Goal: Task Accomplishment & Management: Complete application form

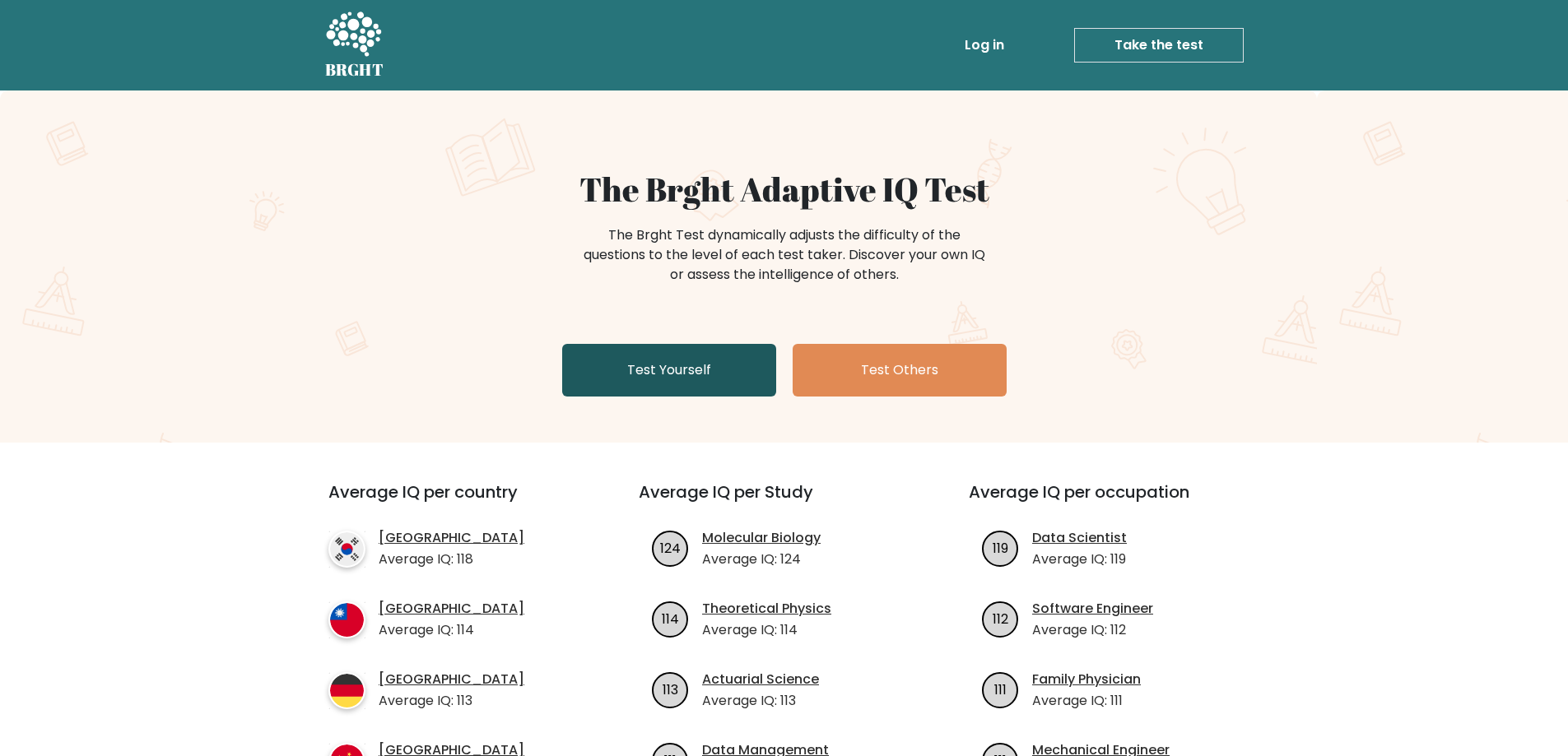
click at [685, 354] on link "Test Yourself" at bounding box center [669, 370] width 214 height 53
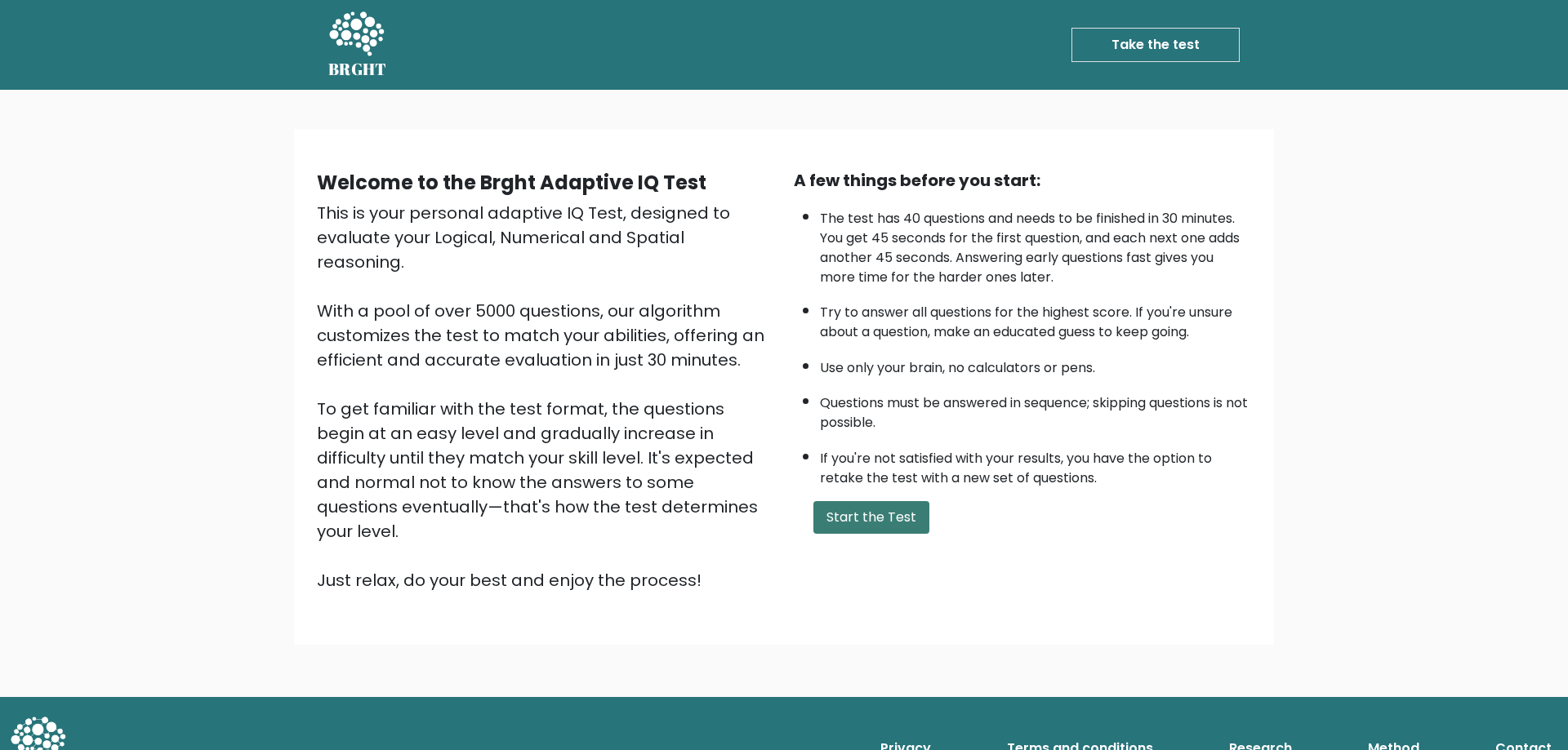
click at [844, 513] on button "Start the Test" at bounding box center [871, 518] width 116 height 33
drag, startPoint x: 837, startPoint y: 219, endPoint x: 958, endPoint y: 222, distance: 121.0
click at [958, 222] on li "The test has 40 questions and needs to be finished in 30 minutes. You get 45 se…" at bounding box center [1035, 243] width 431 height 87
click at [880, 518] on button "Start the Test" at bounding box center [871, 518] width 116 height 33
click at [866, 510] on button "Start the Test" at bounding box center [871, 518] width 116 height 33
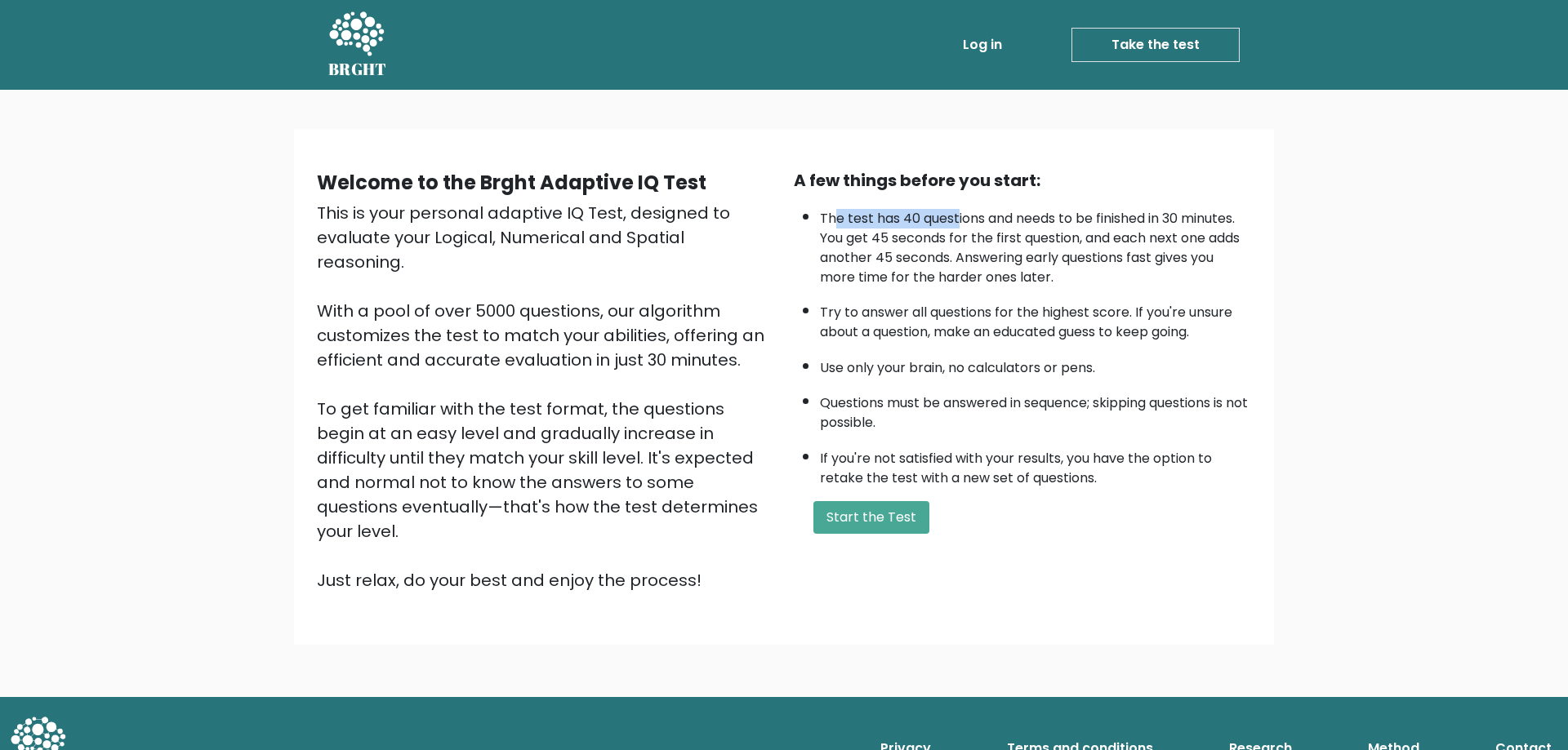
click at [1129, 51] on link "Take the test" at bounding box center [1156, 45] width 168 height 34
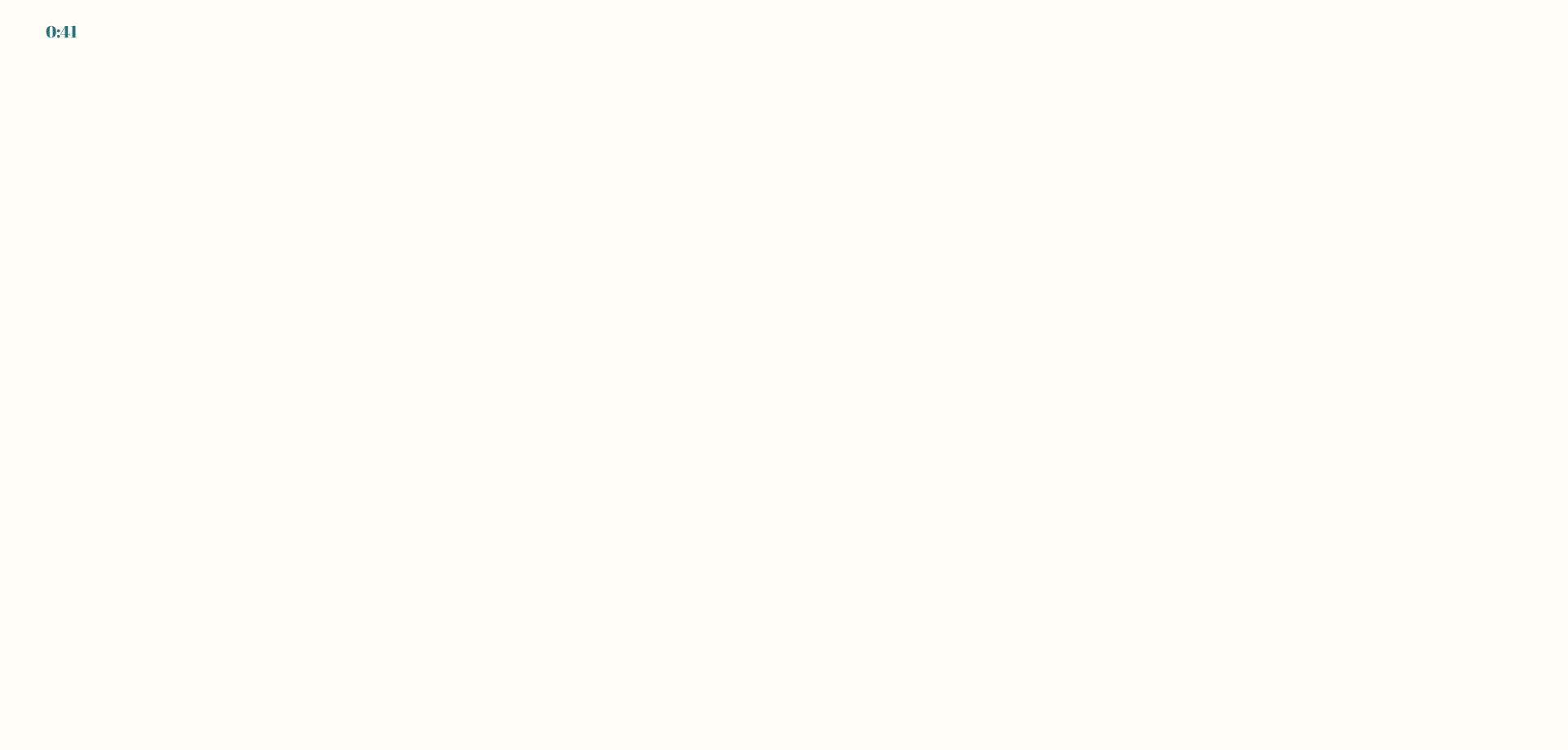
drag, startPoint x: 79, startPoint y: 34, endPoint x: 45, endPoint y: 30, distance: 34.2
click at [45, 30] on div "0:41" at bounding box center [784, 21] width 1568 height 44
click at [213, 222] on body "0:40" at bounding box center [784, 375] width 1568 height 750
click at [105, 36] on div "EXPIRED" at bounding box center [81, 32] width 71 height 25
drag, startPoint x: 137, startPoint y: 33, endPoint x: 69, endPoint y: 29, distance: 68.1
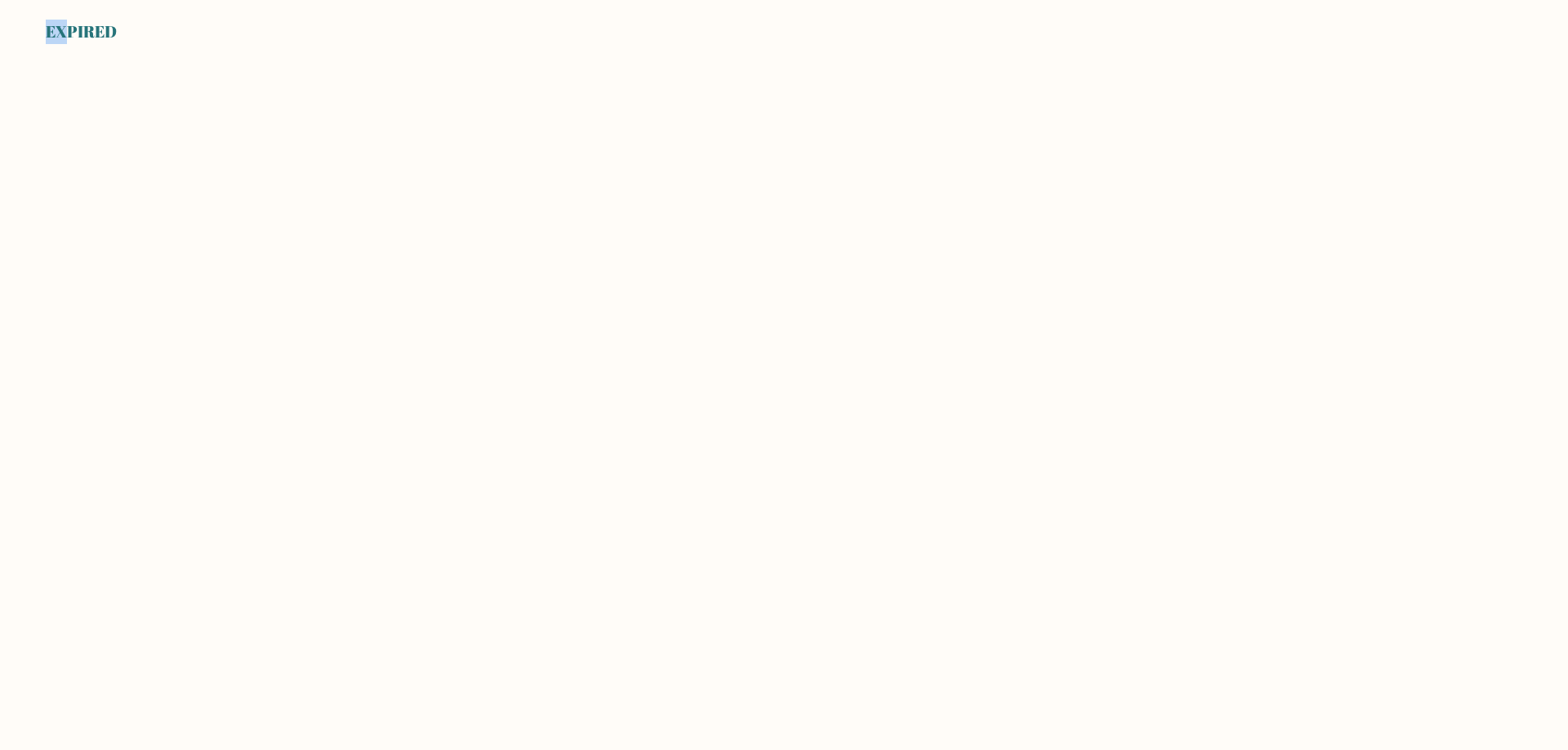
click at [69, 29] on div "EXPIRED" at bounding box center [784, 21] width 1568 height 44
click at [366, 128] on body "EXPIRED" at bounding box center [784, 375] width 1568 height 750
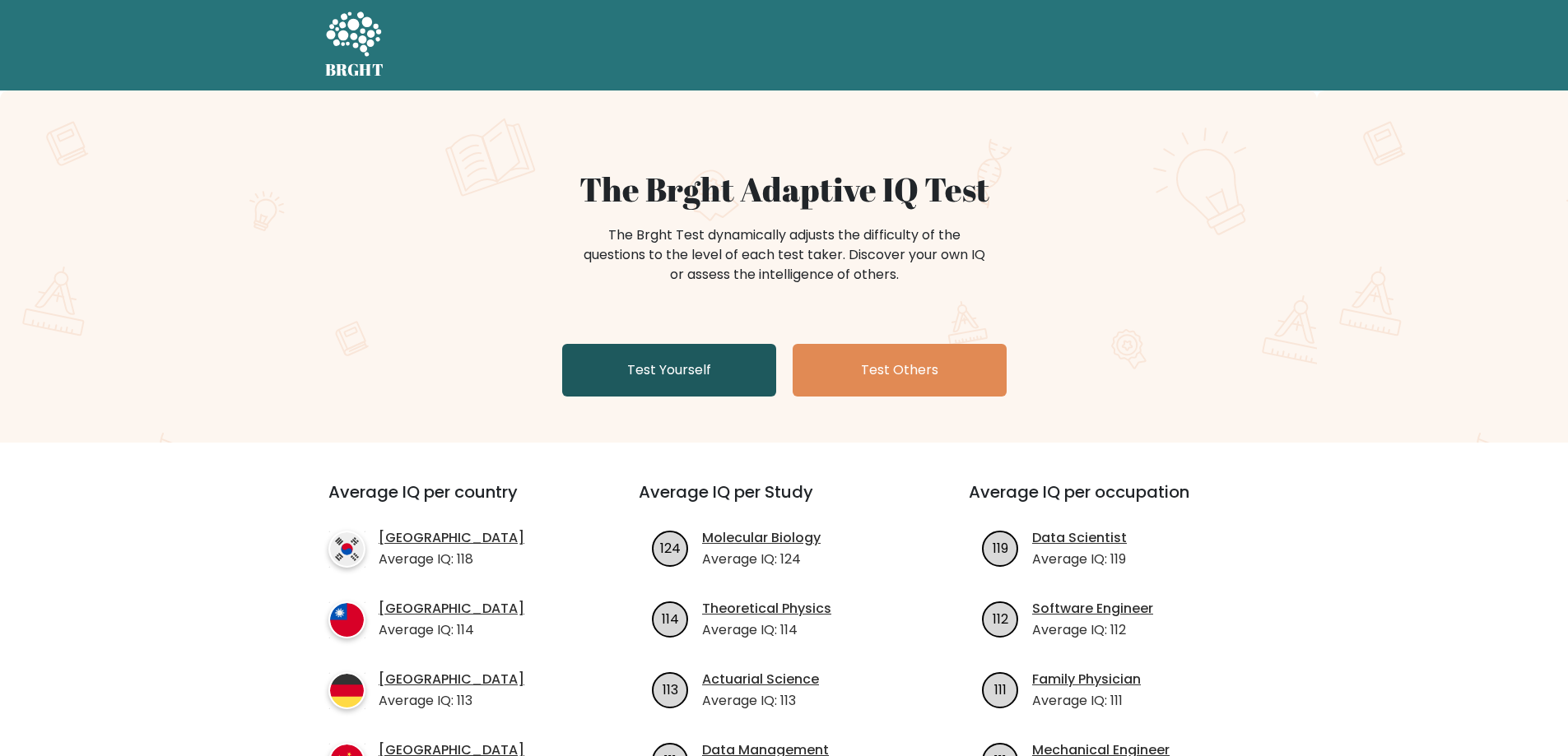
click at [614, 364] on link "Test Yourself" at bounding box center [669, 370] width 214 height 53
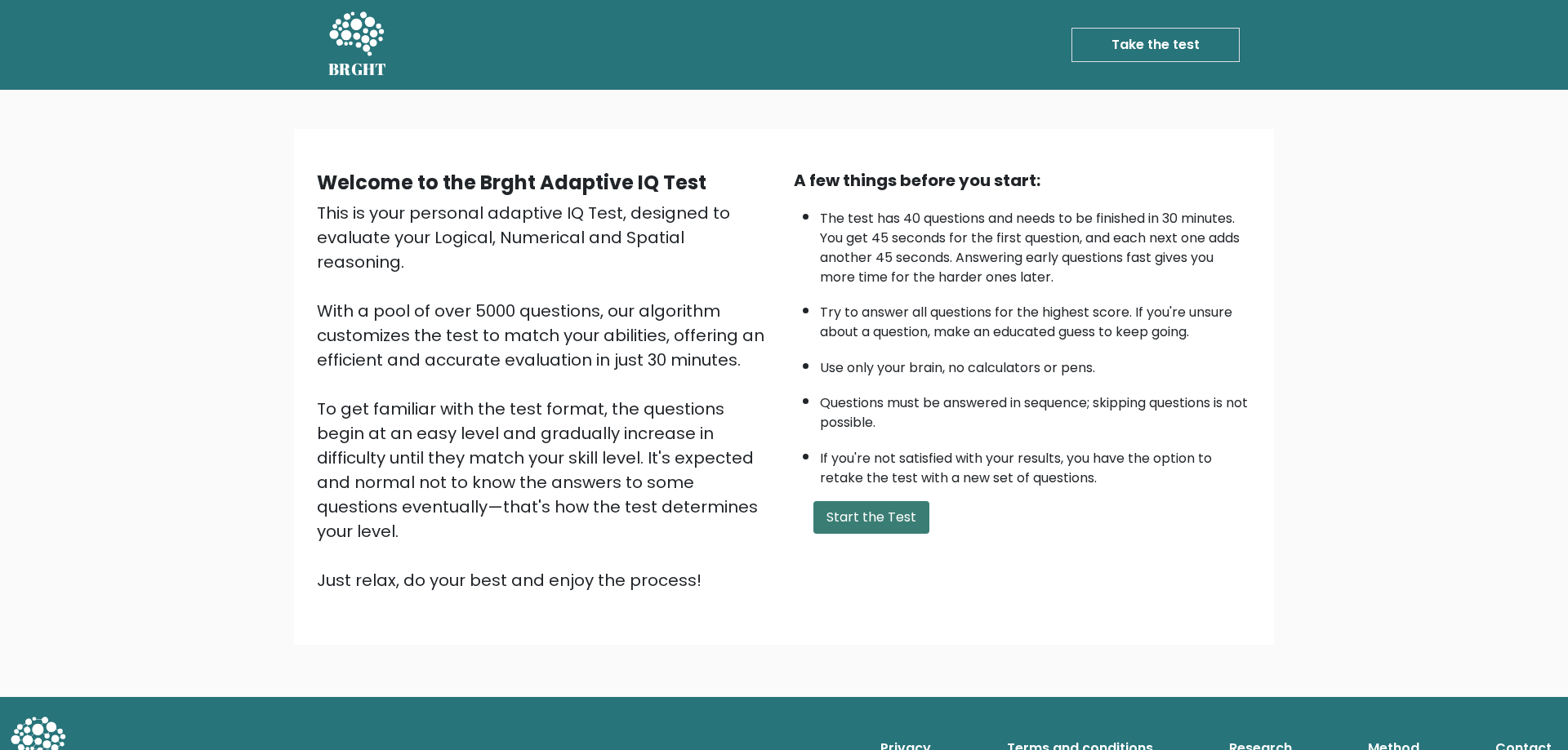
click at [880, 519] on button "Start the Test" at bounding box center [871, 518] width 116 height 33
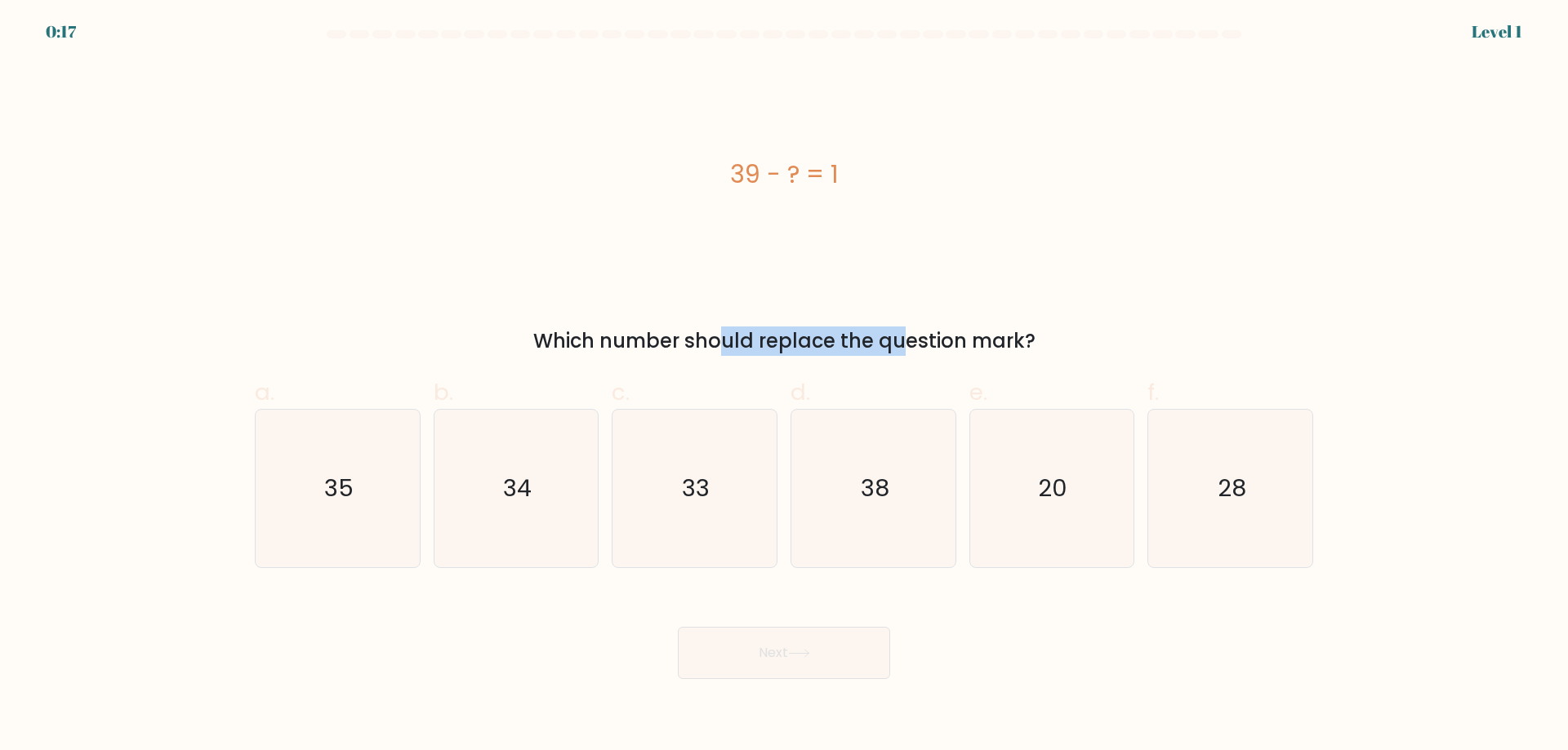
drag, startPoint x: 567, startPoint y: 345, endPoint x: 759, endPoint y: 348, distance: 192.0
click at [759, 348] on div "Which number should replace the question mark?" at bounding box center [784, 341] width 1038 height 29
click at [856, 478] on icon "38" at bounding box center [874, 489] width 158 height 158
click at [784, 386] on input "d. 38" at bounding box center [784, 381] width 1 height 10
radio input "true"
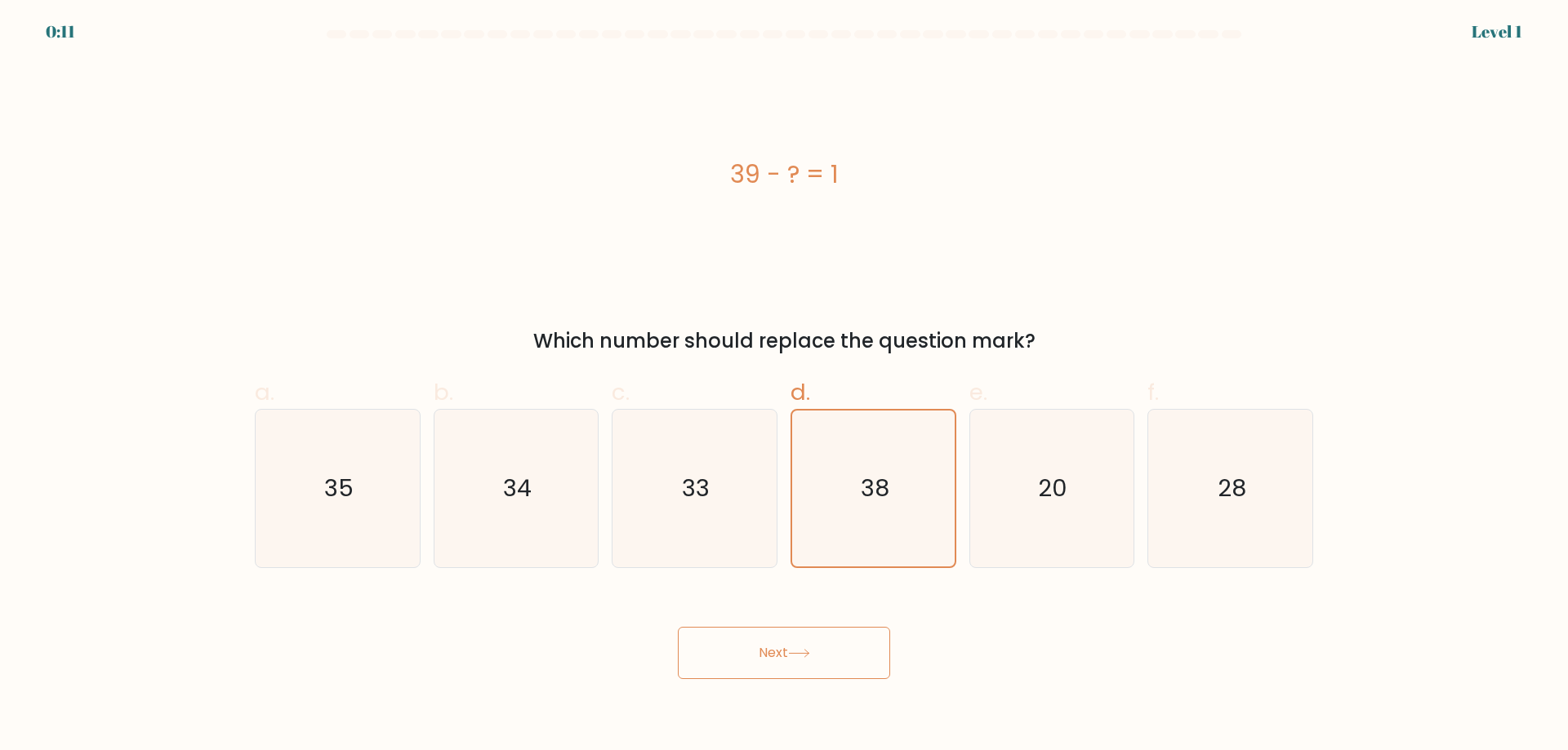
click at [804, 658] on icon at bounding box center [799, 653] width 22 height 9
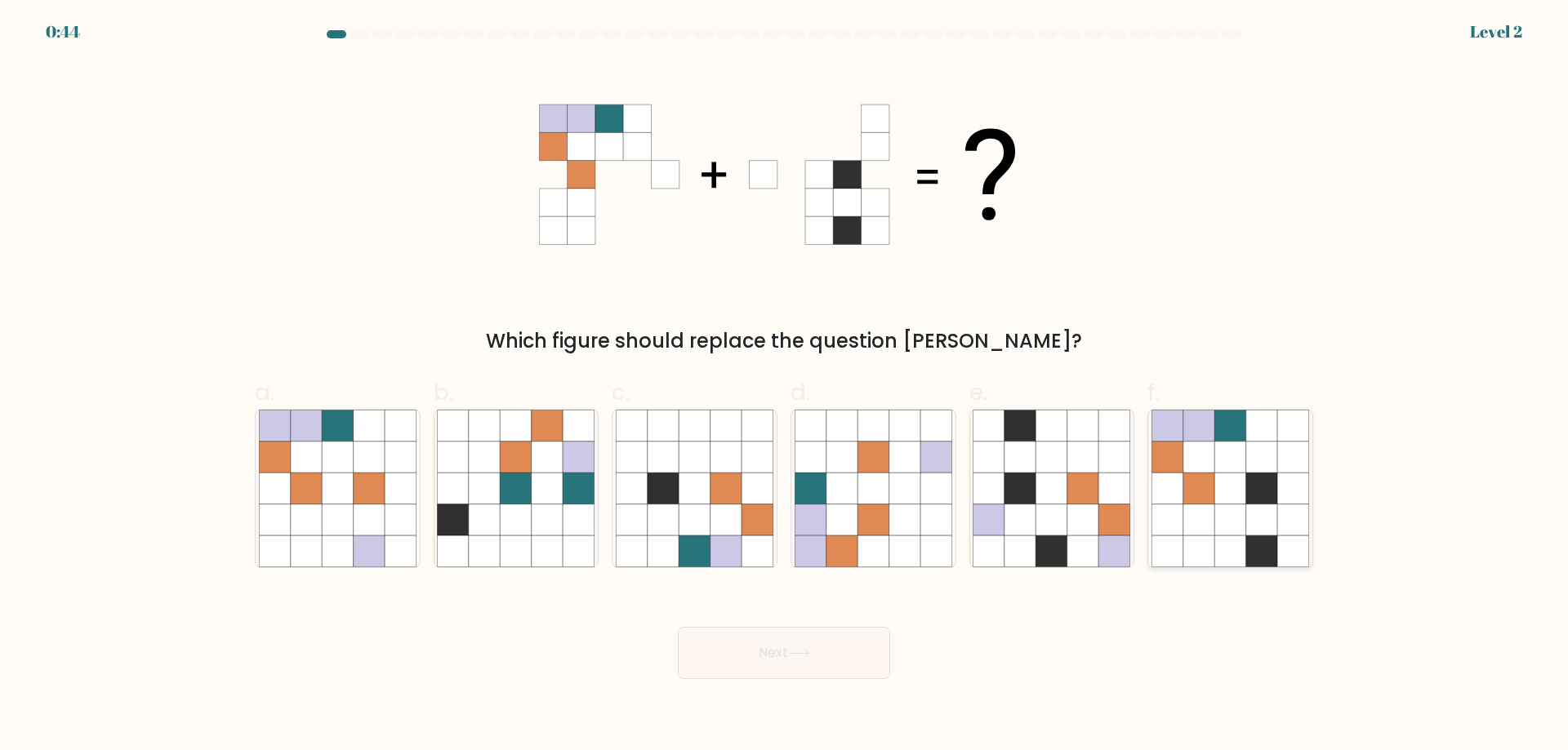
click at [1250, 499] on icon at bounding box center [1261, 488] width 31 height 31
click at [784, 386] on input "f." at bounding box center [784, 381] width 1 height 10
radio input "true"
click at [850, 669] on button "Next" at bounding box center [784, 652] width 213 height 52
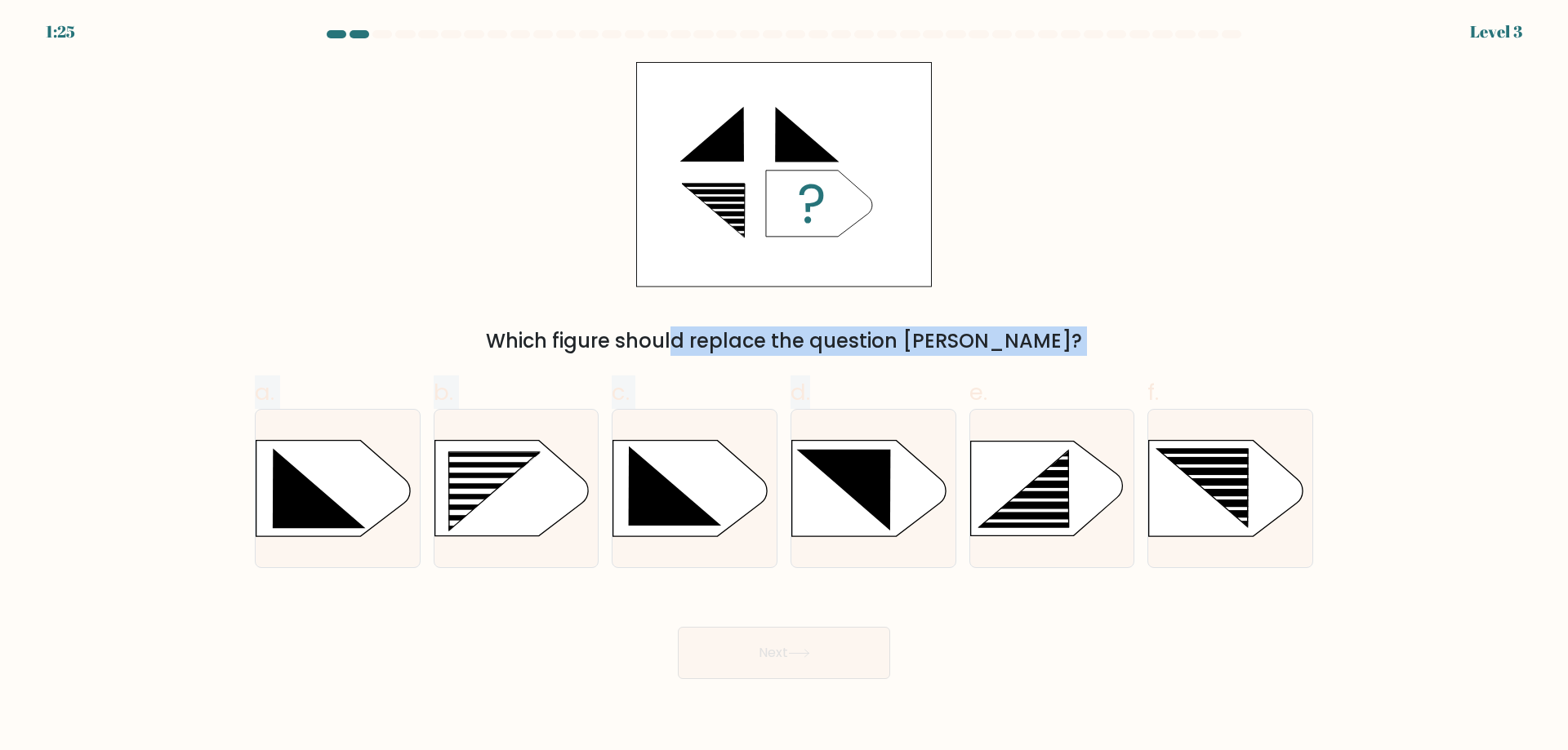
drag, startPoint x: 600, startPoint y: 351, endPoint x: 846, endPoint y: 359, distance: 246.1
click at [846, 359] on form "a." at bounding box center [784, 354] width 1568 height 649
click at [1100, 494] on icon at bounding box center [1046, 488] width 153 height 95
click at [784, 386] on input "e." at bounding box center [784, 381] width 1 height 10
radio input "true"
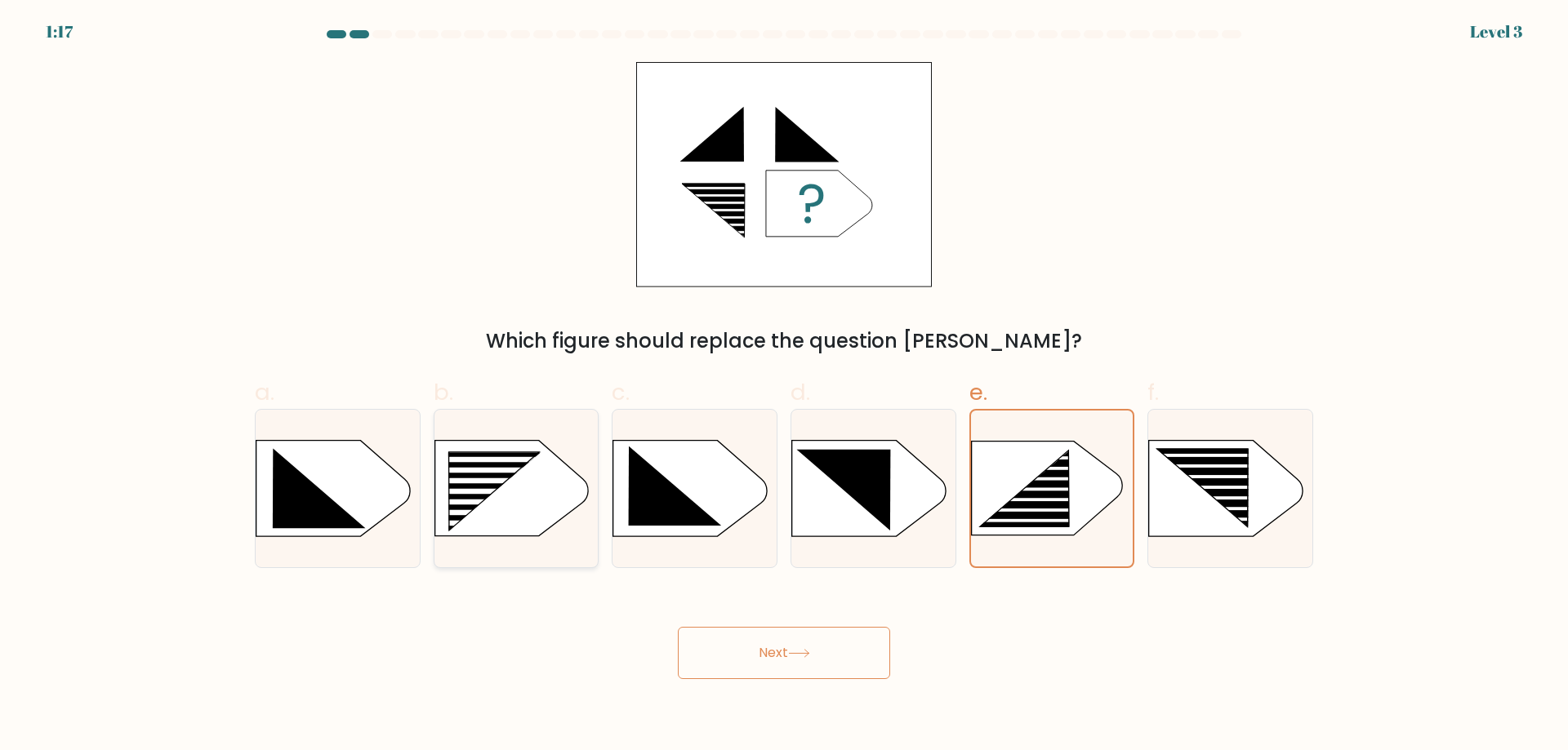
click at [543, 487] on rect at bounding box center [442, 453] width 426 height 324
click at [784, 386] on input "b." at bounding box center [784, 381] width 1 height 10
radio input "true"
click at [826, 657] on button "Next" at bounding box center [784, 652] width 213 height 52
click at [790, 656] on button "Next" at bounding box center [784, 652] width 213 height 52
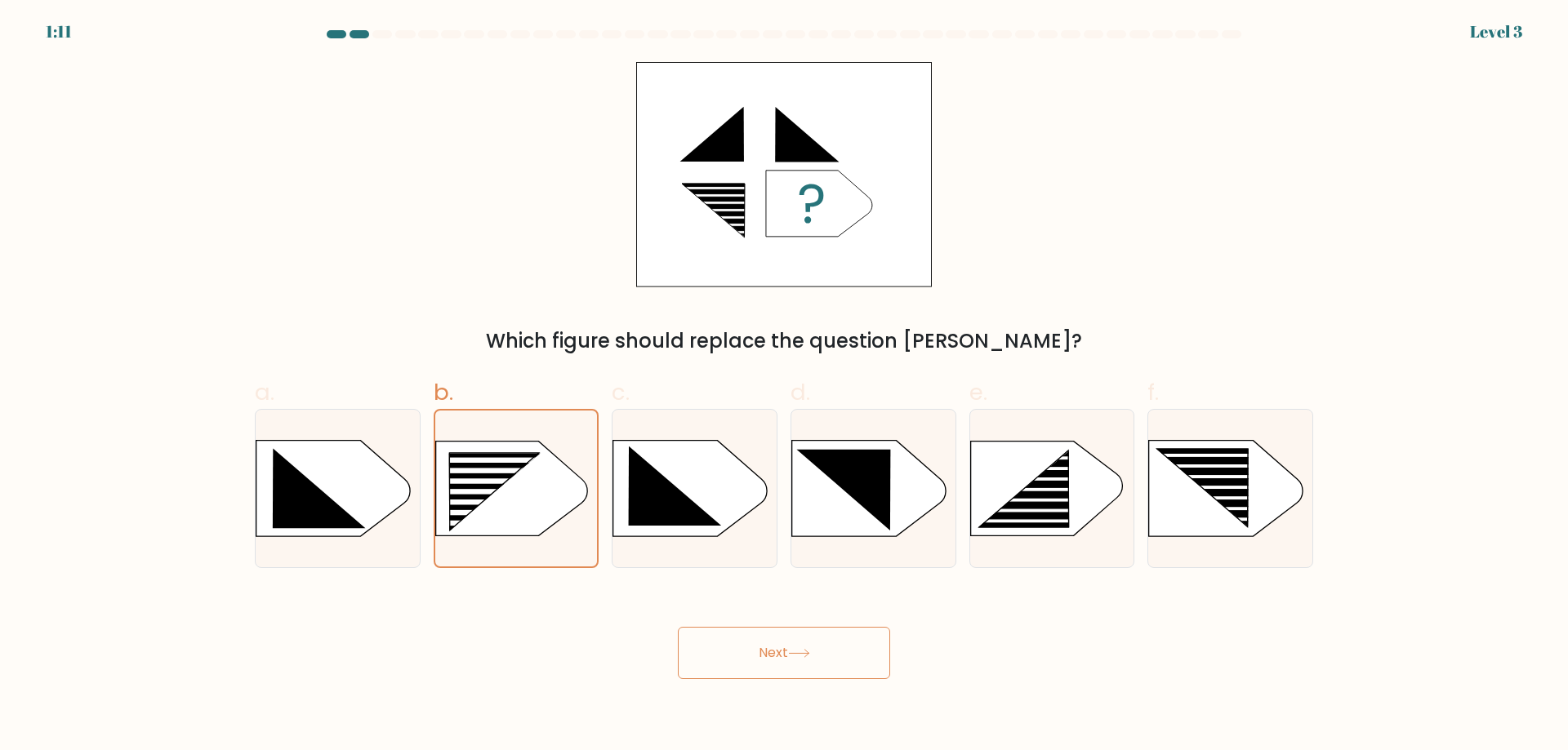
click at [815, 647] on button "Next" at bounding box center [784, 652] width 213 height 52
click at [590, 491] on icon at bounding box center [517, 488] width 163 height 95
click at [784, 386] on input "b." at bounding box center [784, 381] width 1 height 10
click at [748, 620] on div "Next" at bounding box center [784, 633] width 1078 height 92
click at [794, 669] on button "Next" at bounding box center [784, 652] width 213 height 52
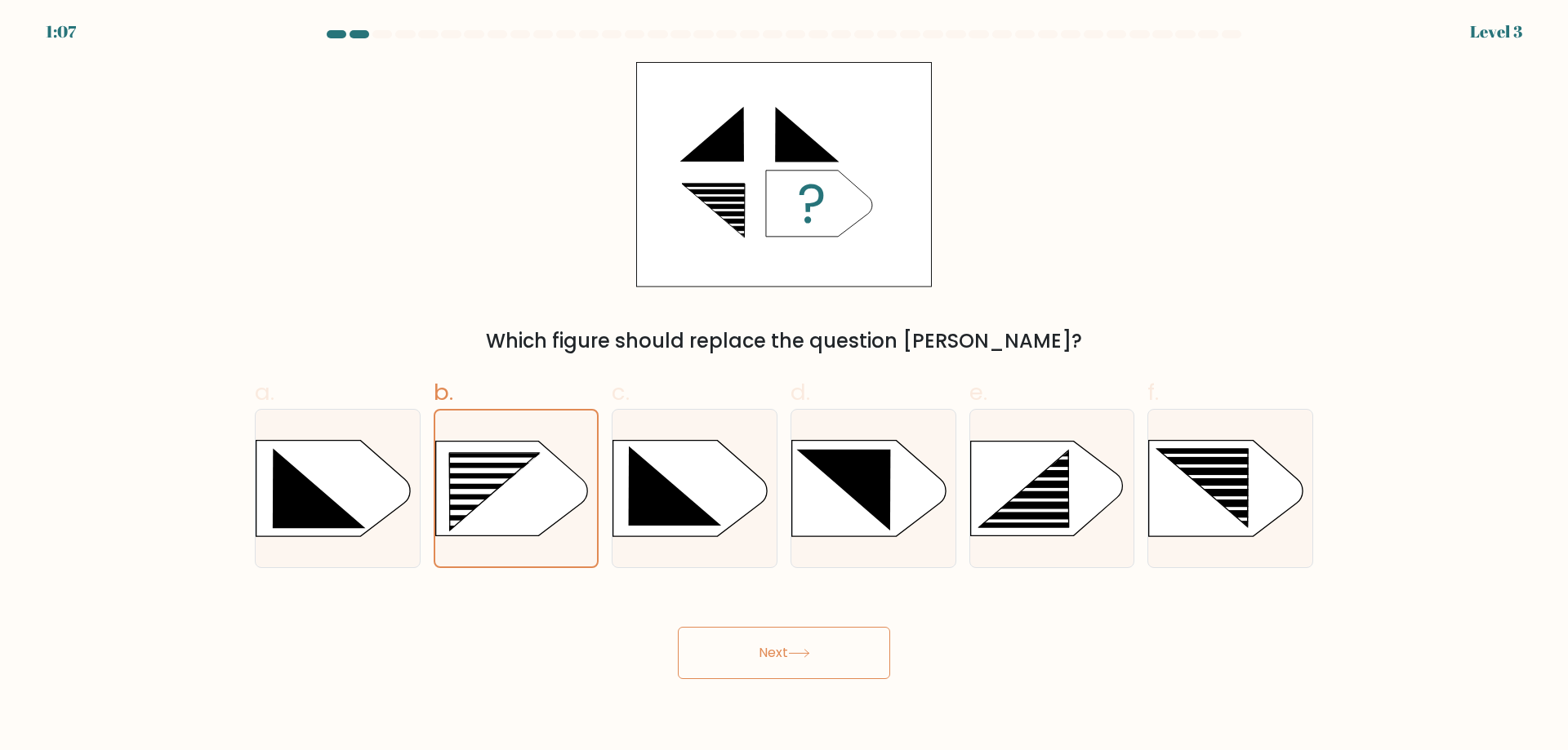
click at [729, 664] on button "Next" at bounding box center [784, 652] width 213 height 52
click at [754, 651] on button "Next" at bounding box center [784, 652] width 213 height 52
click at [754, 651] on button "Next" at bounding box center [784, 652] width 213 height 52
click at [755, 651] on button "Next" at bounding box center [784, 652] width 213 height 52
click at [510, 499] on rect at bounding box center [442, 453] width 422 height 321
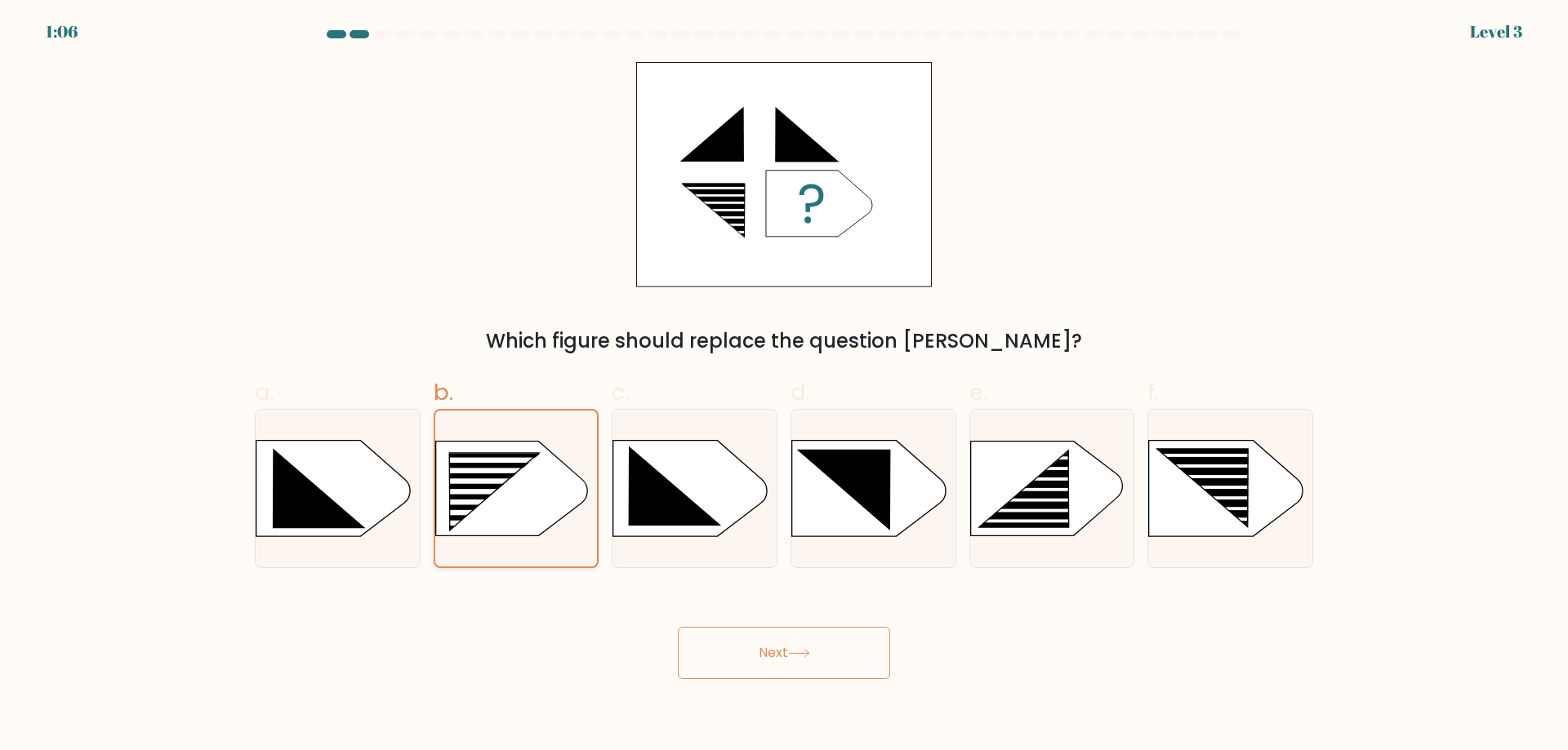
click at [784, 386] on input "b." at bounding box center [784, 381] width 1 height 10
click at [1203, 489] on icon at bounding box center [1203, 488] width 91 height 77
click at [784, 386] on input "f." at bounding box center [784, 381] width 1 height 10
radio input "true"
drag, startPoint x: 1013, startPoint y: 470, endPoint x: 790, endPoint y: 477, distance: 223.1
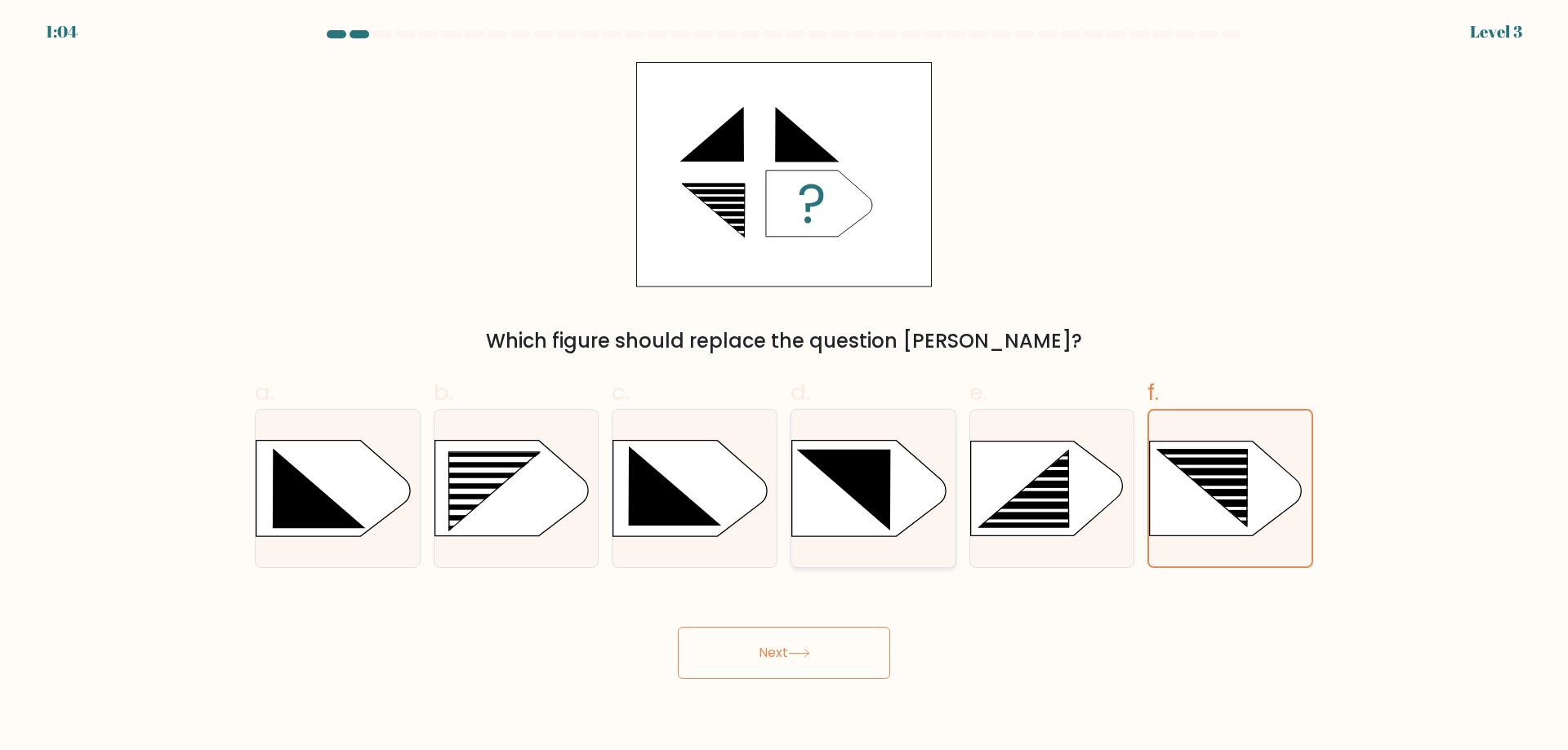
click at [1011, 470] on rect at bounding box center [1036, 468] width 129 height 4
click at [784, 386] on input "e." at bounding box center [784, 381] width 1 height 10
radio input "true"
click at [596, 465] on div "b." at bounding box center [516, 471] width 179 height 193
drag, startPoint x: 496, startPoint y: 476, endPoint x: 663, endPoint y: 526, distance: 174.3
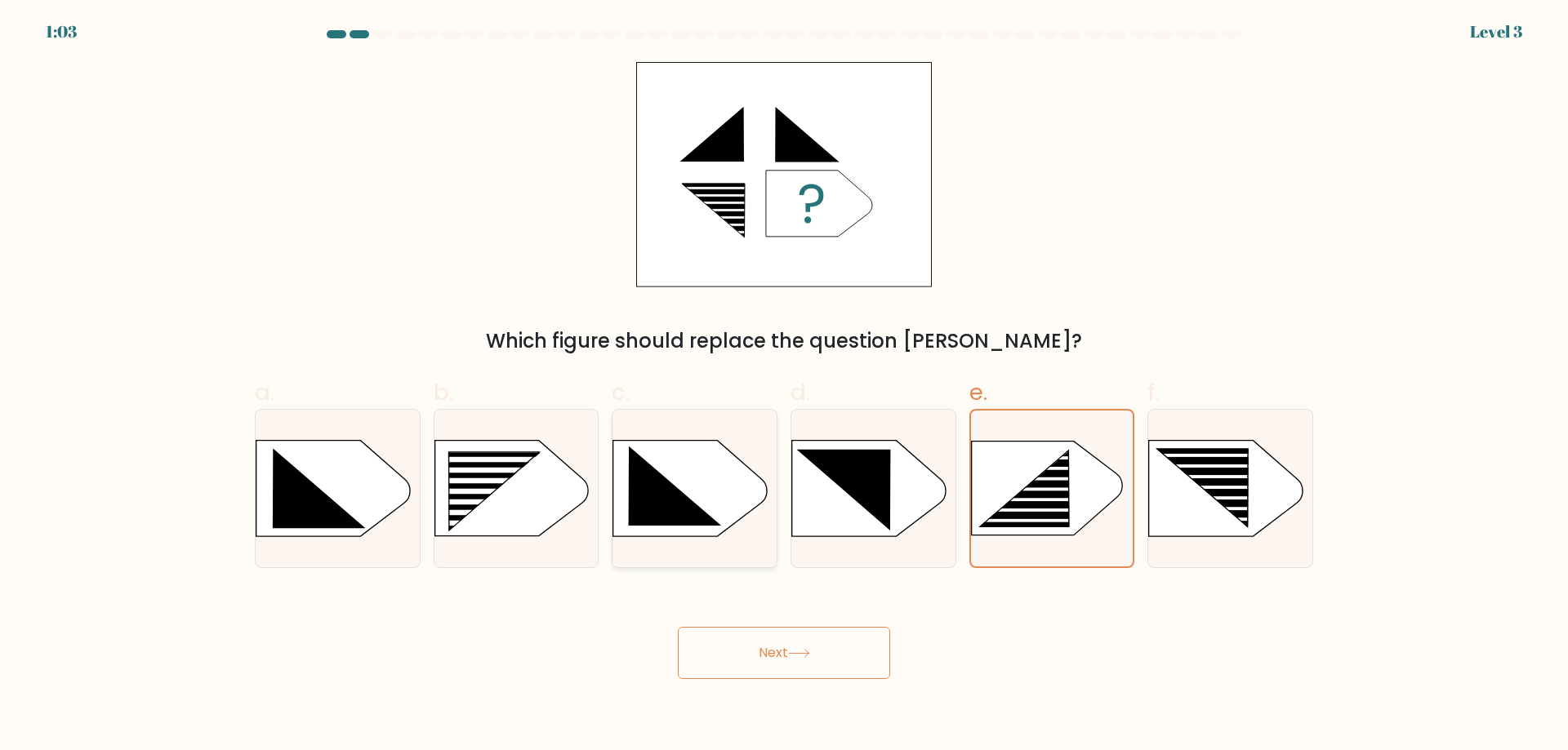
click at [496, 476] on icon at bounding box center [495, 492] width 93 height 78
click at [784, 386] on input "b." at bounding box center [784, 381] width 1 height 10
radio input "true"
drag, startPoint x: 811, startPoint y: 659, endPoint x: 818, endPoint y: 651, distance: 10.6
click at [811, 660] on button "Next" at bounding box center [784, 652] width 213 height 52
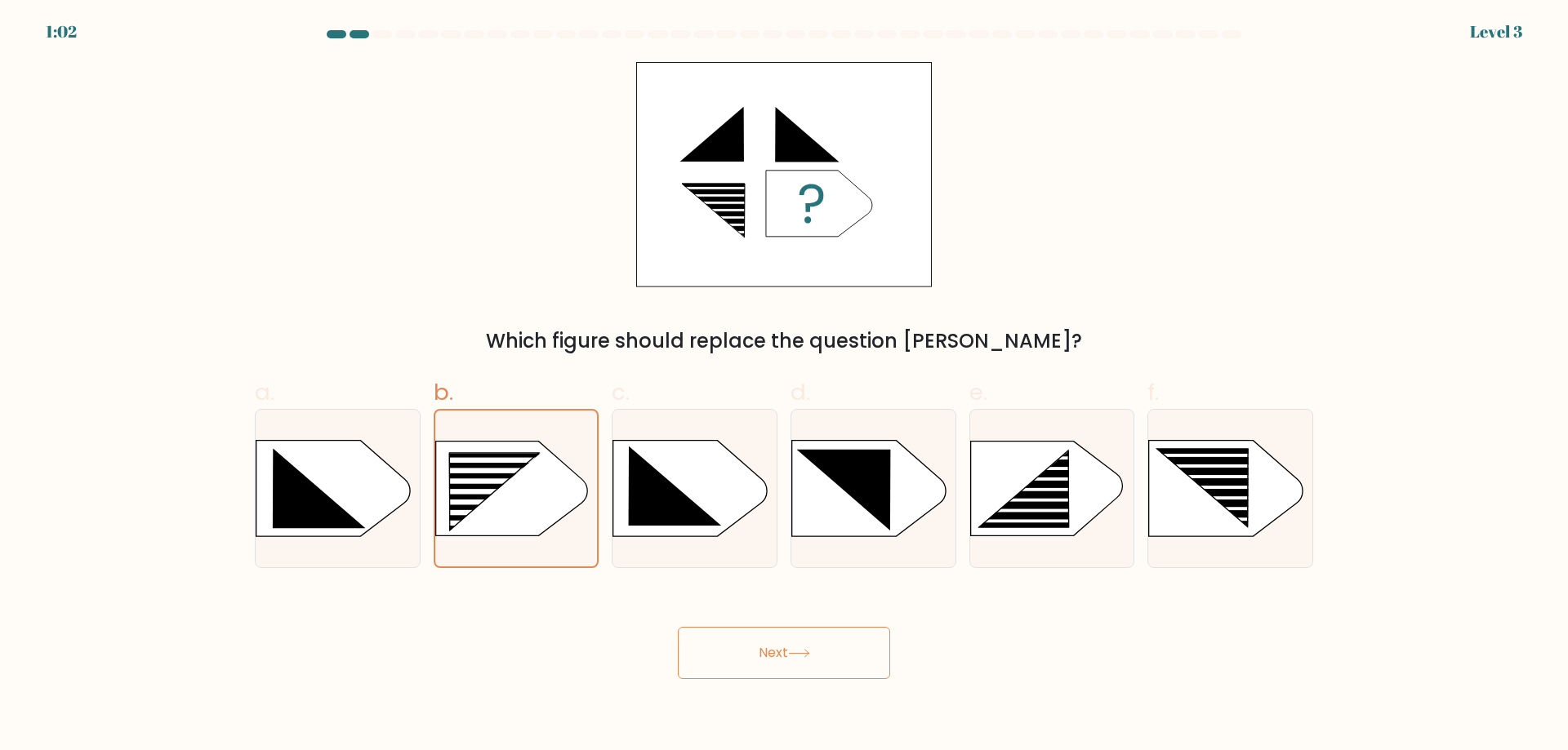
drag, startPoint x: 802, startPoint y: 628, endPoint x: 846, endPoint y: 591, distance: 57.5
click at [805, 633] on button "Next" at bounding box center [784, 652] width 213 height 52
click at [862, 513] on icon at bounding box center [868, 488] width 153 height 95
click at [784, 386] on input "d." at bounding box center [784, 381] width 1 height 10
radio input "true"
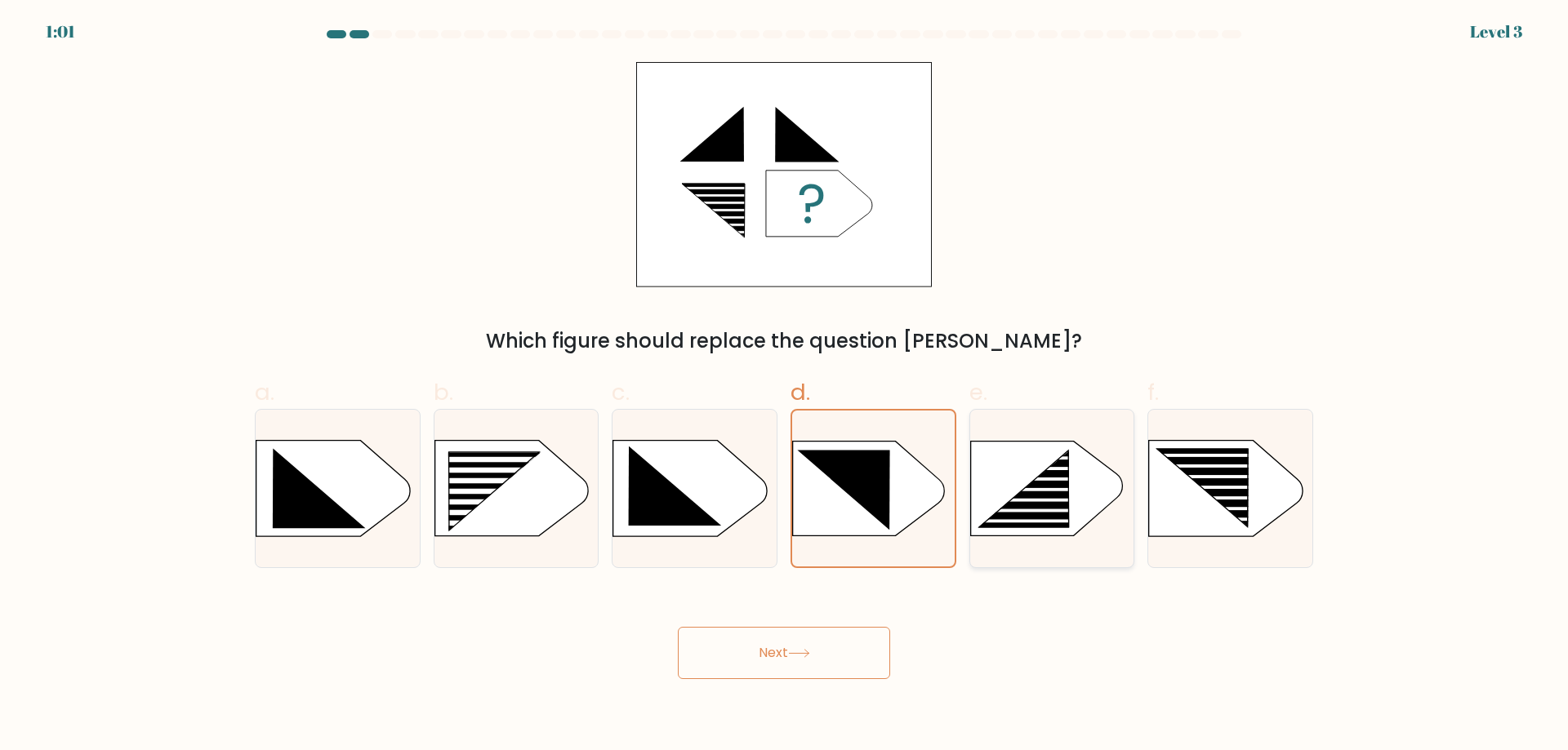
click at [1006, 551] on div at bounding box center [1052, 489] width 165 height 159
click at [784, 386] on input "e." at bounding box center [784, 381] width 1 height 10
radio input "true"
click at [862, 656] on button "Next" at bounding box center [784, 652] width 213 height 52
click at [790, 660] on button "Next" at bounding box center [784, 652] width 213 height 52
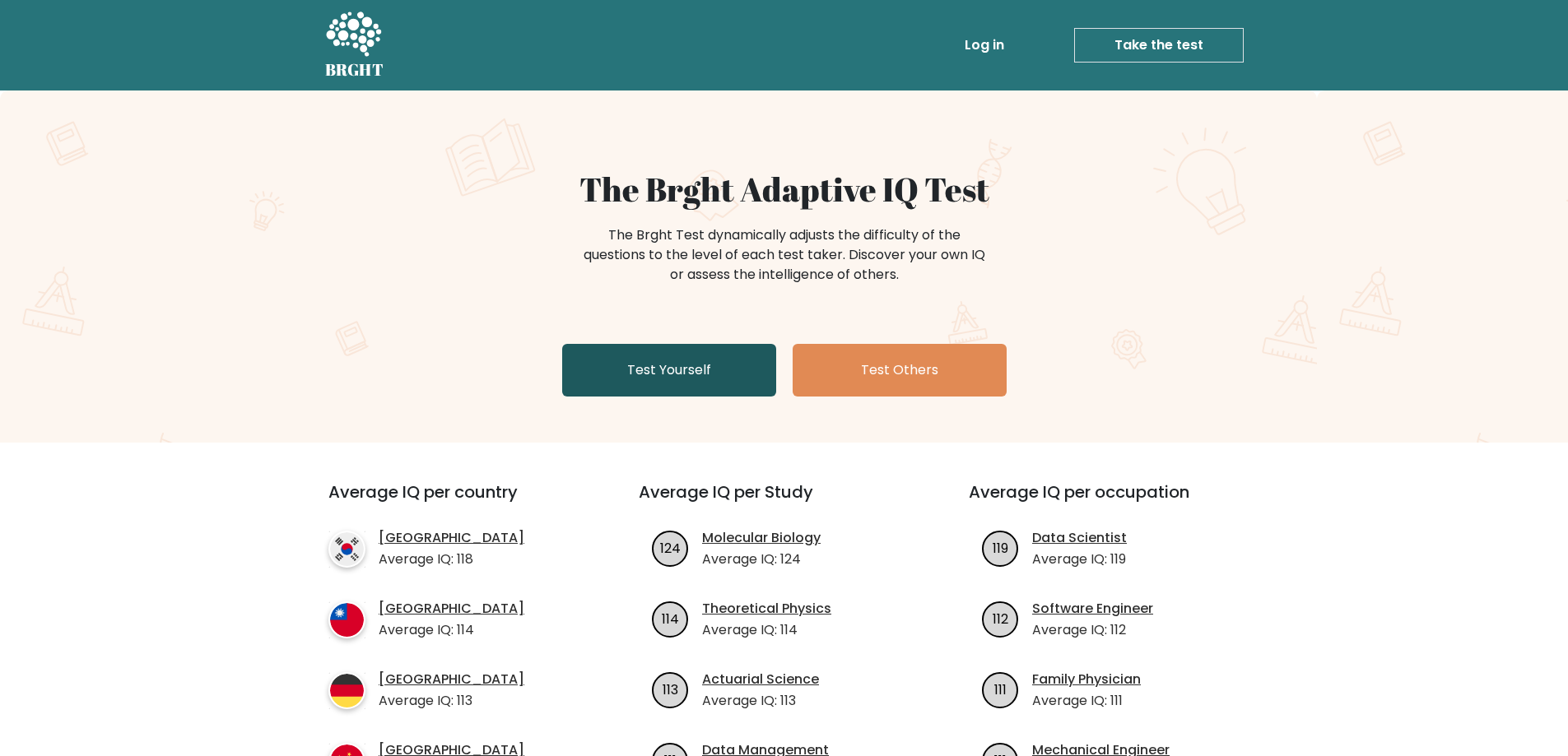
click at [730, 355] on link "Test Yourself" at bounding box center [669, 370] width 214 height 53
click at [676, 379] on link "Test Yourself" at bounding box center [669, 370] width 214 height 53
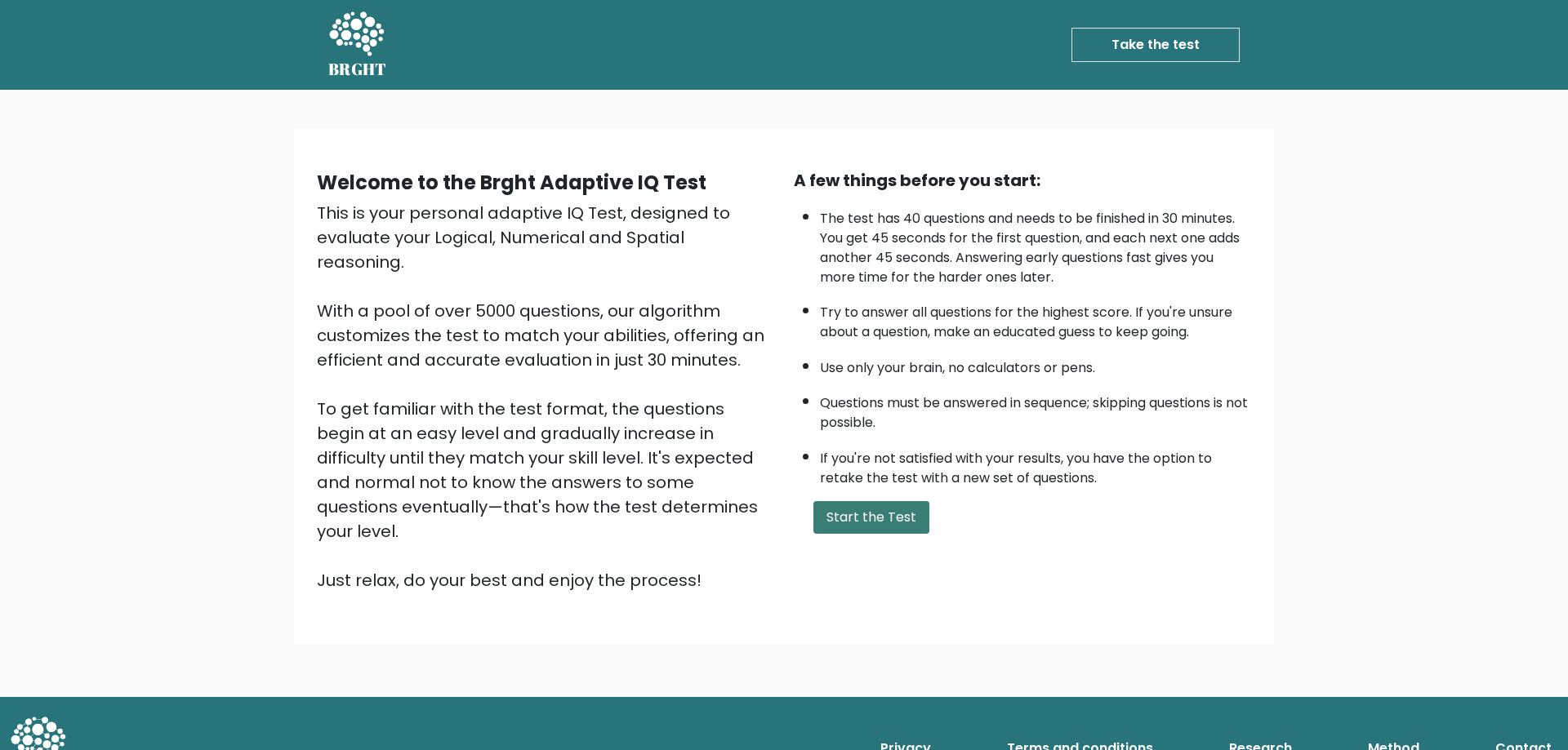
click at [874, 507] on button "Start the Test" at bounding box center [871, 518] width 116 height 33
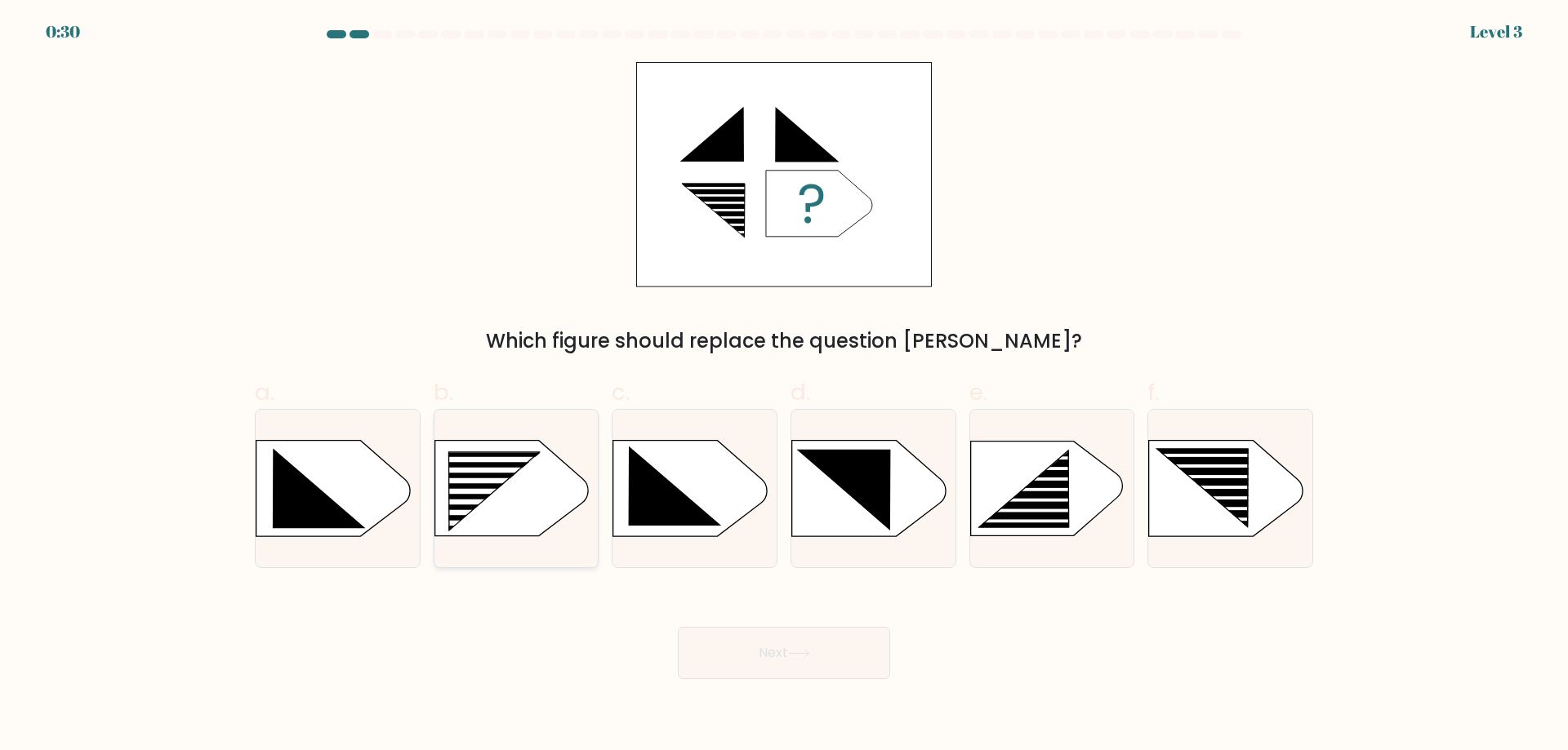
click at [530, 492] on rect at bounding box center [482, 491] width 130 height 6
click at [784, 386] on input "b." at bounding box center [784, 381] width 1 height 10
radio input "true"
click at [808, 656] on icon at bounding box center [799, 653] width 22 height 9
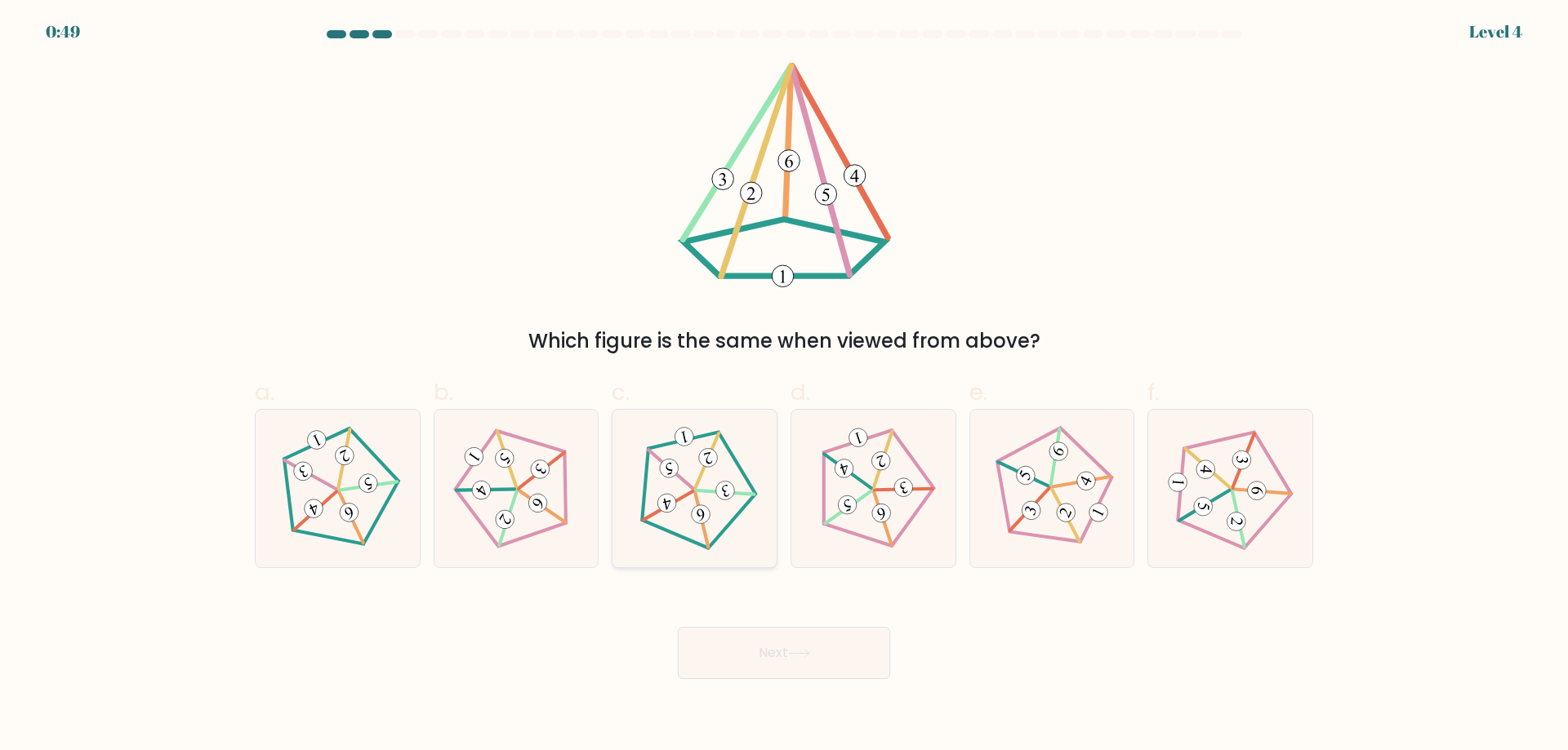
click at [716, 517] on icon at bounding box center [694, 488] width 126 height 126
click at [784, 386] on input "c." at bounding box center [784, 381] width 1 height 10
radio input "true"
drag, startPoint x: 843, startPoint y: 657, endPoint x: 843, endPoint y: 644, distance: 13.0
click at [843, 656] on button "Next" at bounding box center [784, 652] width 213 height 52
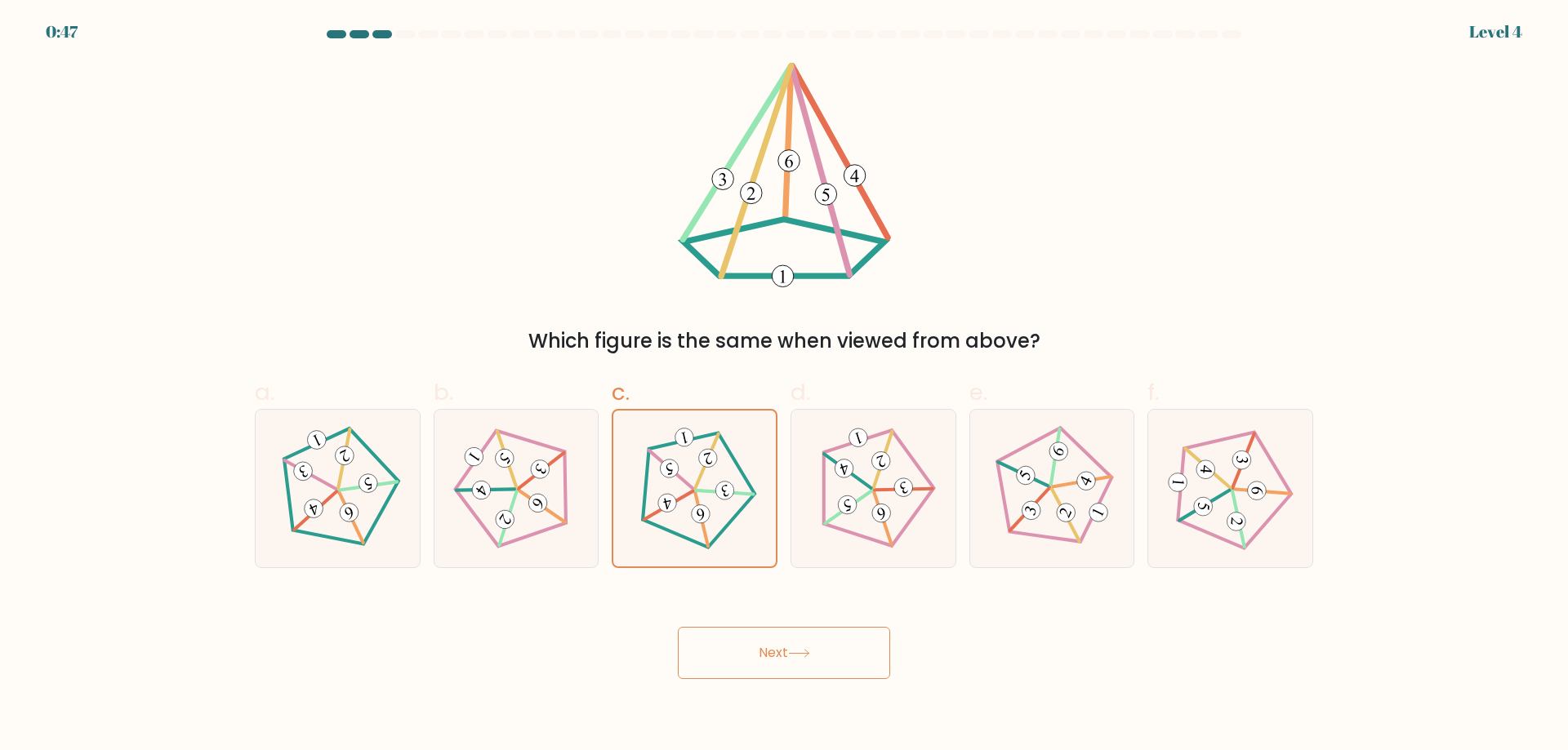
click at [784, 663] on button "Next" at bounding box center [784, 652] width 213 height 52
click at [786, 649] on button "Next" at bounding box center [784, 652] width 213 height 52
click at [792, 645] on button "Next" at bounding box center [784, 652] width 213 height 52
click at [800, 643] on button "Next" at bounding box center [784, 652] width 213 height 52
click at [809, 638] on button "Next" at bounding box center [784, 652] width 213 height 52
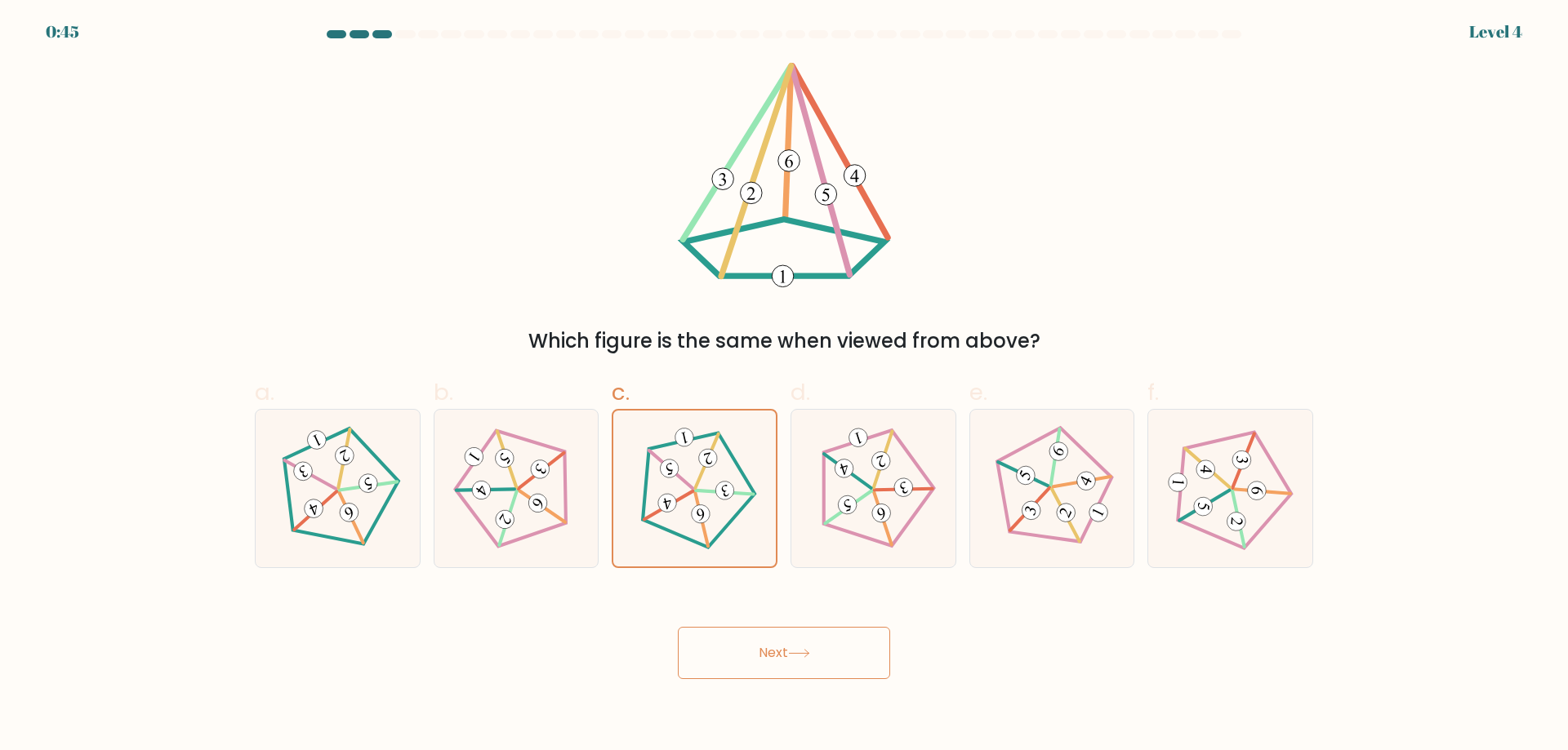
click at [808, 639] on button "Next" at bounding box center [784, 652] width 213 height 52
click at [808, 643] on button "Next" at bounding box center [784, 652] width 213 height 52
click at [763, 651] on button "Next" at bounding box center [784, 652] width 213 height 52
click at [778, 651] on button "Next" at bounding box center [784, 652] width 213 height 52
click at [793, 651] on icon at bounding box center [799, 653] width 22 height 9
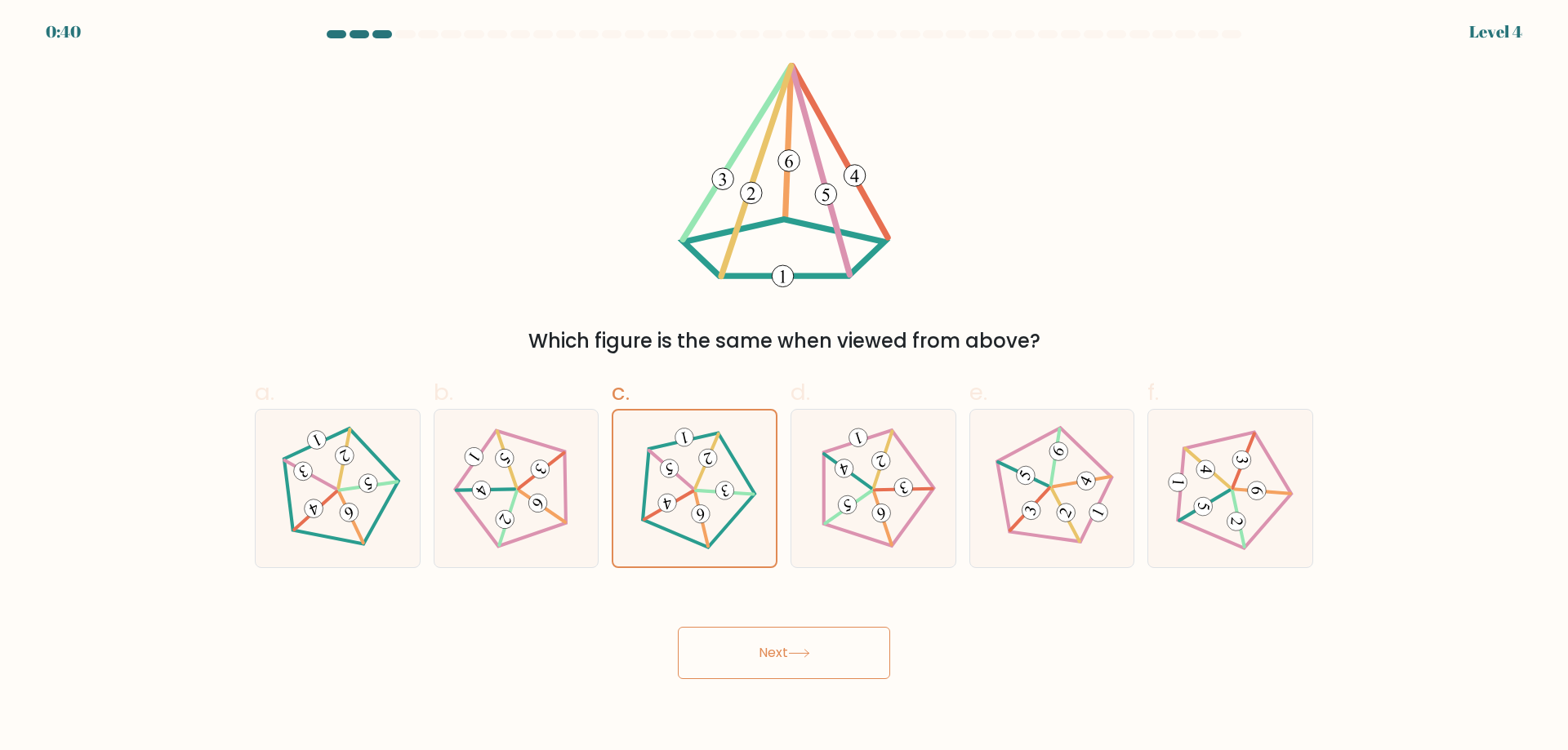
click at [455, 30] on div at bounding box center [450, 34] width 20 height 9
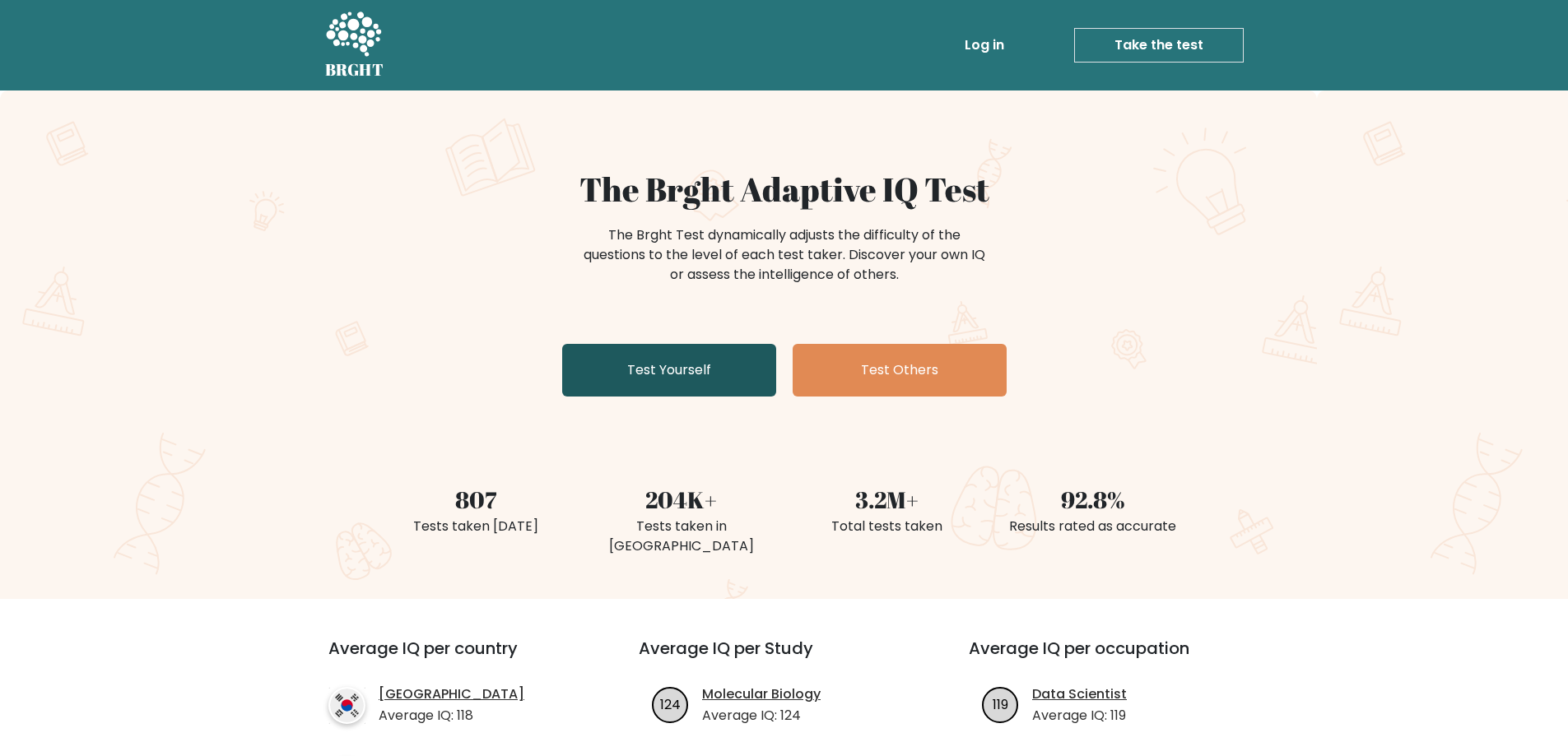
click at [646, 370] on link "Test Yourself" at bounding box center [669, 370] width 214 height 53
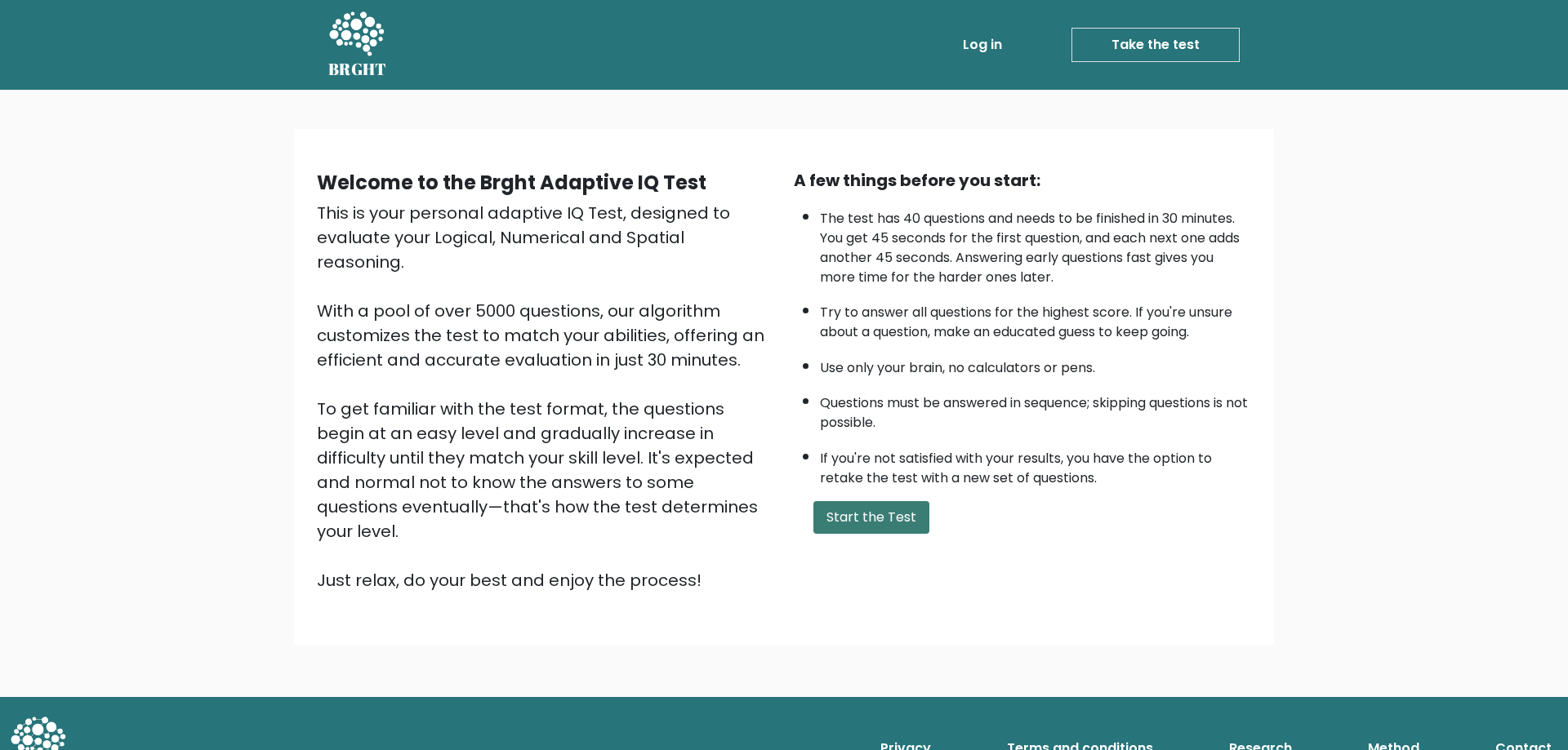
click at [884, 530] on button "Start the Test" at bounding box center [871, 518] width 116 height 33
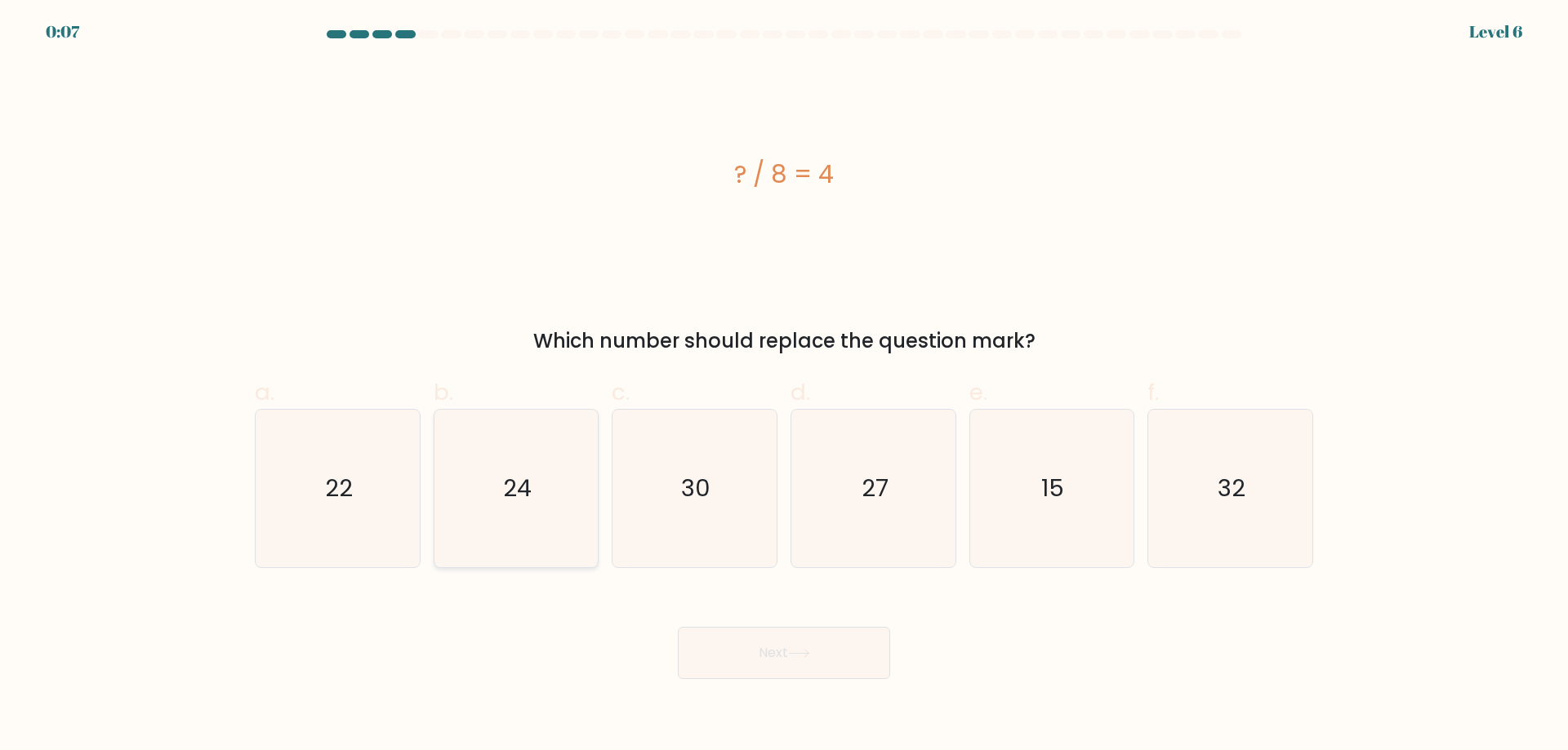
click at [537, 484] on icon "24" at bounding box center [516, 489] width 158 height 158
click at [784, 386] on input "b. 24" at bounding box center [784, 381] width 1 height 10
radio input "true"
click at [1202, 477] on icon "32" at bounding box center [1230, 489] width 158 height 158
click at [784, 386] on input "f. 32" at bounding box center [784, 381] width 1 height 10
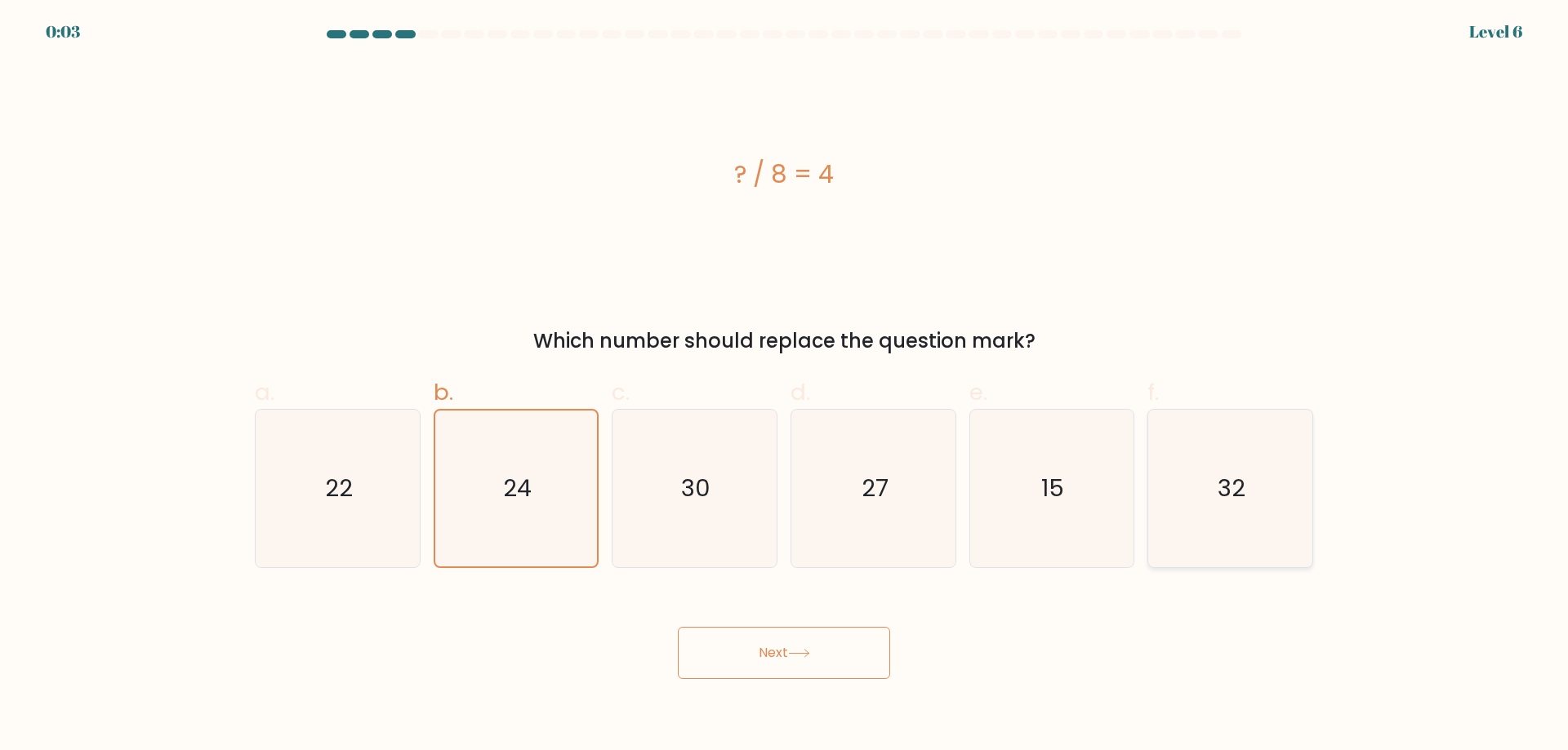
radio input "true"
click at [841, 680] on body "0:03 Level 6 a." at bounding box center [784, 375] width 1568 height 750
click at [849, 645] on button "Next" at bounding box center [784, 652] width 213 height 52
click at [810, 651] on icon at bounding box center [799, 653] width 22 height 9
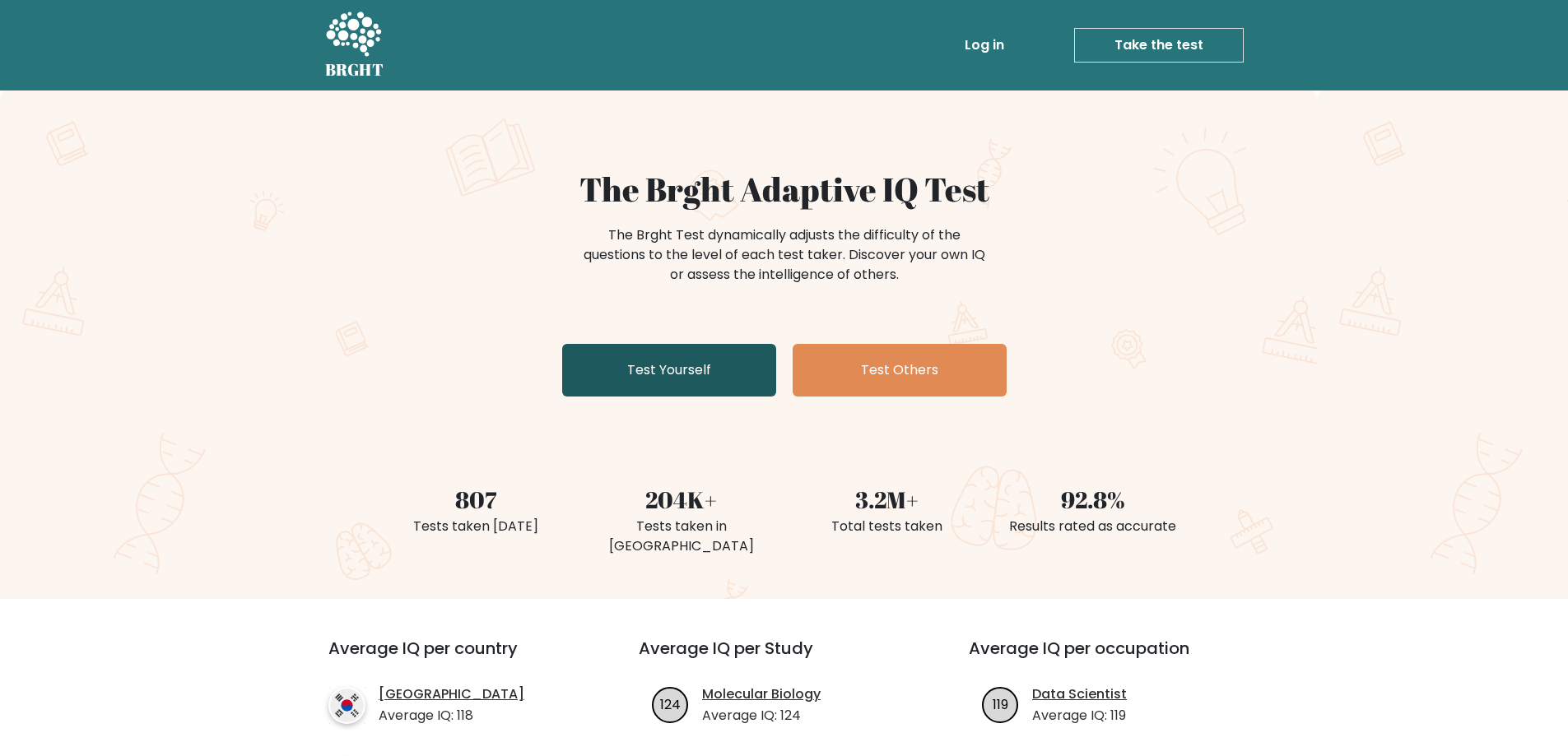
click at [717, 355] on link "Test Yourself" at bounding box center [669, 370] width 214 height 53
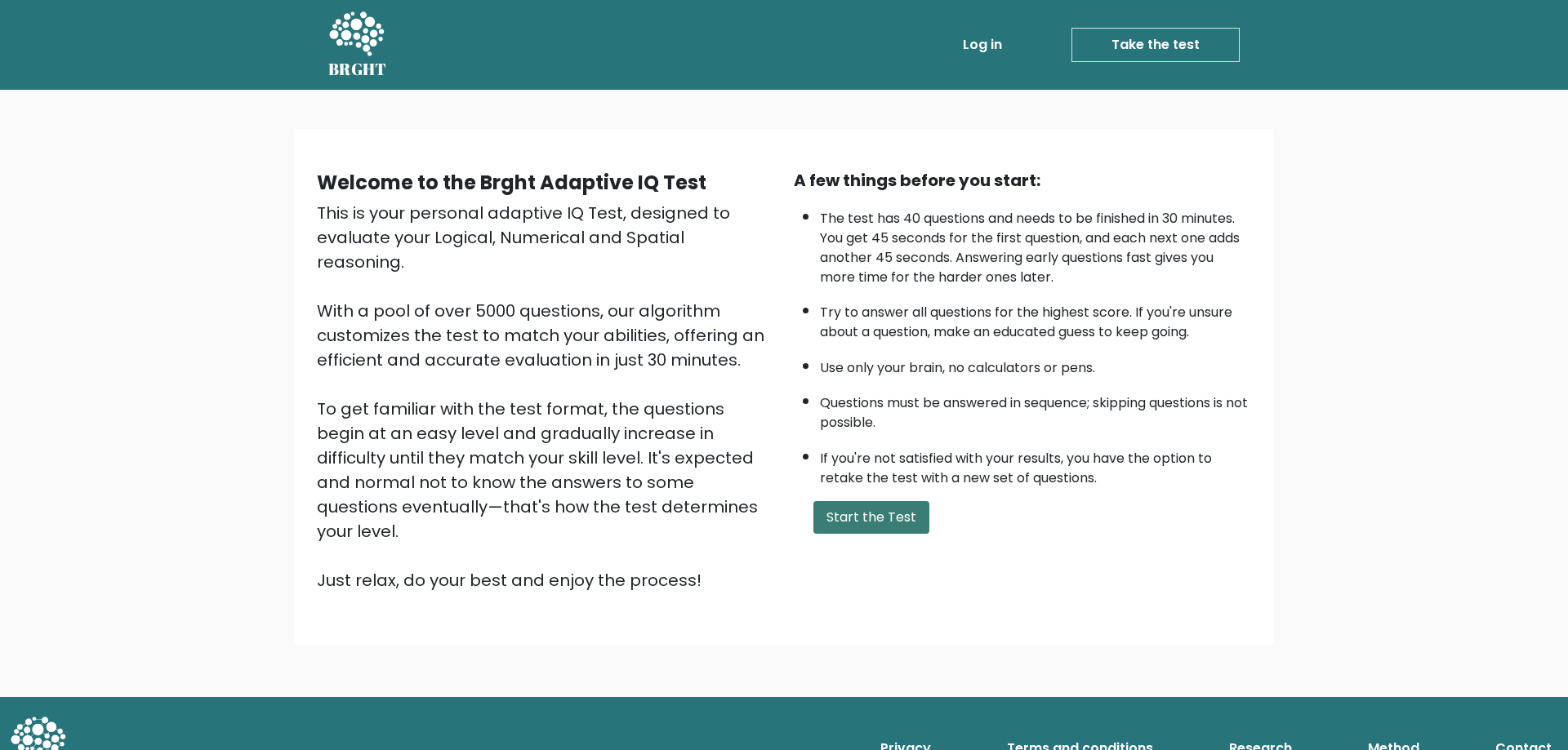
click at [854, 531] on button "Start the Test" at bounding box center [871, 518] width 116 height 33
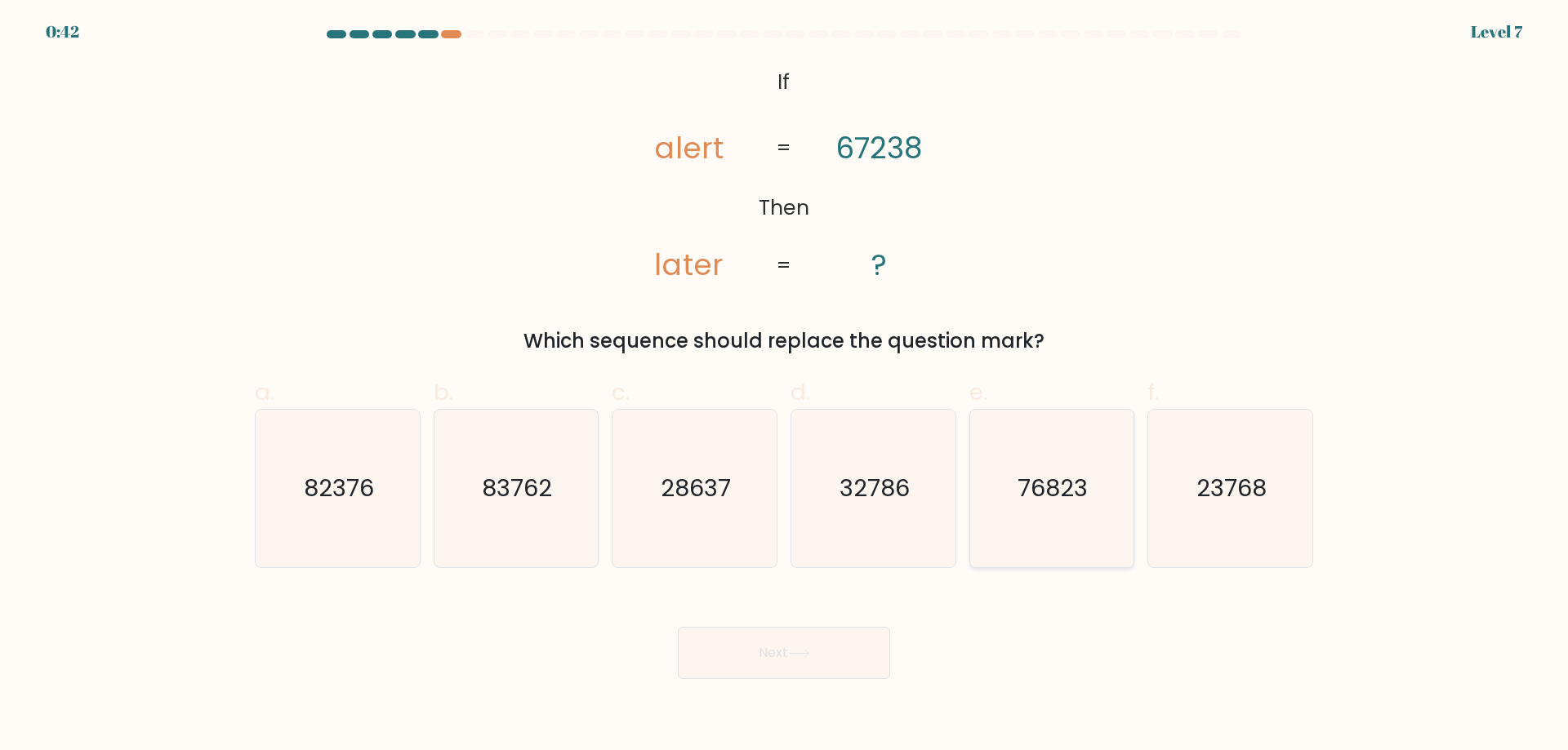
click at [1048, 501] on text "76823" at bounding box center [1054, 488] width 70 height 33
click at [784, 386] on input "e. 76823" at bounding box center [784, 381] width 1 height 10
radio input "true"
click at [805, 665] on button "Next" at bounding box center [784, 652] width 213 height 52
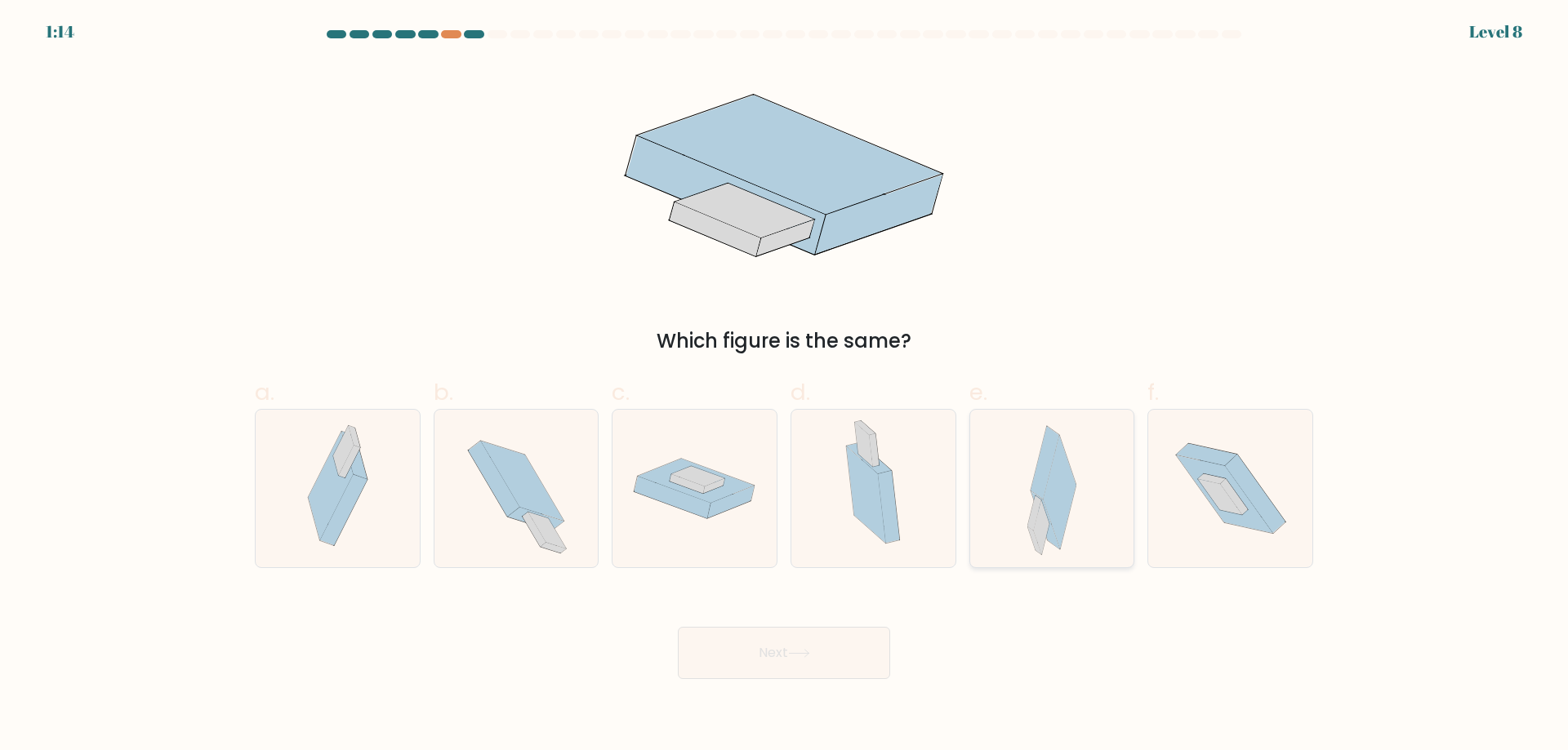
click at [1038, 503] on icon at bounding box center [1034, 513] width 14 height 35
click at [784, 386] on input "e." at bounding box center [784, 381] width 1 height 10
radio input "true"
click at [814, 639] on button "Next" at bounding box center [784, 652] width 213 height 52
click at [772, 655] on button "Next" at bounding box center [784, 652] width 213 height 52
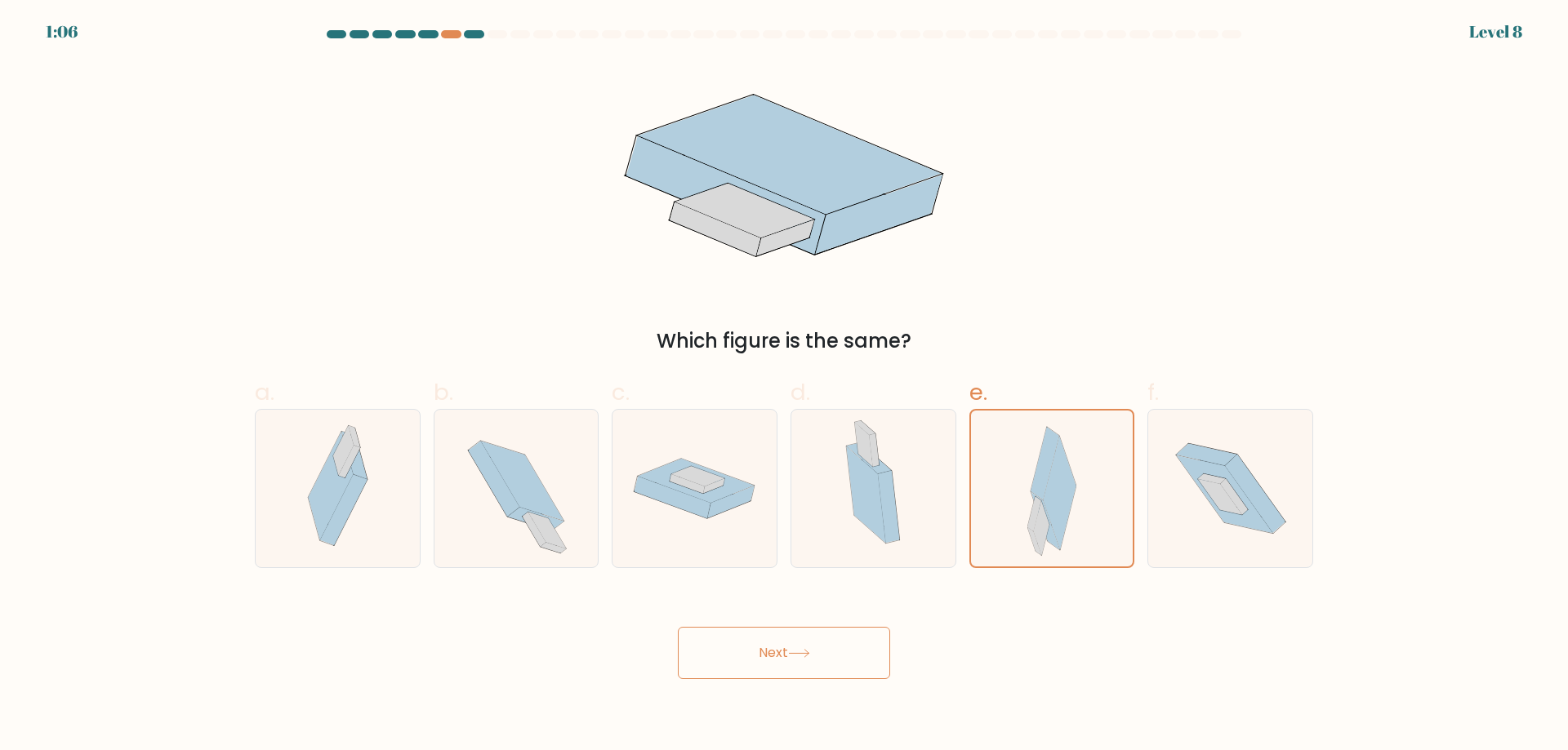
click at [827, 643] on button "Next" at bounding box center [784, 652] width 213 height 52
click at [798, 653] on icon at bounding box center [799, 653] width 22 height 9
click at [451, 33] on div at bounding box center [450, 34] width 20 height 9
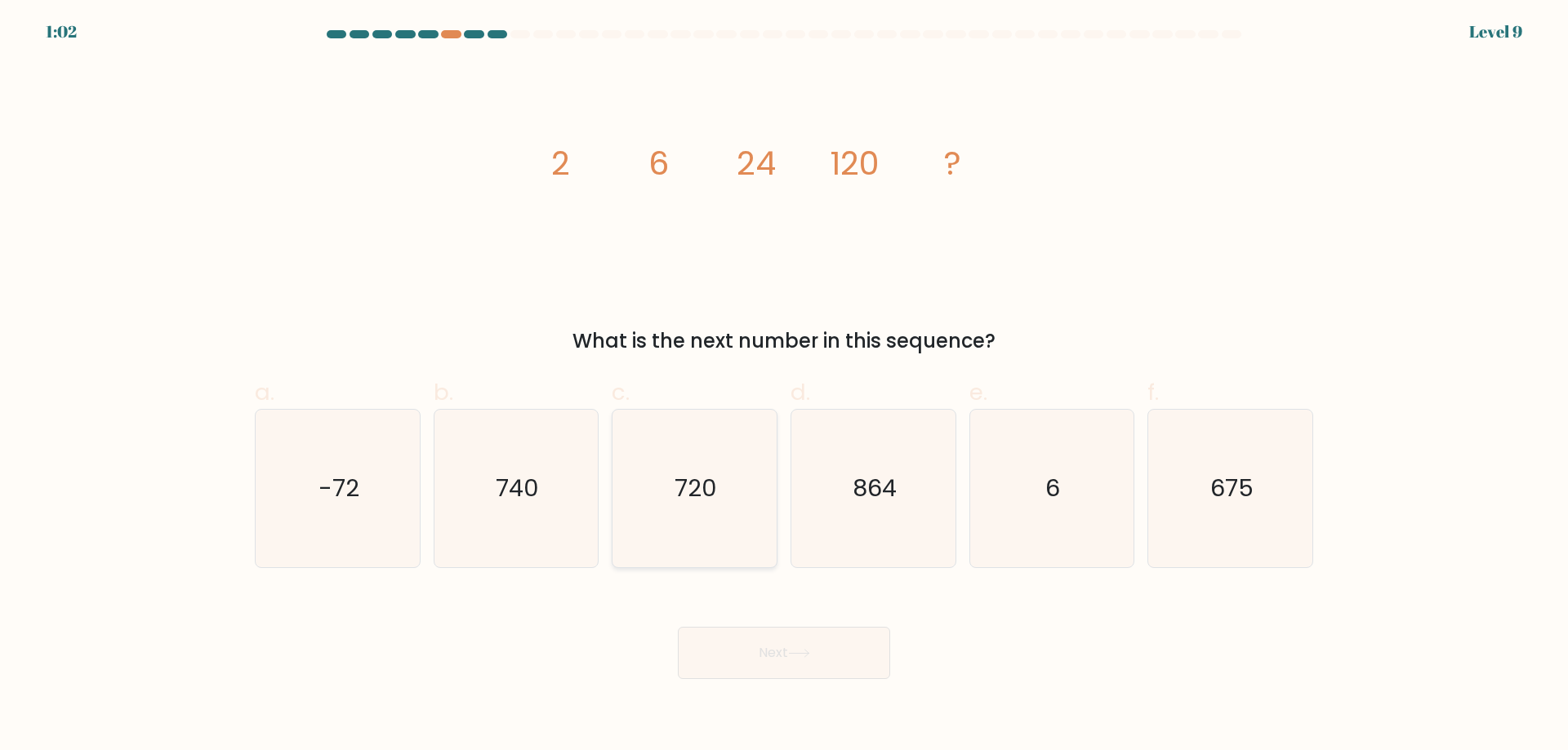
click at [707, 480] on text "720" at bounding box center [697, 488] width 43 height 33
click at [784, 386] on input "c. 720" at bounding box center [784, 381] width 1 height 10
radio input "true"
click at [746, 636] on button "Next" at bounding box center [784, 652] width 213 height 52
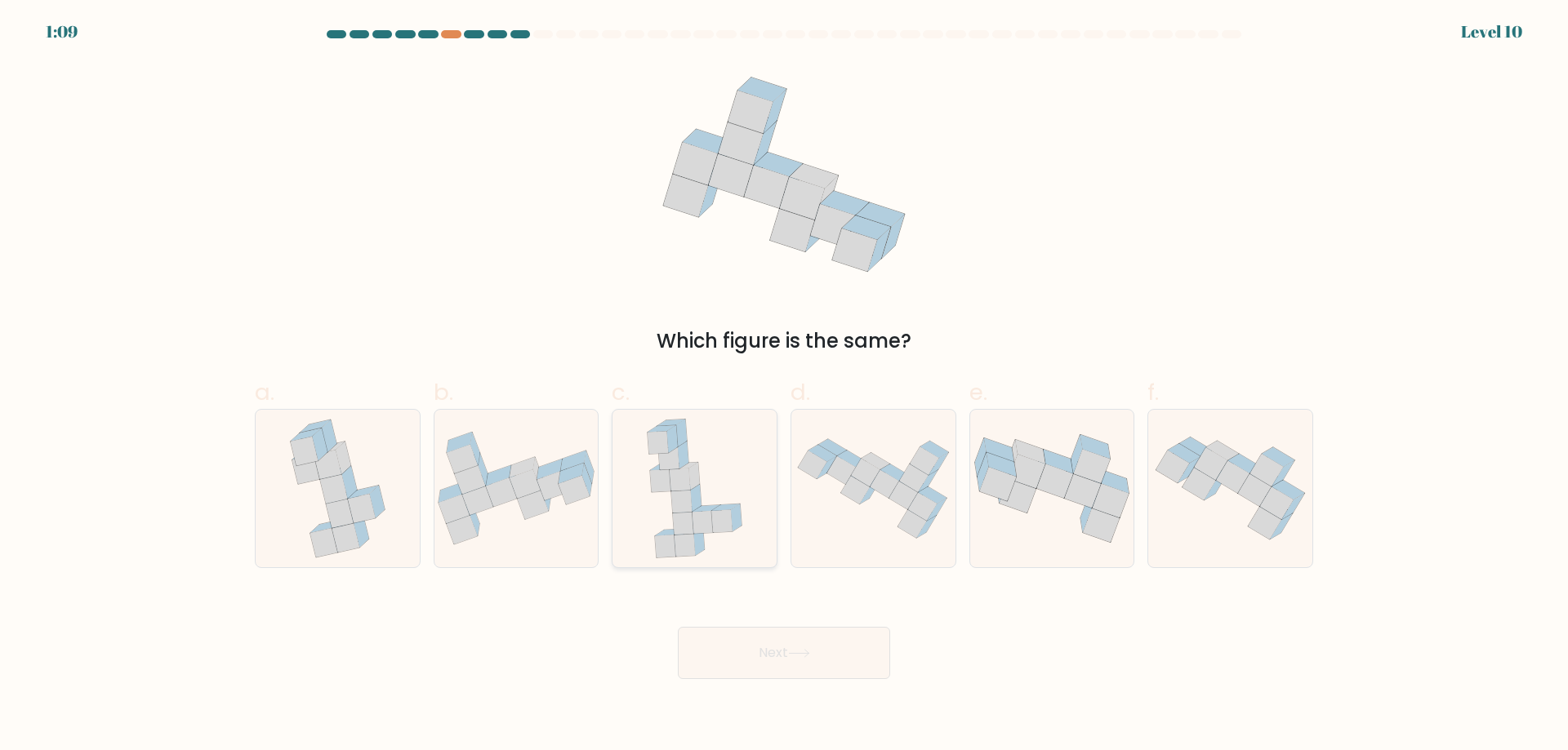
click at [713, 518] on icon at bounding box center [722, 521] width 21 height 23
click at [784, 386] on input "c." at bounding box center [784, 381] width 1 height 10
radio input "true"
click at [558, 537] on icon at bounding box center [516, 489] width 164 height 113
click at [784, 386] on input "b." at bounding box center [784, 381] width 1 height 10
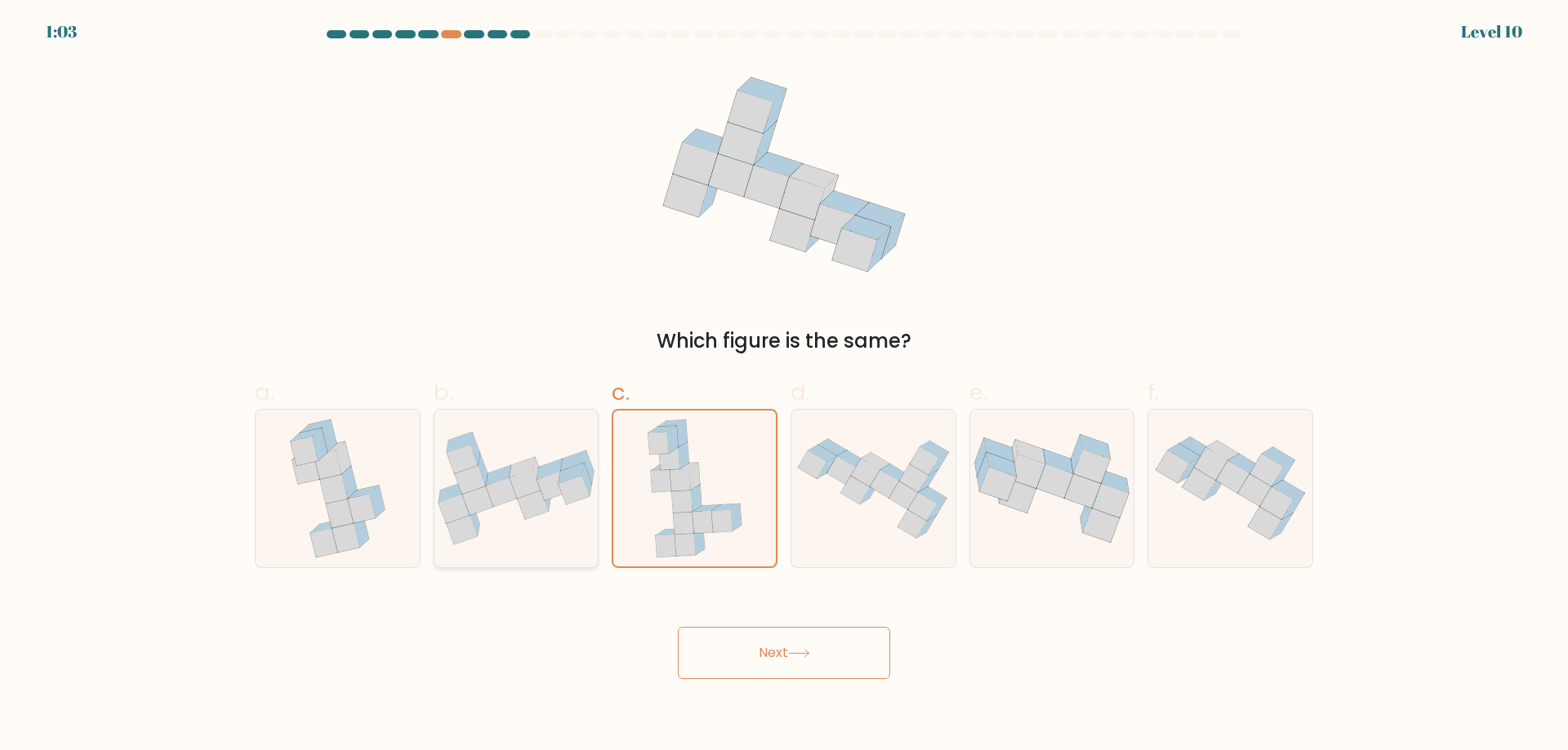
radio input "true"
click at [774, 658] on button "Next" at bounding box center [784, 652] width 213 height 52
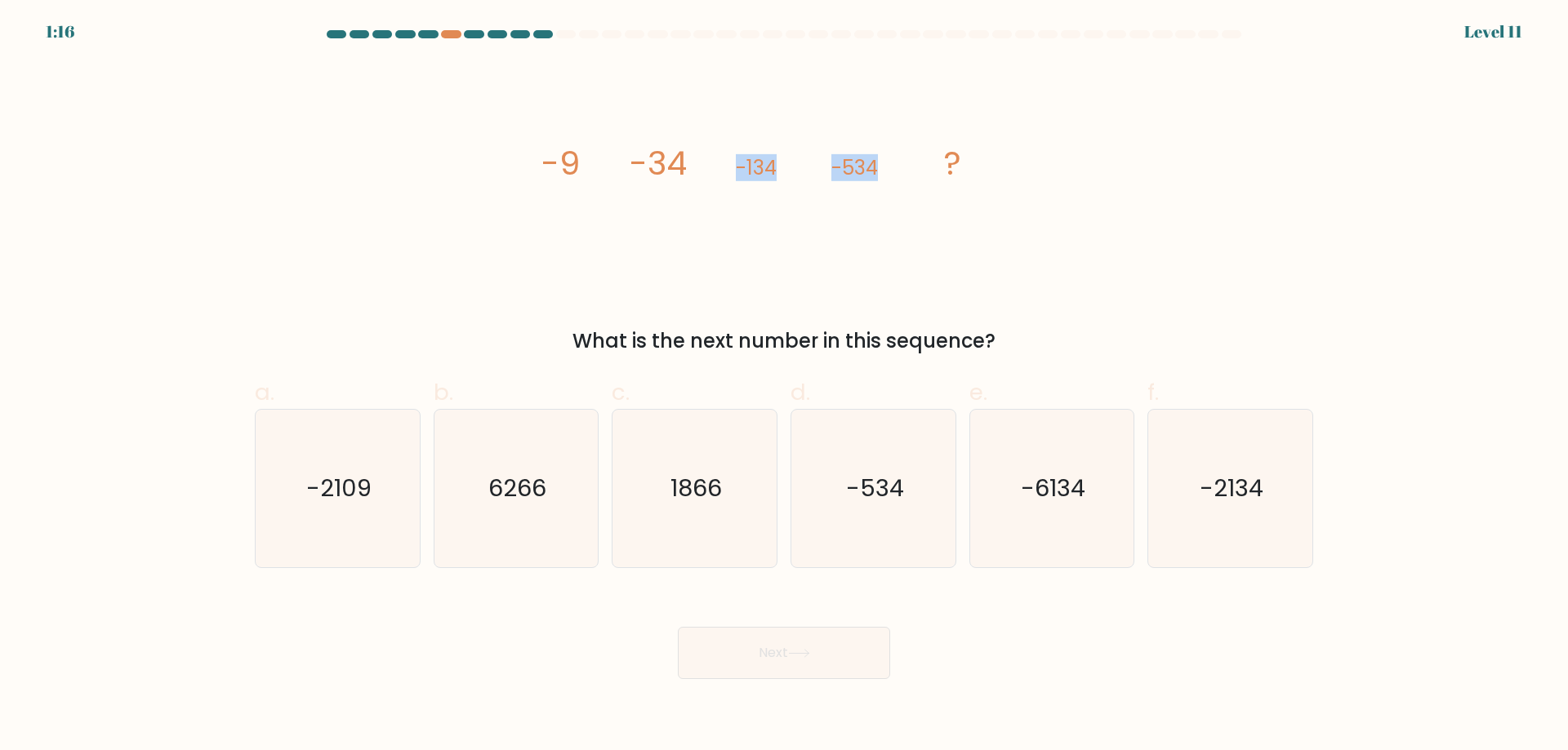
click at [718, 160] on icon "image/svg+xml -9 -34 -134 -534 ?" at bounding box center [784, 174] width 490 height 225
click at [820, 215] on icon "image/svg+xml -9 -34 -134 -534 ?" at bounding box center [784, 174] width 490 height 225
drag, startPoint x: 823, startPoint y: 177, endPoint x: 884, endPoint y: 176, distance: 61.0
click at [884, 176] on icon "image/svg+xml -9 -34 -134 -534 ?" at bounding box center [784, 174] width 490 height 225
click at [843, 216] on icon "image/svg+xml -9 -34 -134 -534 ?" at bounding box center [784, 174] width 490 height 225
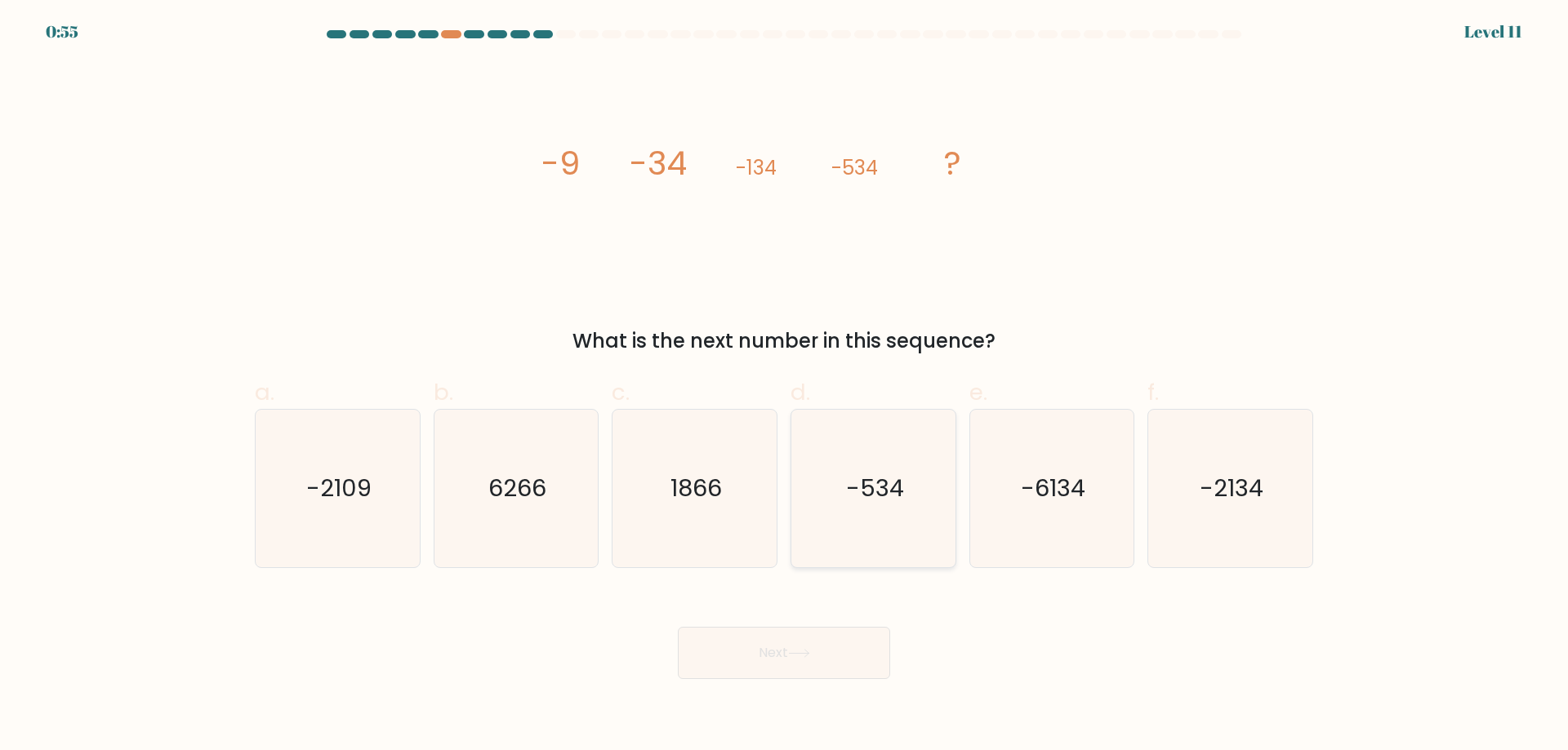
drag, startPoint x: 856, startPoint y: 481, endPoint x: 867, endPoint y: 493, distance: 16.3
click at [858, 485] on text "-534" at bounding box center [875, 488] width 58 height 33
click at [784, 386] on input "d. -534" at bounding box center [784, 381] width 1 height 10
radio input "true"
click at [838, 648] on button "Next" at bounding box center [784, 652] width 213 height 52
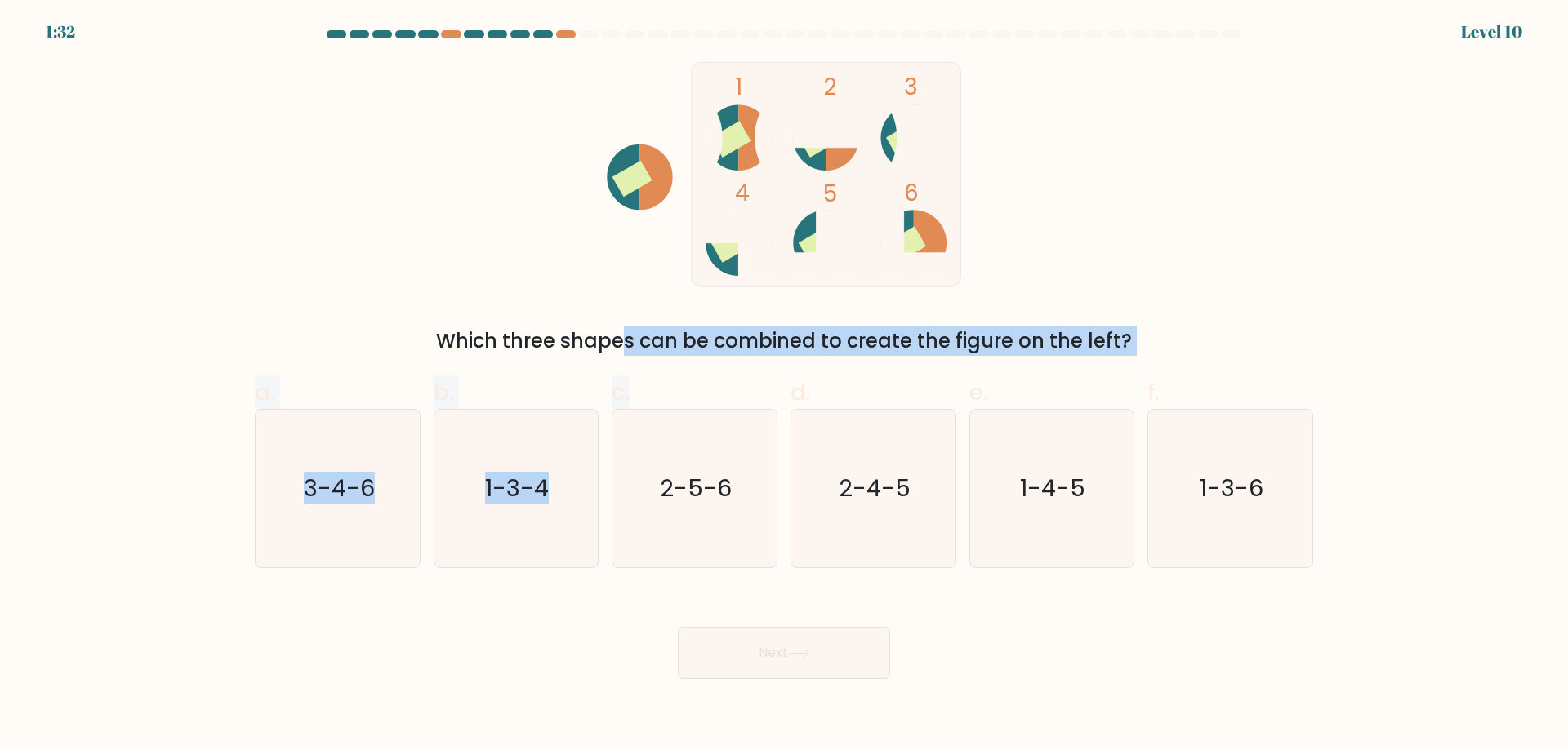
drag, startPoint x: 485, startPoint y: 355, endPoint x: 639, endPoint y: 363, distance: 154.2
click at [639, 363] on form at bounding box center [784, 354] width 1568 height 649
click at [697, 363] on div "a. 3-4-6 b. 1-3-4 c. 2-5-6 d. 2-4-5" at bounding box center [784, 465] width 1072 height 206
click at [730, 342] on div "Which three shapes can be combined to create the figure on the left?" at bounding box center [784, 341] width 1038 height 29
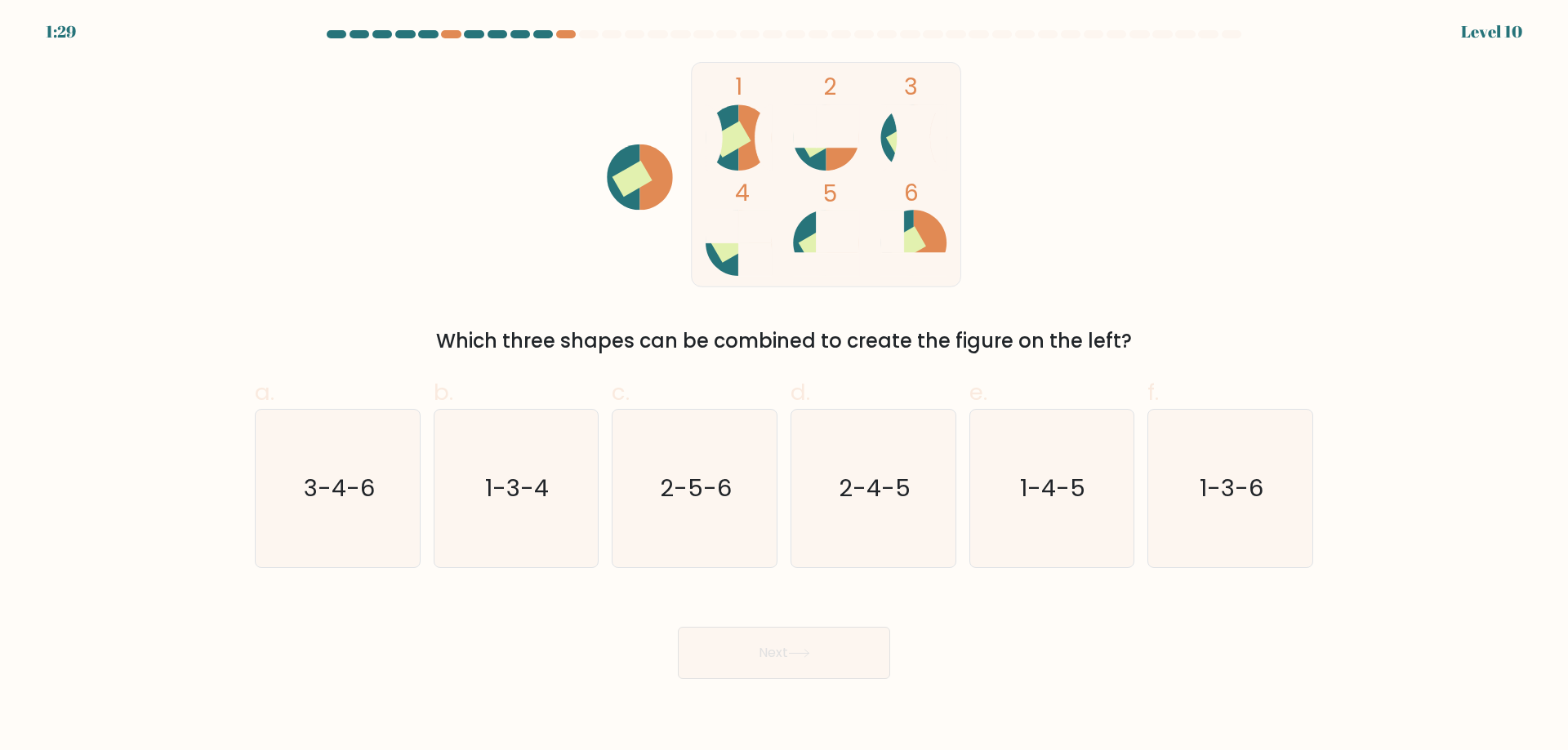
click at [804, 378] on span "d." at bounding box center [800, 392] width 20 height 32
click at [784, 378] on input "d. 2-4-5" at bounding box center [784, 381] width 1 height 10
radio input "true"
click at [535, 465] on icon "1-3-4" at bounding box center [516, 489] width 158 height 158
click at [784, 386] on input "b. 1-3-4" at bounding box center [784, 381] width 1 height 10
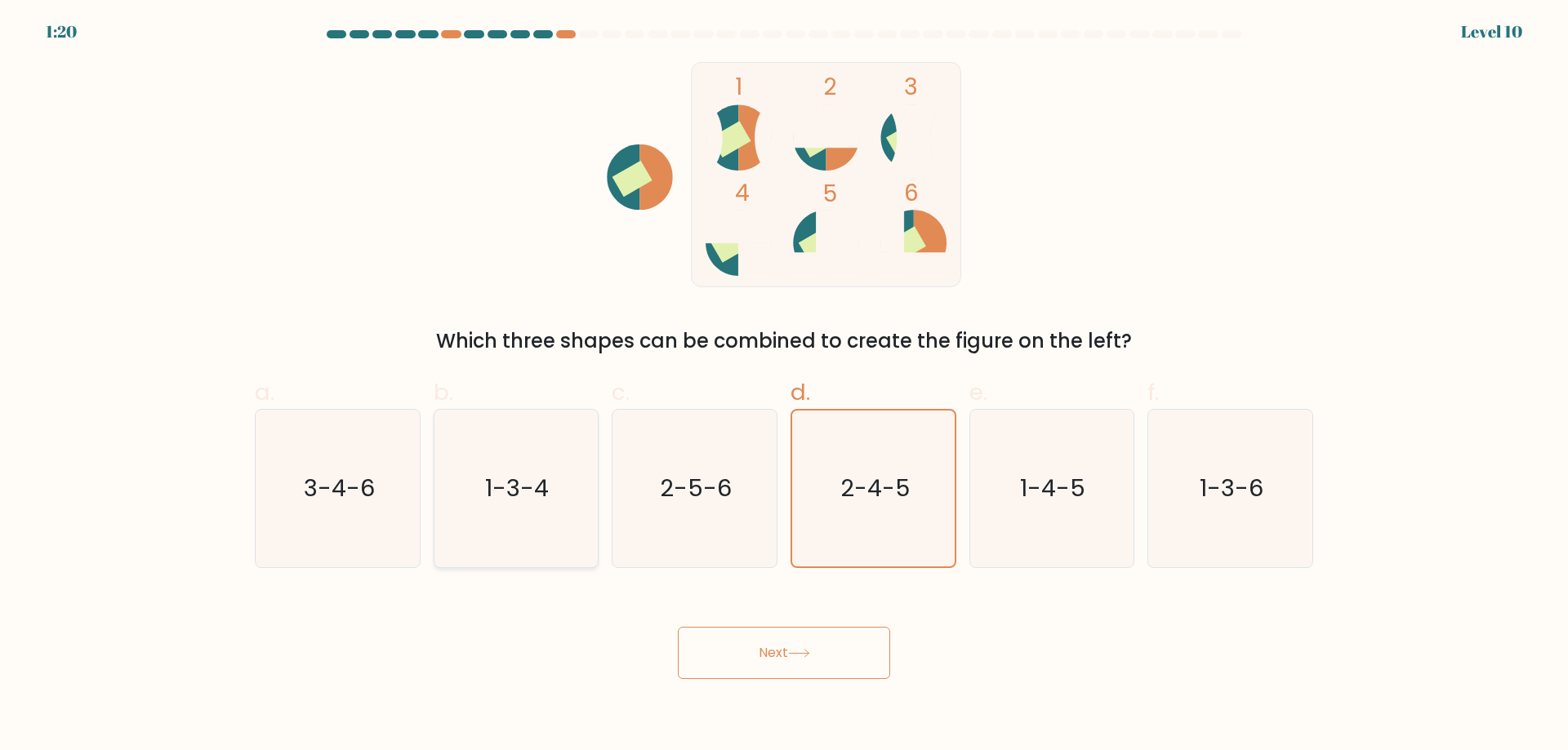
radio input "true"
click at [1243, 481] on text "1-3-6" at bounding box center [1232, 488] width 63 height 33
click at [784, 386] on input "f. 1-3-6" at bounding box center [784, 381] width 1 height 10
radio input "true"
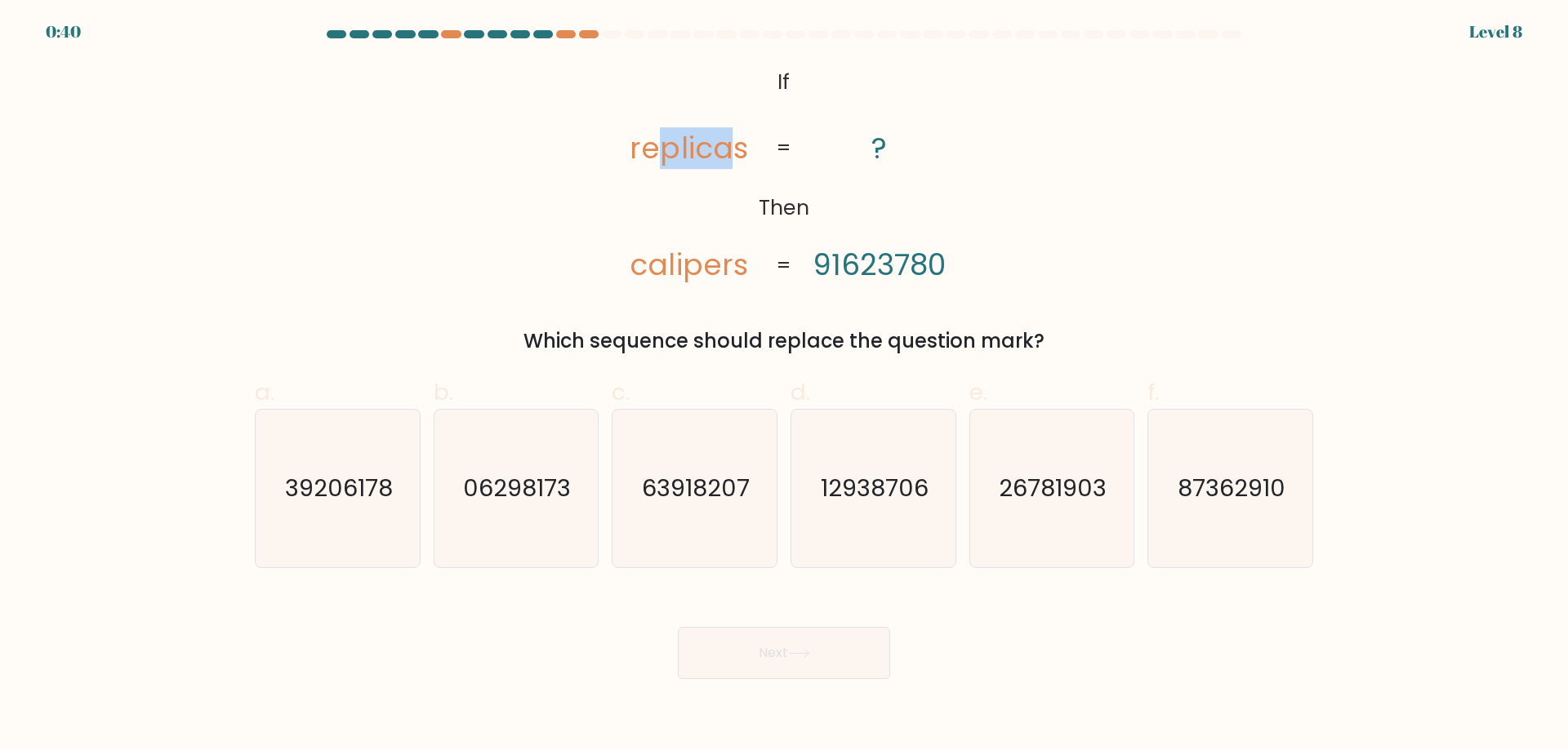
drag, startPoint x: 654, startPoint y: 159, endPoint x: 730, endPoint y: 153, distance: 76.2
click at [730, 153] on tspan "replicas" at bounding box center [688, 148] width 117 height 42
drag, startPoint x: 646, startPoint y: 279, endPoint x: 716, endPoint y: 273, distance: 70.3
click at [716, 273] on tspan "calipers" at bounding box center [688, 264] width 117 height 42
click at [778, 297] on div "@import url('[URL][DOMAIN_NAME]); If Then replicas calipers ? 91623780 = = Whic…" at bounding box center [784, 208] width 1078 height 294
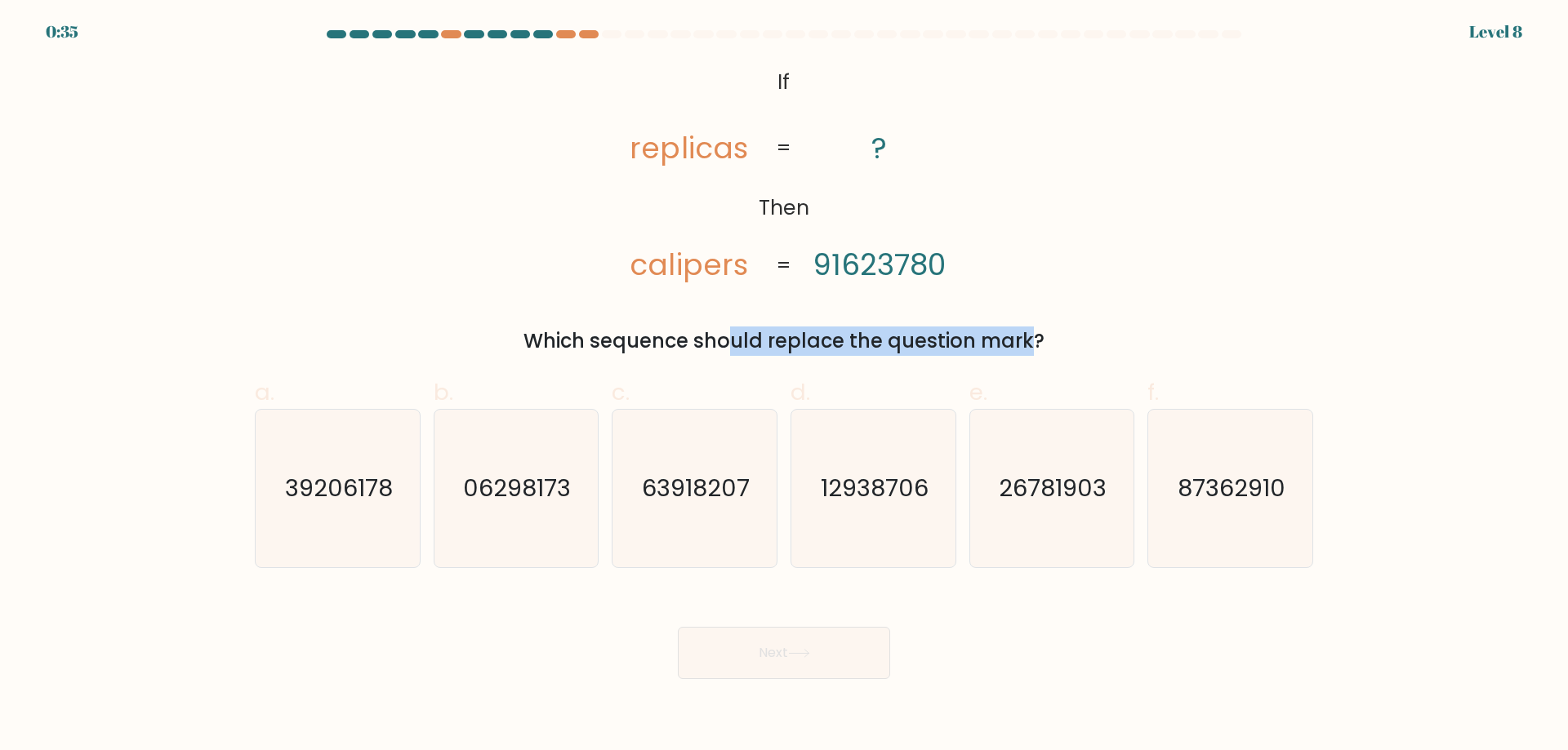
drag, startPoint x: 573, startPoint y: 342, endPoint x: 882, endPoint y: 343, distance: 309.0
click at [882, 343] on div "Which sequence should replace the question mark?" at bounding box center [784, 341] width 1038 height 29
click at [838, 397] on label "d. 12938706" at bounding box center [873, 471] width 165 height 193
click at [784, 386] on input "d. 12938706" at bounding box center [784, 381] width 1 height 10
radio input "true"
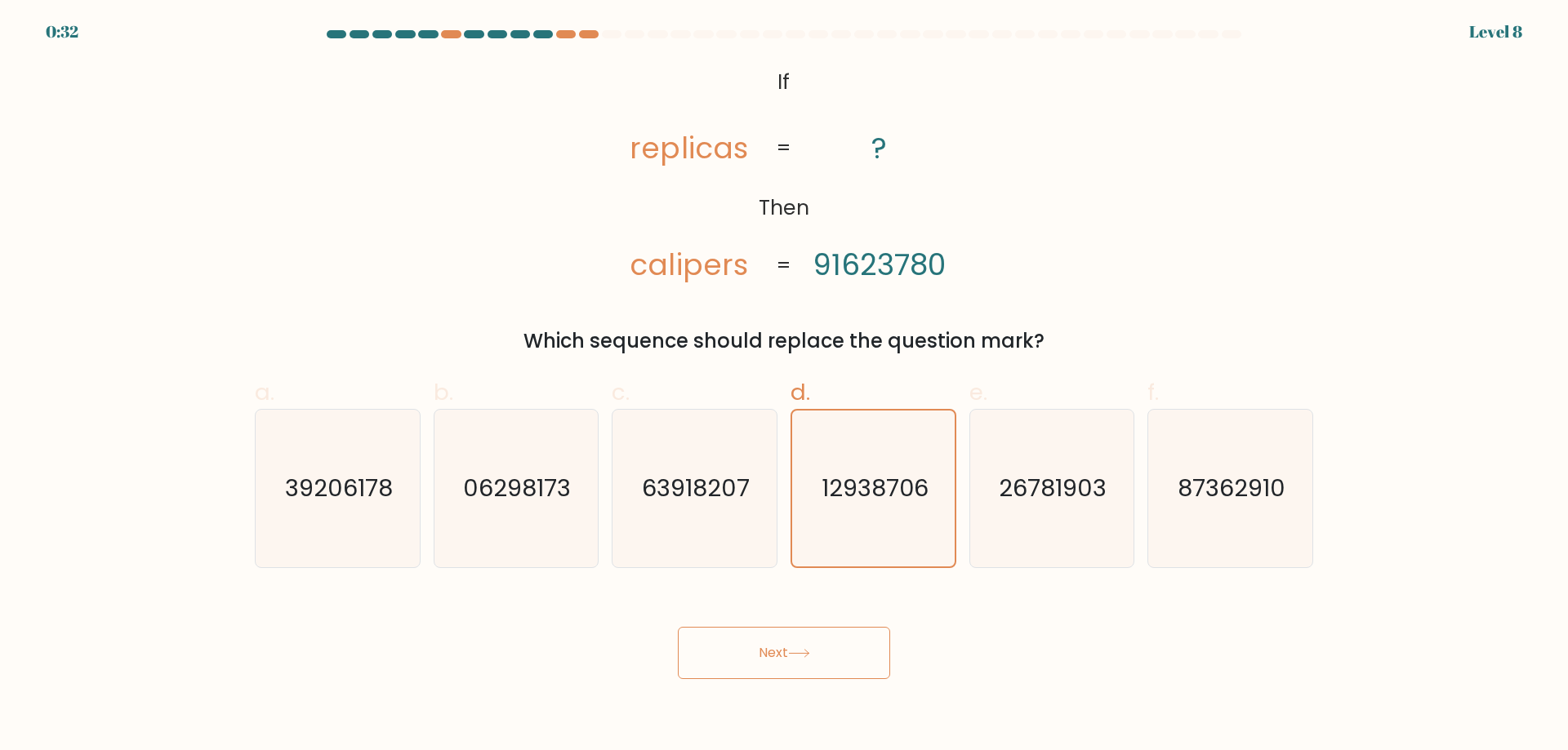
click at [824, 375] on div "a. 39206178 b. 06298173 c. 63918207" at bounding box center [784, 465] width 1072 height 206
click at [1182, 481] on text "87362910" at bounding box center [1232, 488] width 108 height 33
click at [784, 386] on input "f. 87362910" at bounding box center [784, 381] width 1 height 10
radio input "true"
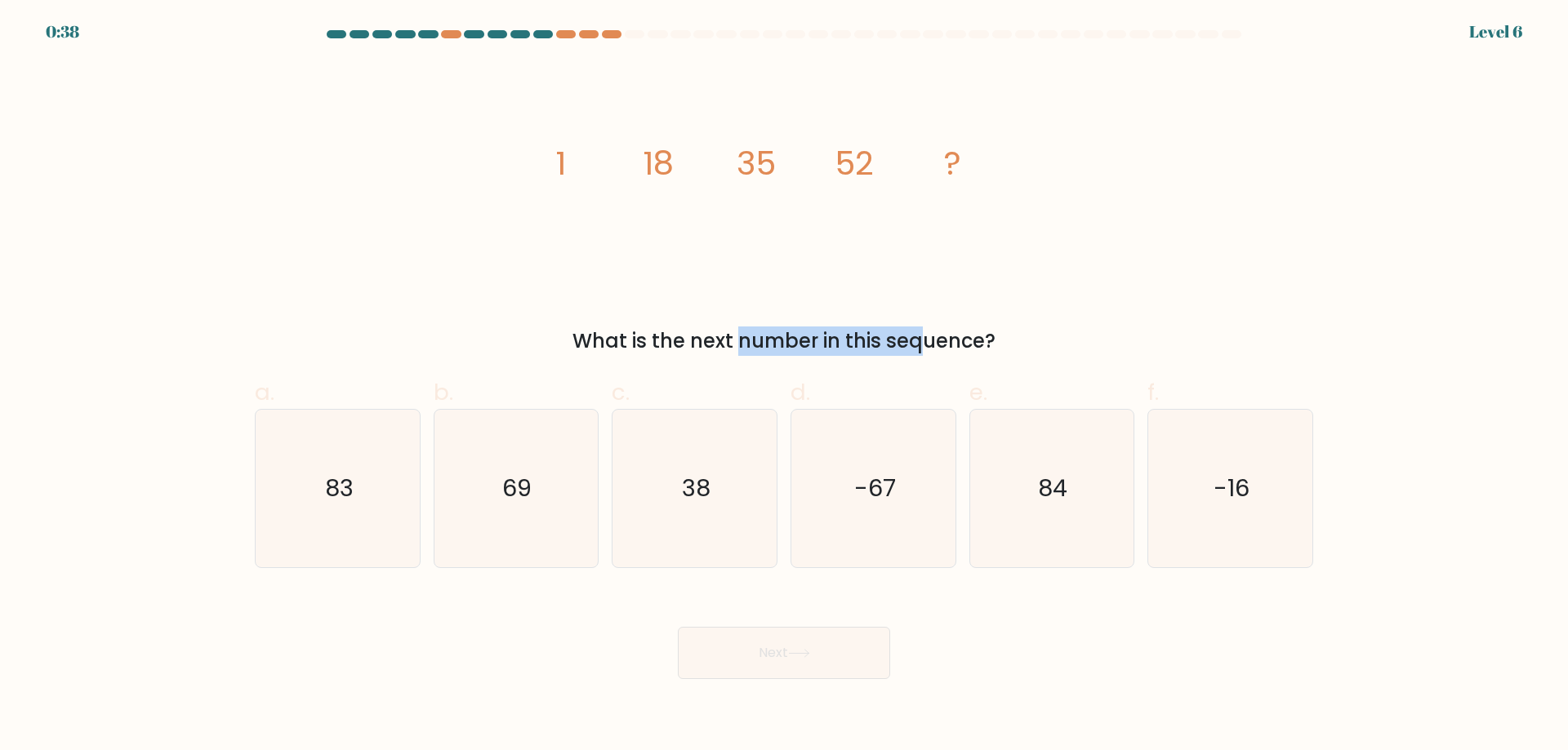
drag, startPoint x: 626, startPoint y: 350, endPoint x: 802, endPoint y: 351, distance: 176.0
click at [802, 351] on div "What is the next number in this sequence?" at bounding box center [784, 341] width 1038 height 29
drag, startPoint x: 518, startPoint y: 478, endPoint x: 628, endPoint y: 556, distance: 134.8
click at [519, 478] on text "69" at bounding box center [518, 488] width 29 height 33
click at [784, 386] on input "b. 69" at bounding box center [784, 381] width 1 height 10
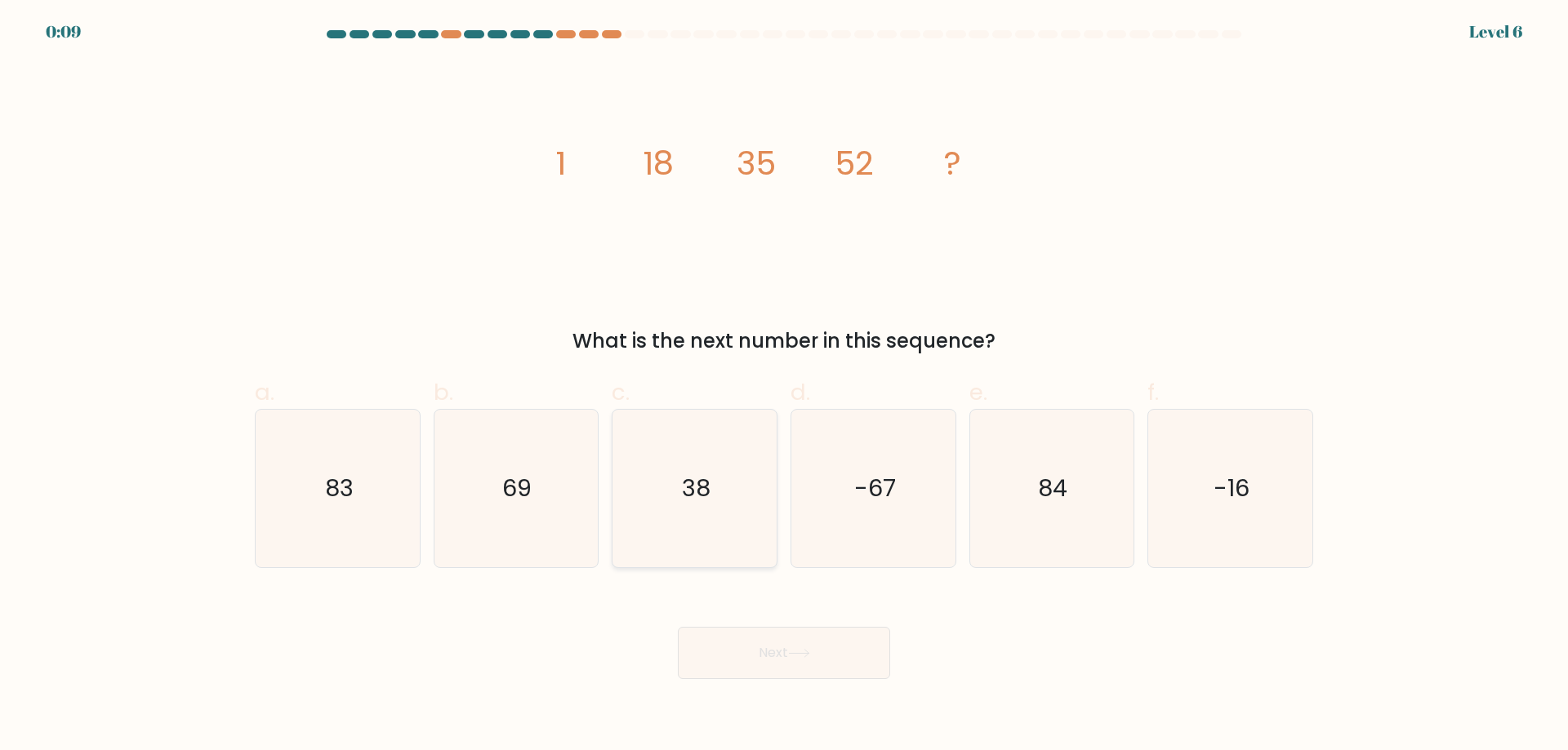
radio input "true"
click at [736, 652] on button "Next" at bounding box center [784, 652] width 213 height 52
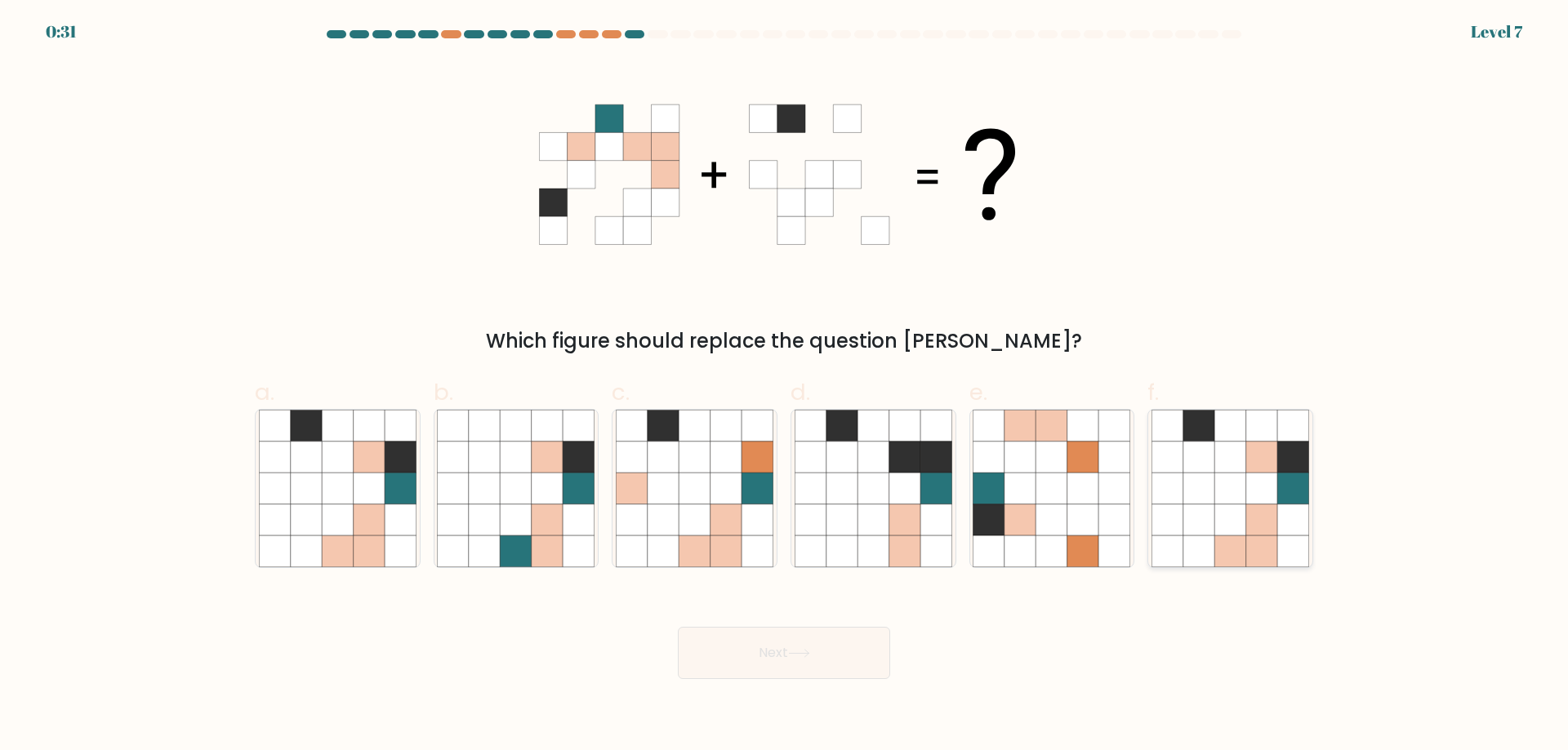
click at [1192, 469] on icon at bounding box center [1199, 457] width 31 height 31
click at [784, 386] on input "f." at bounding box center [784, 381] width 1 height 10
radio input "true"
click at [760, 642] on button "Next" at bounding box center [784, 652] width 213 height 52
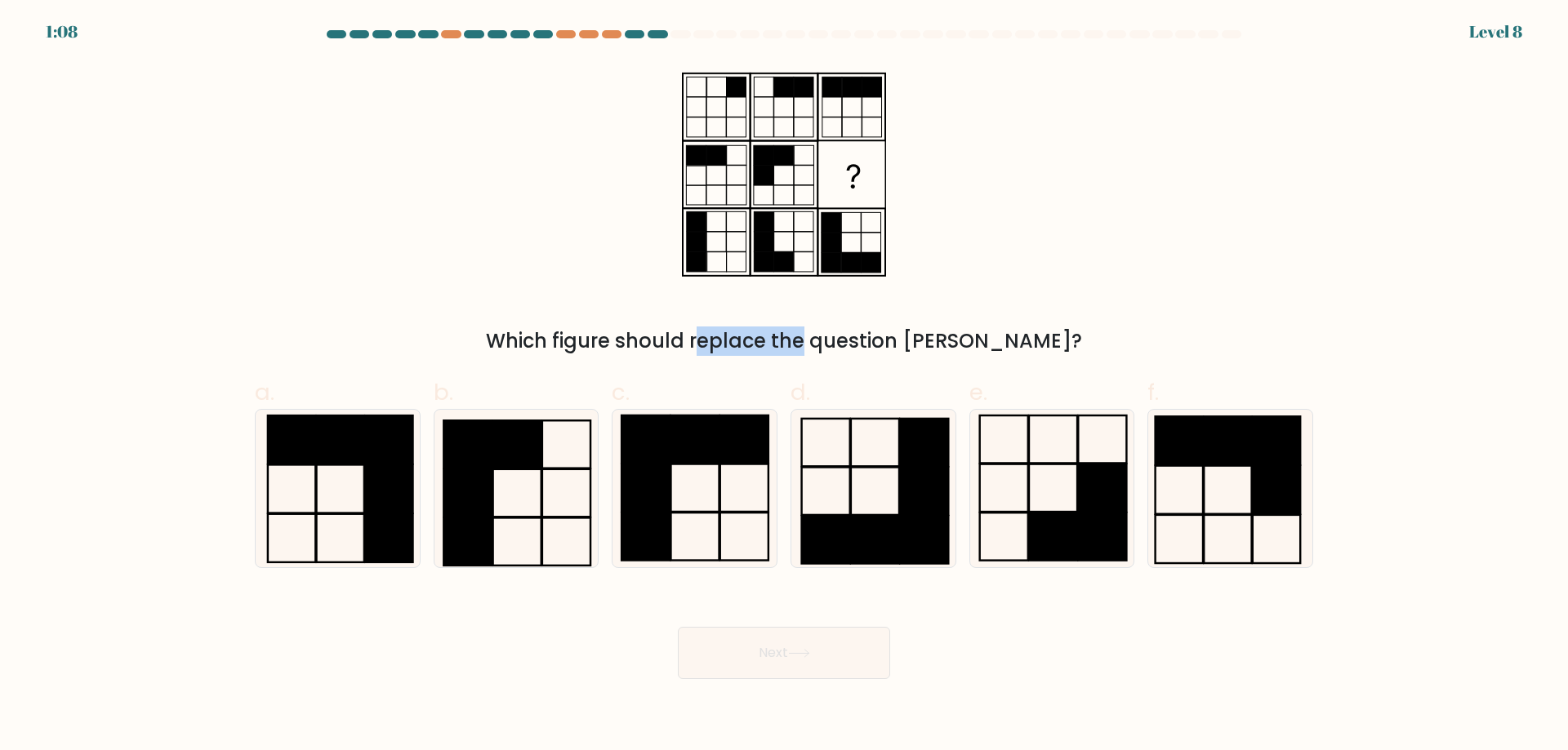
drag, startPoint x: 622, startPoint y: 340, endPoint x: 726, endPoint y: 351, distance: 104.6
click at [726, 351] on div "Which figure should replace the question mark?" at bounding box center [784, 341] width 1038 height 29
click at [780, 363] on div "a. b. c." at bounding box center [784, 465] width 1072 height 206
click at [703, 490] on icon at bounding box center [694, 489] width 158 height 158
click at [784, 386] on input "c." at bounding box center [784, 381] width 1 height 10
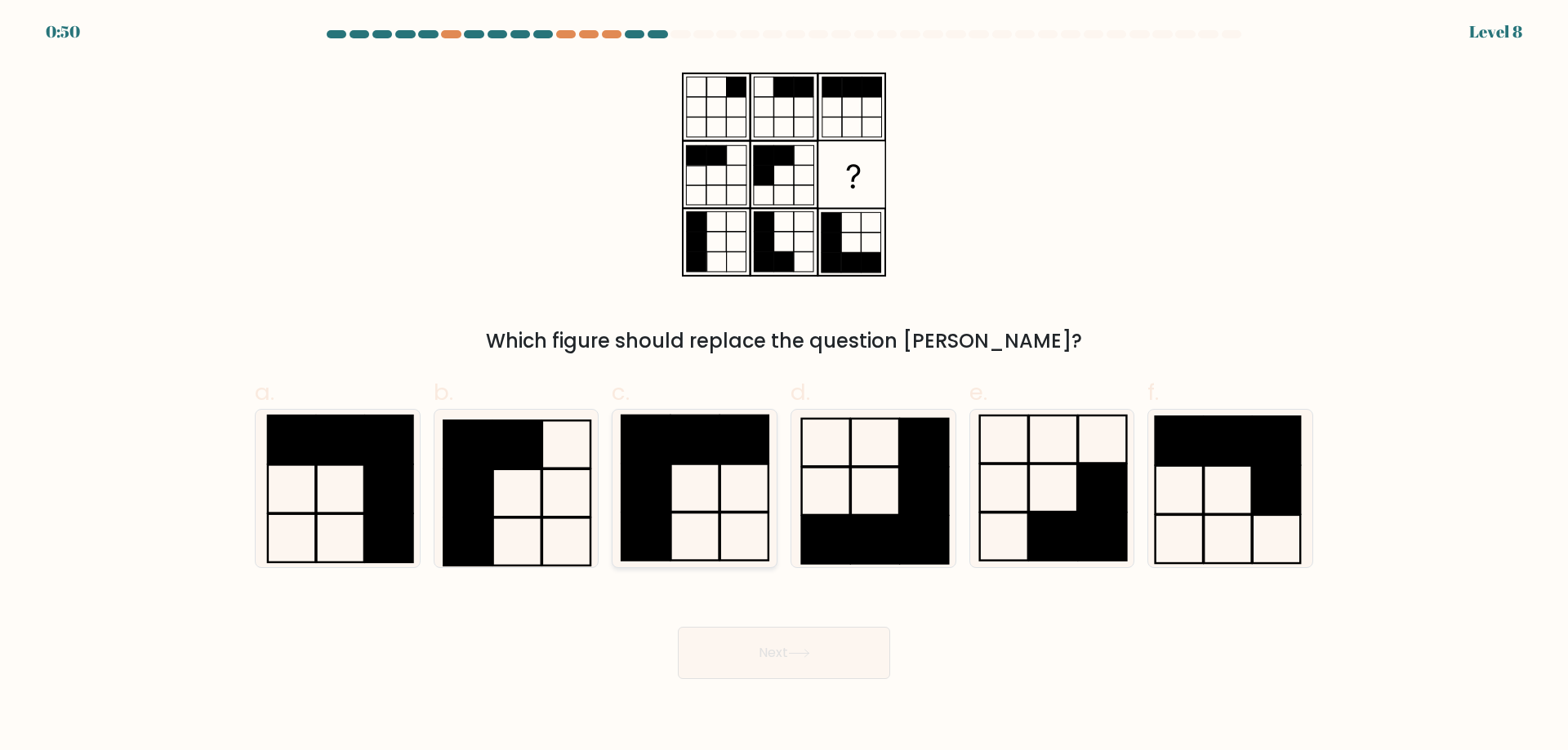
radio input "true"
drag, startPoint x: 761, startPoint y: 657, endPoint x: 768, endPoint y: 649, distance: 10.6
click at [763, 656] on button "Next" at bounding box center [784, 652] width 213 height 52
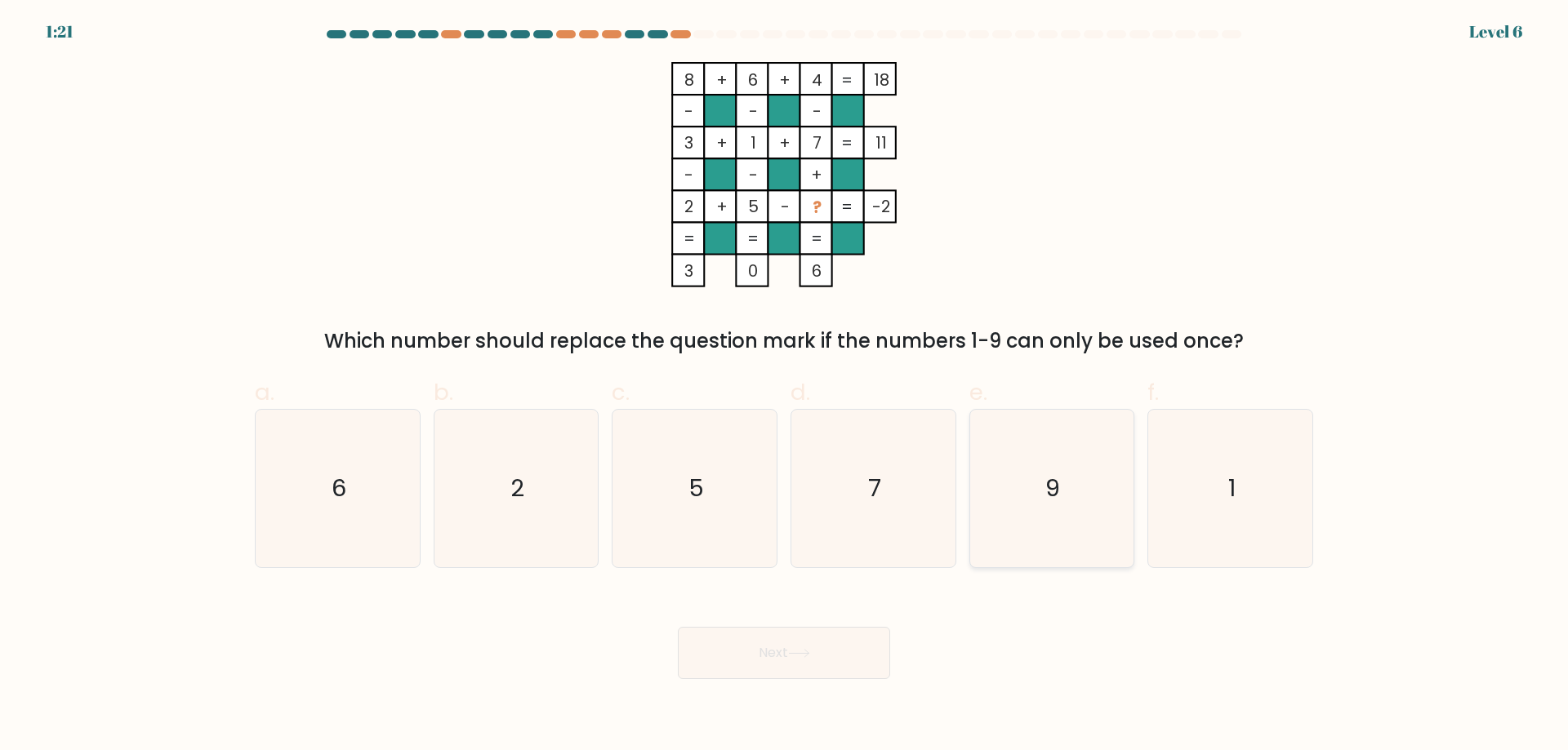
click at [1050, 465] on icon "9" at bounding box center [1051, 489] width 158 height 158
click at [784, 386] on input "e. 9" at bounding box center [784, 381] width 1 height 10
radio input "true"
click at [796, 639] on button "Next" at bounding box center [784, 652] width 213 height 52
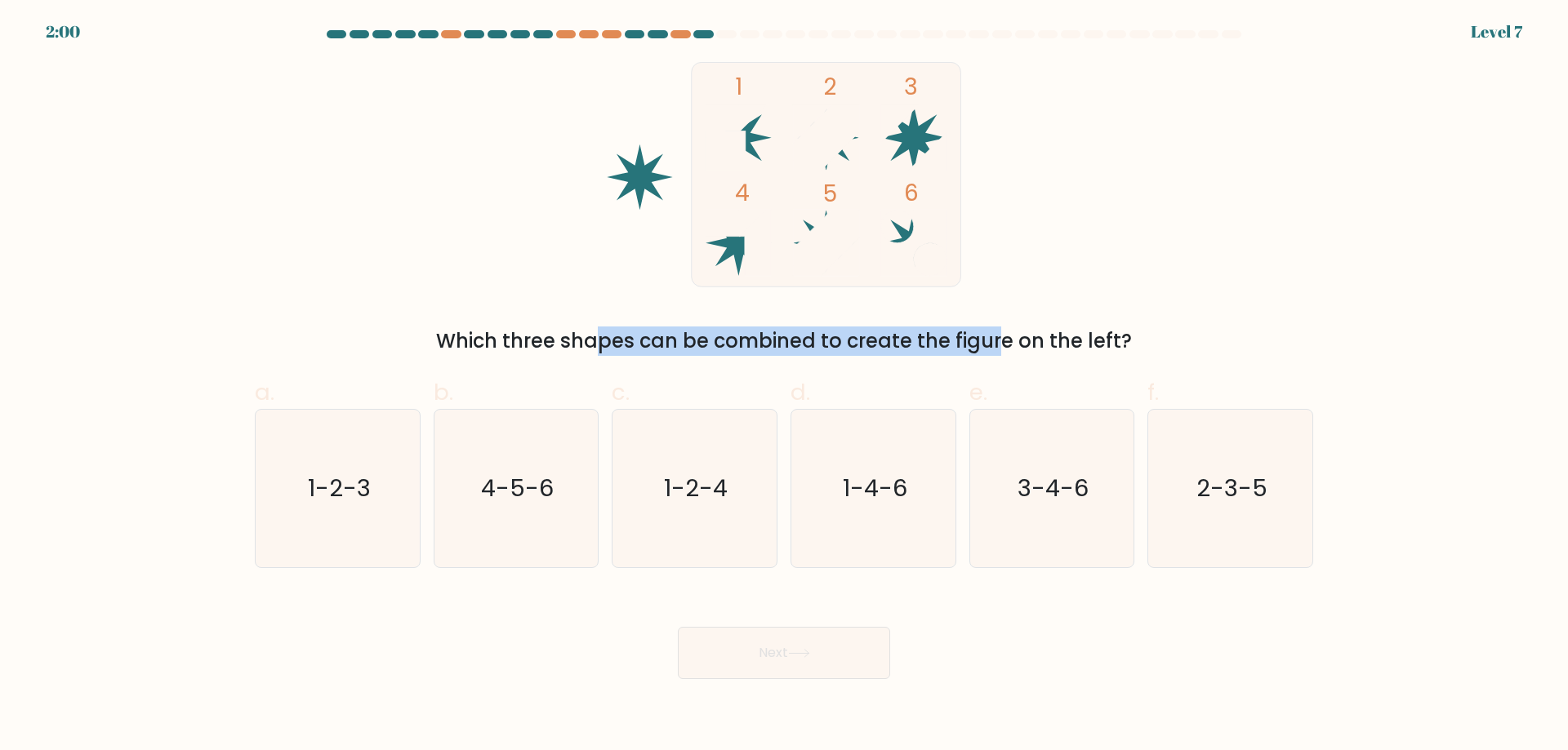
drag, startPoint x: 465, startPoint y: 345, endPoint x: 868, endPoint y: 345, distance: 403.0
click at [868, 345] on div "Which three shapes can be combined to create the figure on the left?" at bounding box center [784, 341] width 1038 height 29
click at [742, 352] on div "Which three shapes can be combined to create the figure on the left?" at bounding box center [784, 341] width 1038 height 29
drag, startPoint x: 808, startPoint y: 341, endPoint x: 973, endPoint y: 331, distance: 165.3
click at [973, 331] on div "Which three shapes can be combined to create the figure on the left?" at bounding box center [784, 341] width 1038 height 29
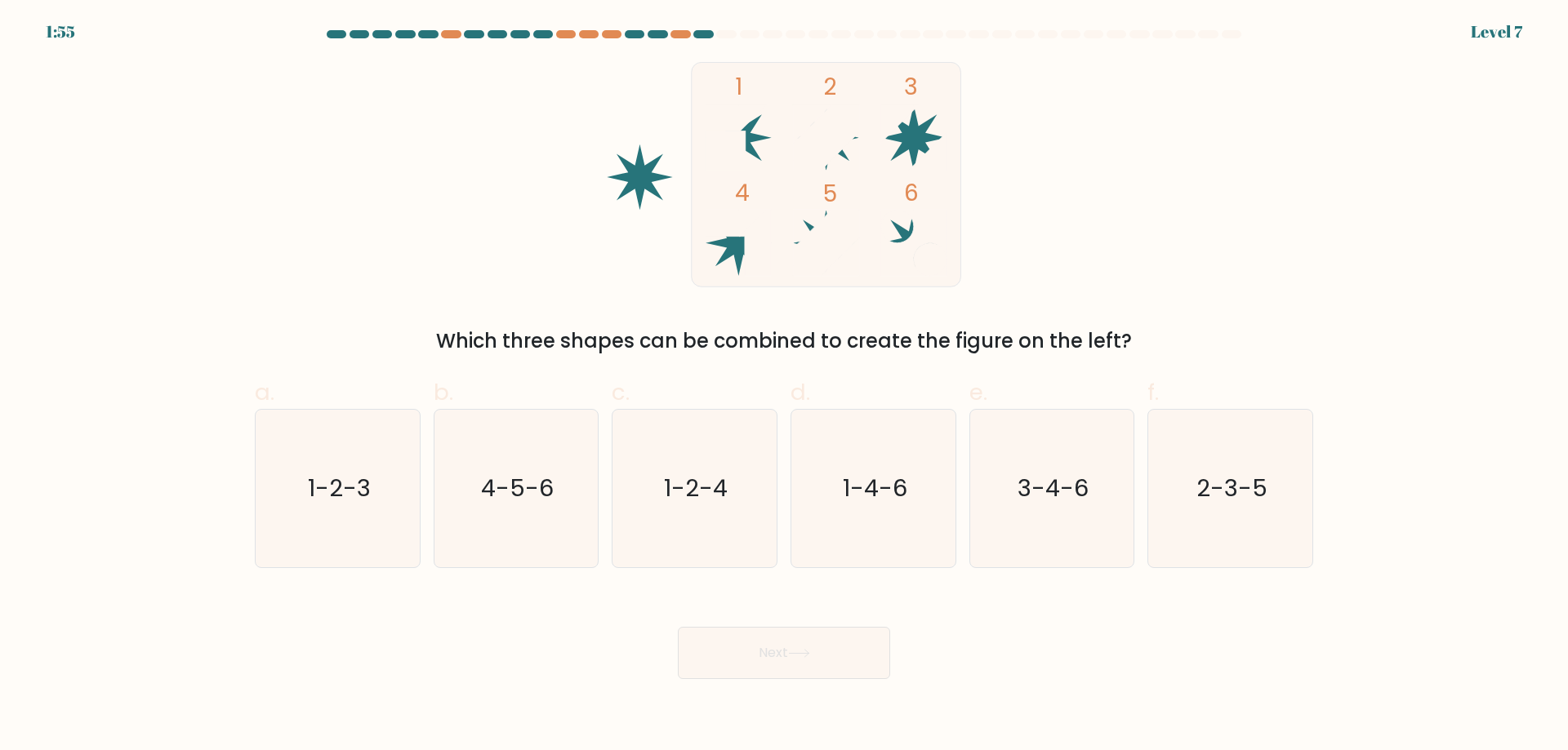
click at [861, 361] on form at bounding box center [784, 354] width 1568 height 649
click at [1236, 492] on text "2-3-5" at bounding box center [1231, 488] width 71 height 33
click at [784, 386] on input "f. 2-3-5" at bounding box center [784, 381] width 1 height 10
radio input "true"
click at [843, 651] on button "Next" at bounding box center [784, 652] width 213 height 52
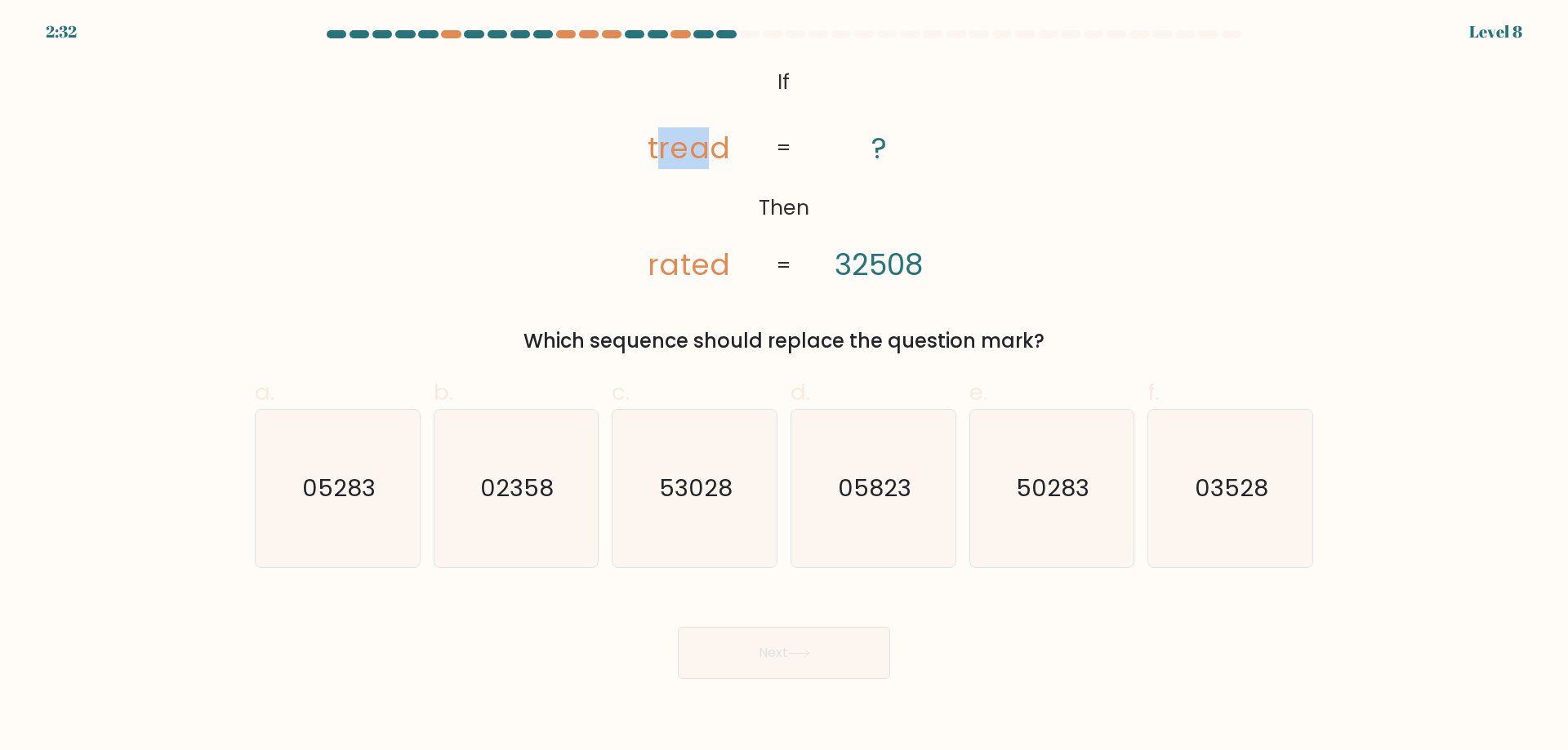
drag, startPoint x: 662, startPoint y: 153, endPoint x: 793, endPoint y: 182, distance: 134.2
click at [715, 153] on tspan "tread" at bounding box center [688, 148] width 81 height 42
click at [786, 274] on tspan "=" at bounding box center [784, 264] width 15 height 28
click at [700, 476] on text "53028" at bounding box center [697, 488] width 74 height 33
click at [784, 386] on input "c. 53028" at bounding box center [784, 381] width 1 height 10
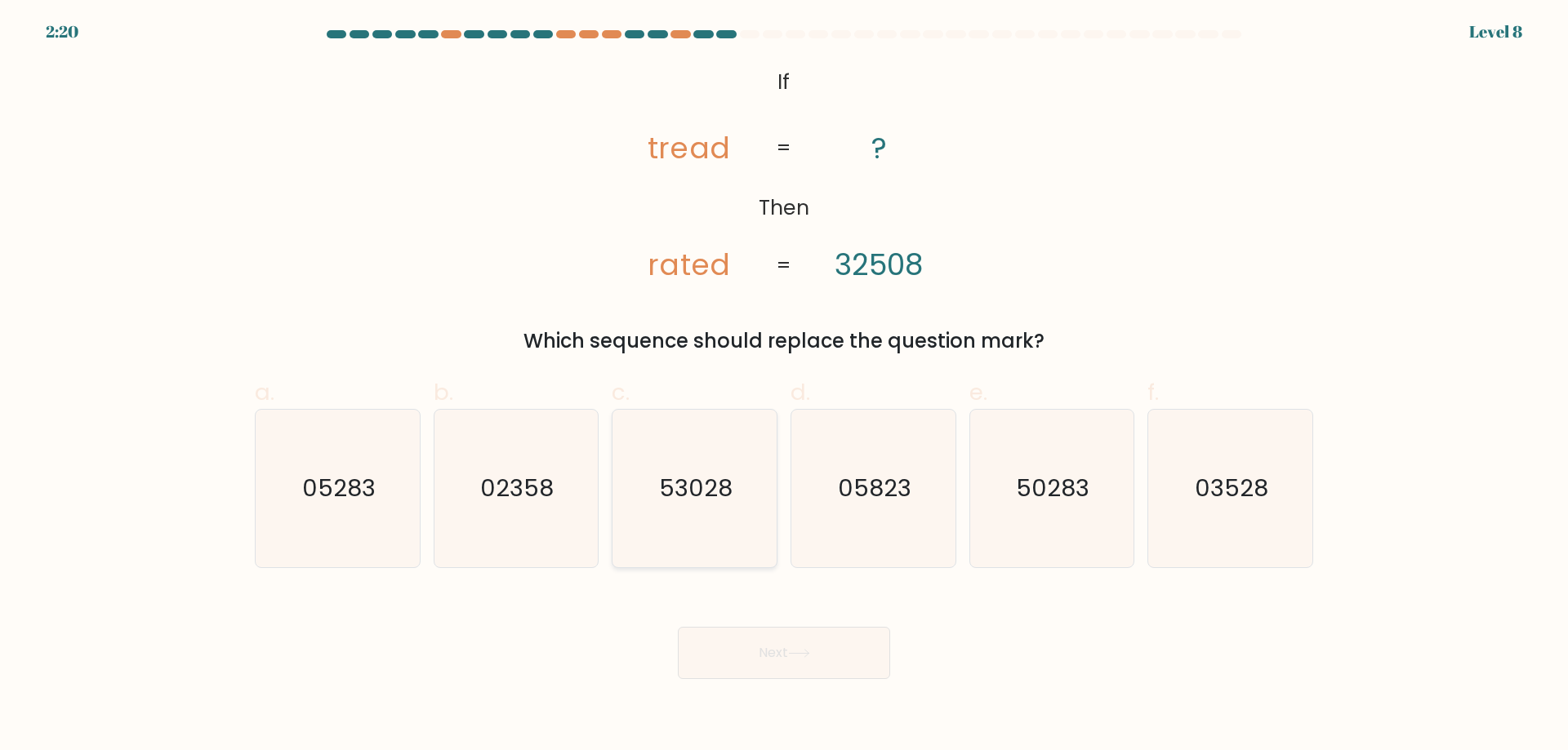
radio input "true"
click at [797, 644] on button "Next" at bounding box center [784, 652] width 213 height 52
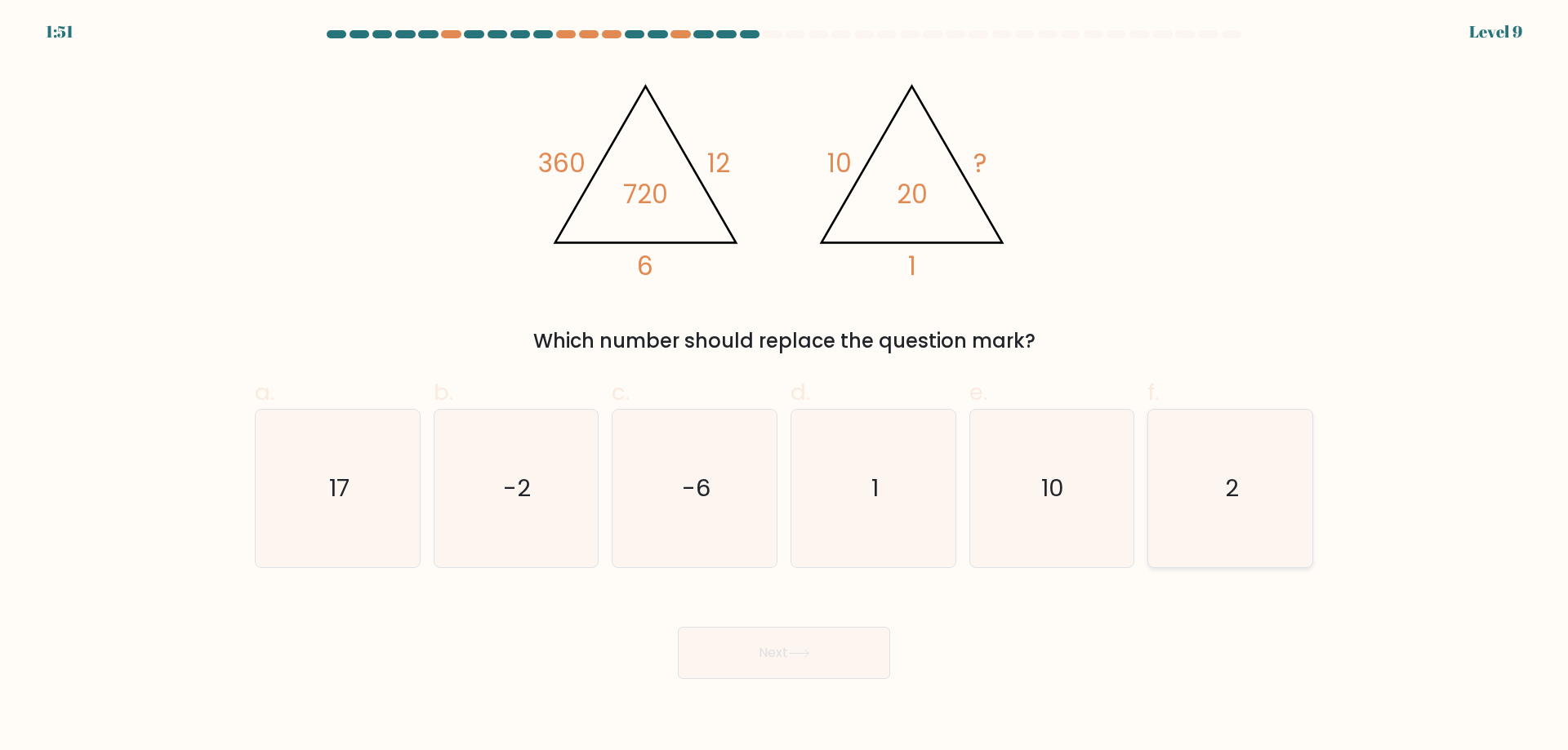
click at [1197, 477] on icon "2" at bounding box center [1230, 489] width 158 height 158
click at [784, 386] on input "f. 2" at bounding box center [784, 381] width 1 height 10
radio input "true"
click at [850, 643] on button "Next" at bounding box center [784, 652] width 213 height 52
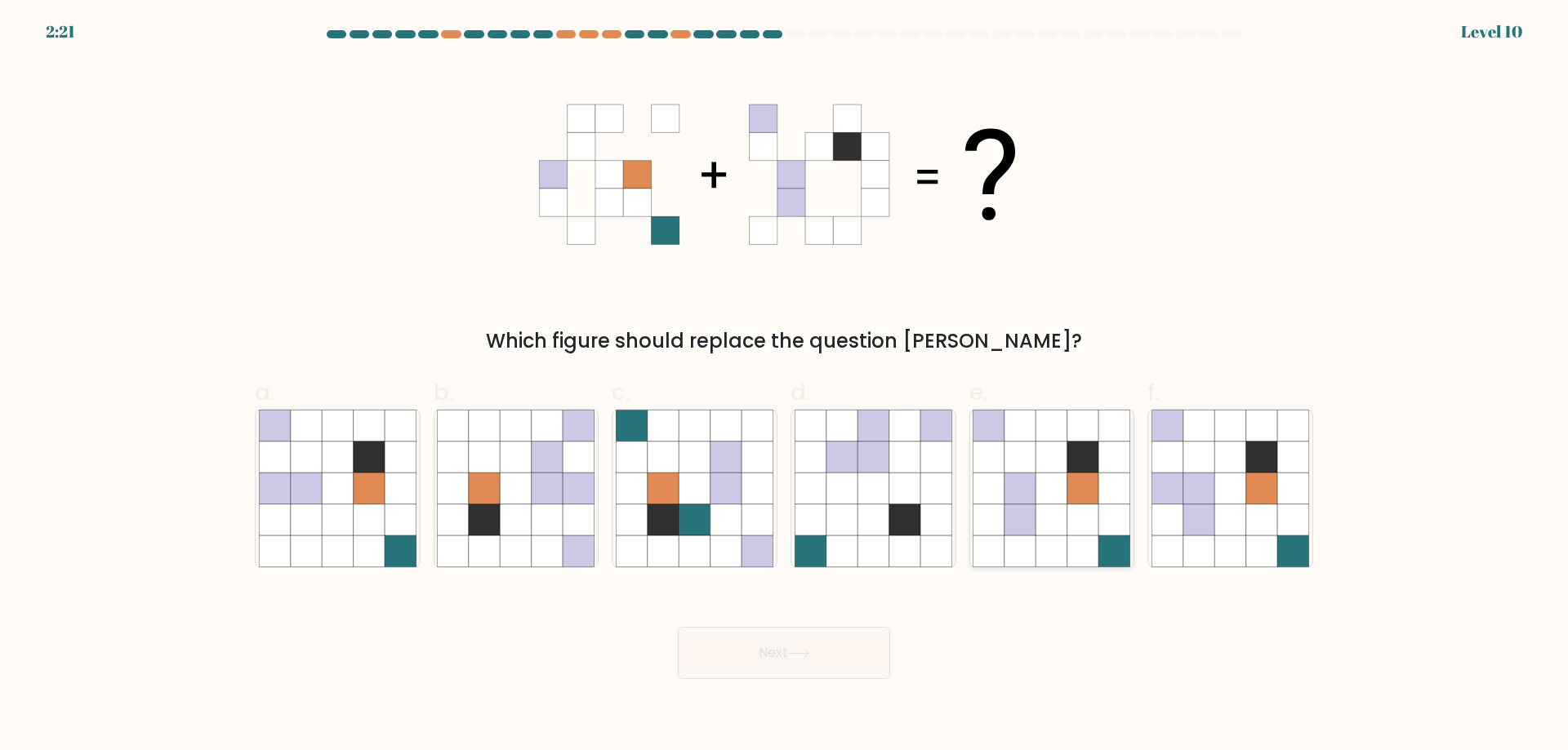
drag, startPoint x: 1065, startPoint y: 472, endPoint x: 1038, endPoint y: 465, distance: 27.9
click at [1063, 474] on icon at bounding box center [1051, 489] width 158 height 158
click at [784, 386] on input "e." at bounding box center [784, 381] width 1 height 10
radio input "true"
click at [688, 653] on button "Next" at bounding box center [784, 652] width 213 height 52
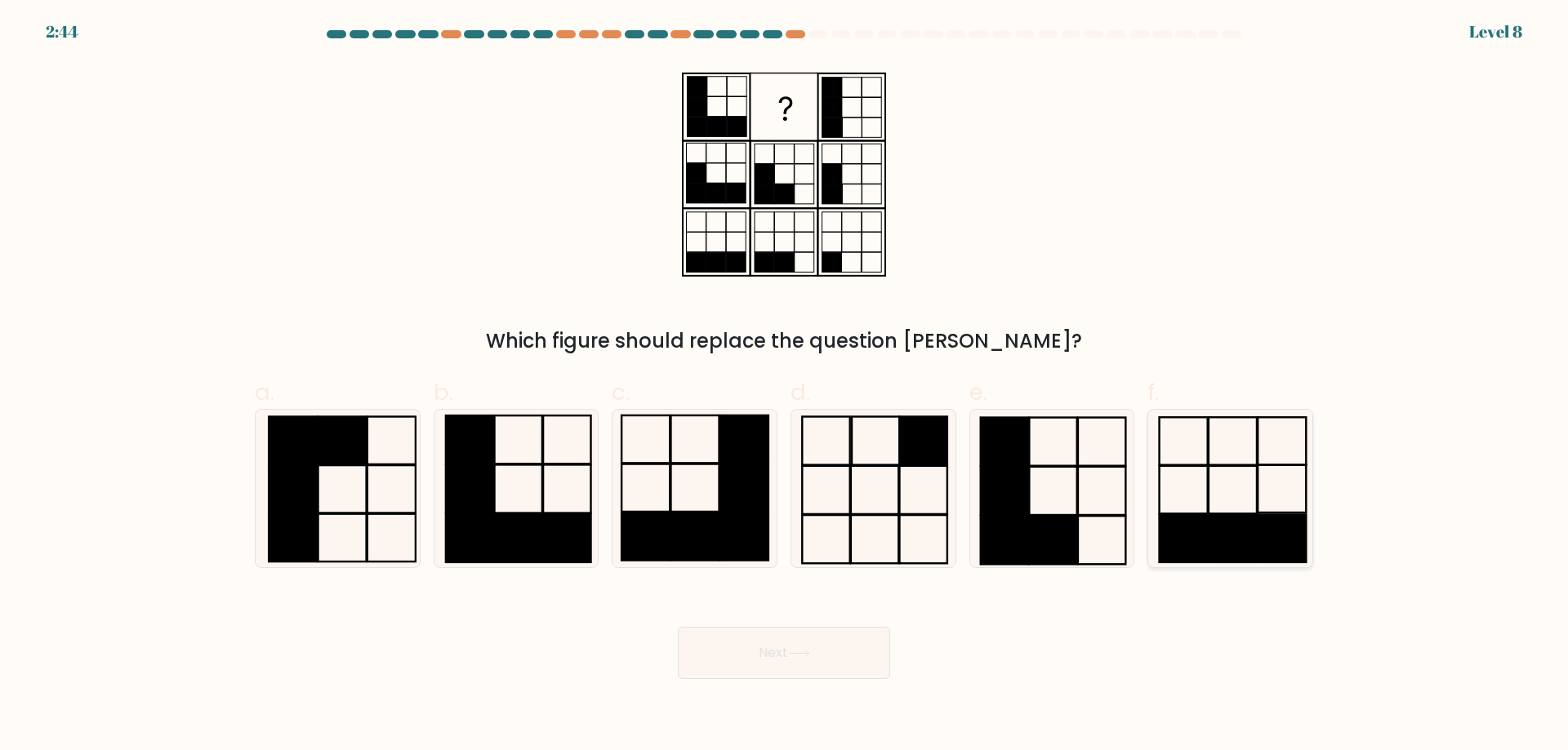
drag, startPoint x: 1192, startPoint y: 514, endPoint x: 1150, endPoint y: 531, distance: 45.3
click at [1191, 513] on rect at bounding box center [1183, 489] width 48 height 47
click at [784, 386] on input "f." at bounding box center [784, 381] width 1 height 10
radio input "true"
click at [733, 633] on button "Next" at bounding box center [784, 652] width 213 height 52
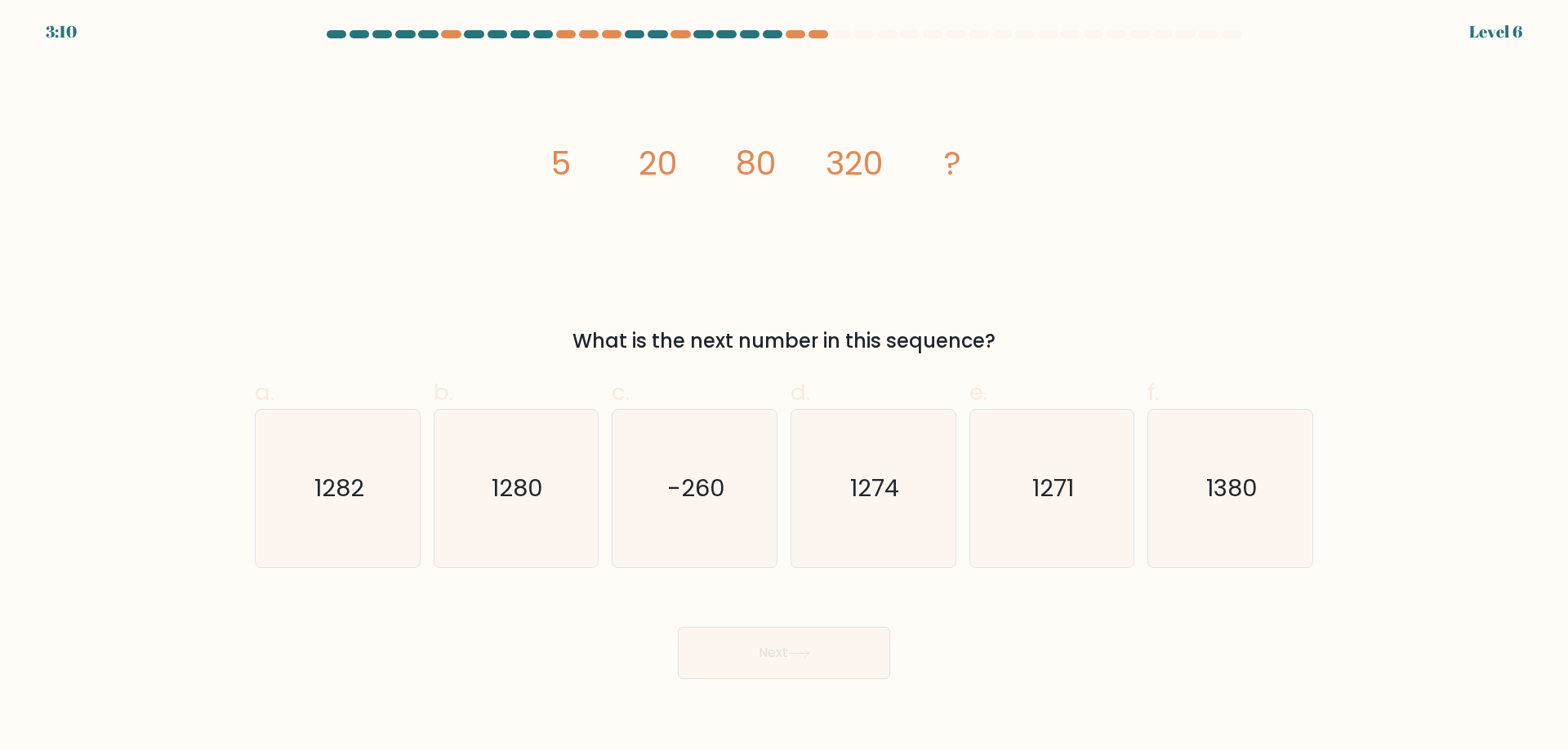
drag, startPoint x: 546, startPoint y: 505, endPoint x: 675, endPoint y: 603, distance: 162.0
click at [546, 506] on icon "1280" at bounding box center [516, 489] width 158 height 158
click at [784, 386] on input "b. 1280" at bounding box center [784, 381] width 1 height 10
radio input "true"
click at [792, 686] on body "3:09 Level 6" at bounding box center [784, 375] width 1568 height 750
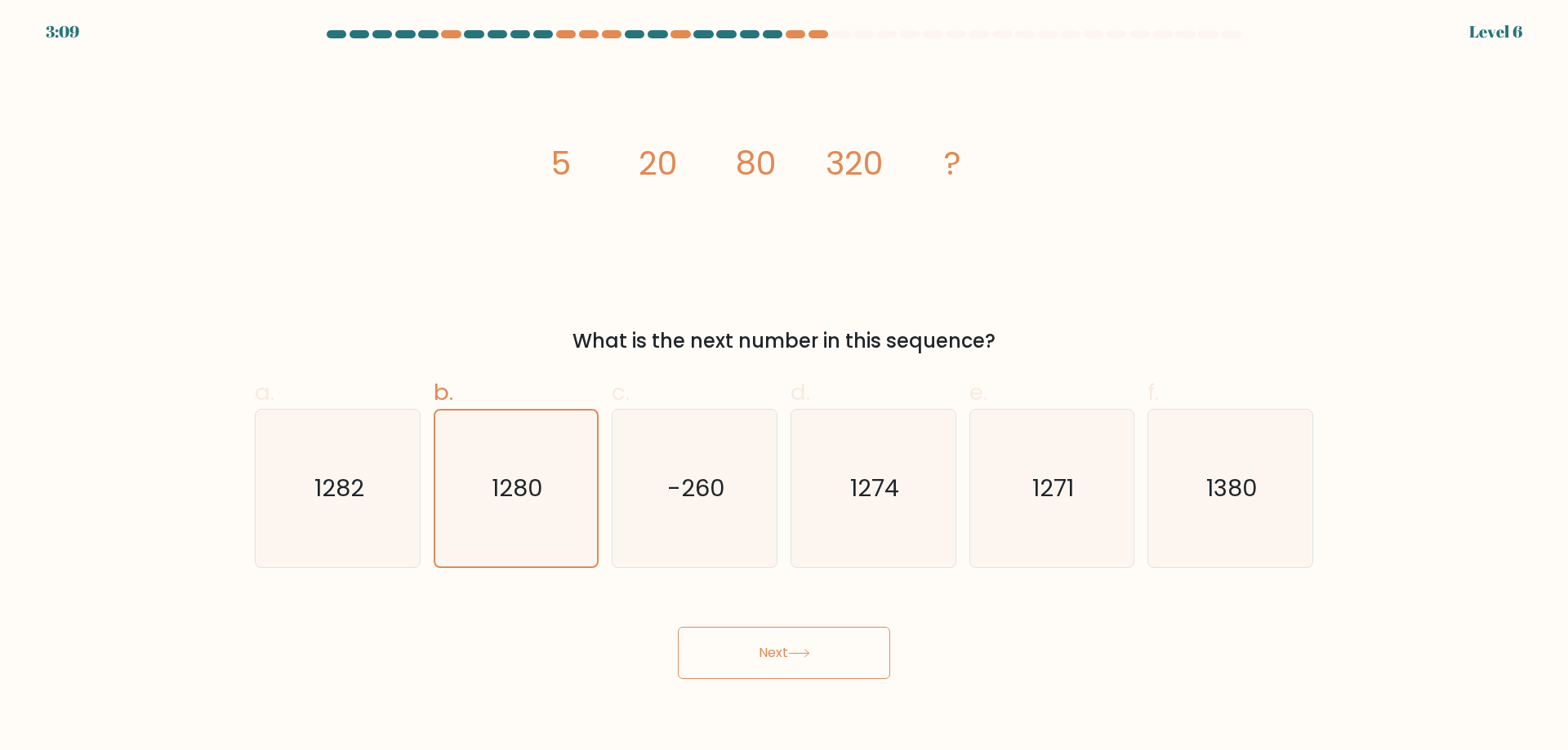
click at [798, 656] on icon at bounding box center [799, 653] width 22 height 9
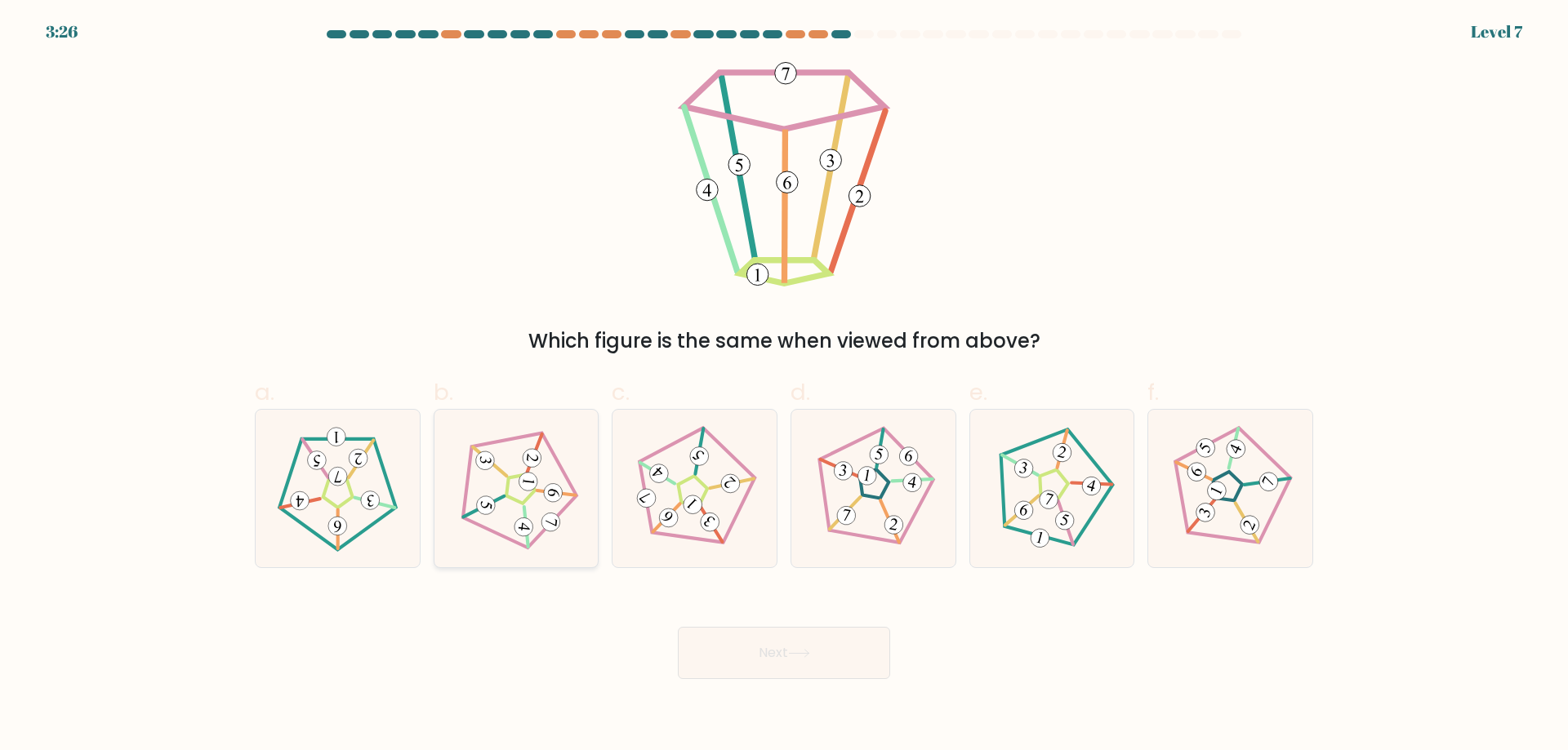
click at [554, 513] on icon at bounding box center [516, 488] width 126 height 126
click at [784, 386] on input "b." at bounding box center [784, 381] width 1 height 10
radio input "true"
drag, startPoint x: 729, startPoint y: 639, endPoint x: 741, endPoint y: 642, distance: 12.4
click at [729, 639] on button "Next" at bounding box center [784, 652] width 213 height 52
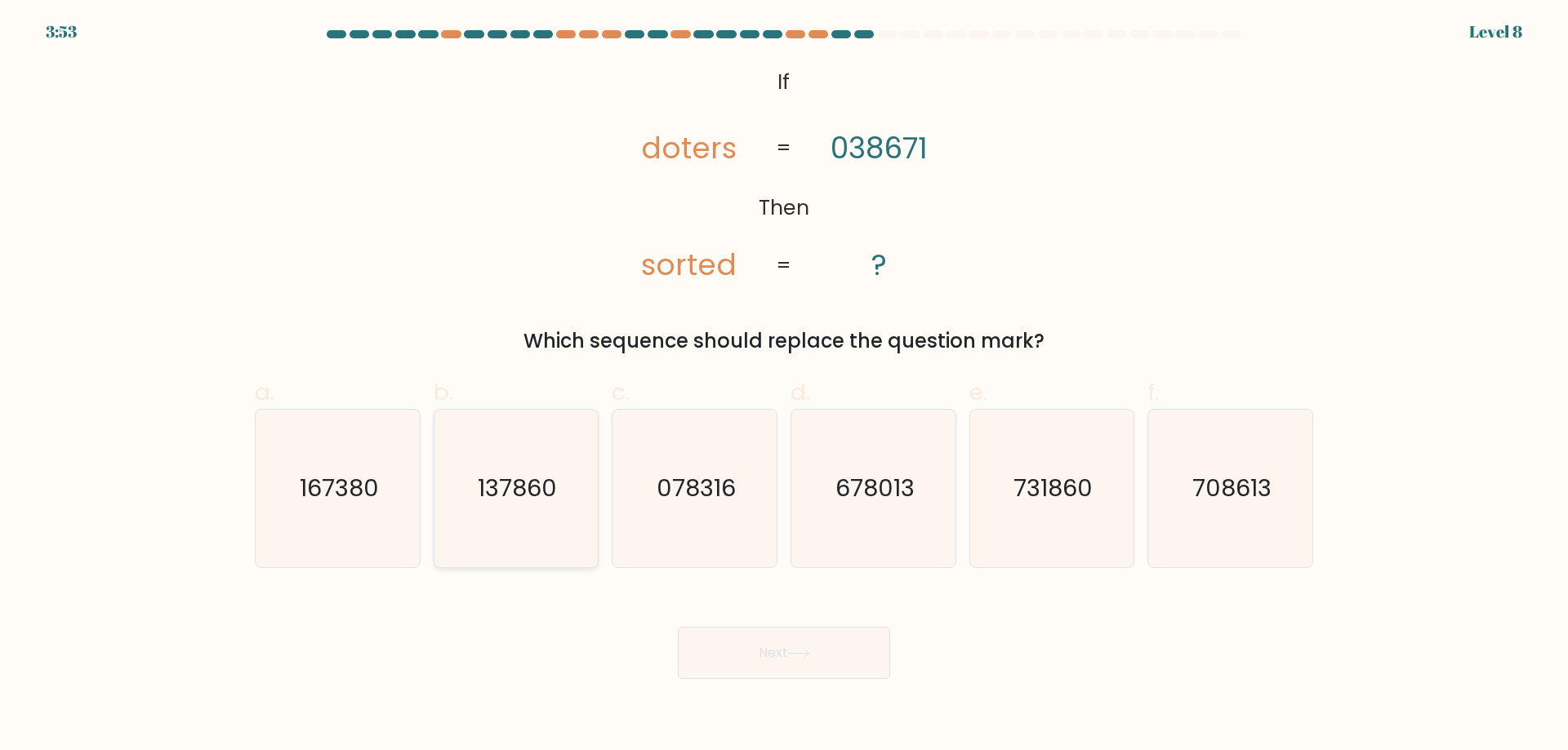
click at [536, 504] on text "137860" at bounding box center [517, 488] width 79 height 33
click at [784, 386] on input "b. 137860" at bounding box center [784, 381] width 1 height 10
radio input "true"
click at [841, 651] on button "Next" at bounding box center [784, 652] width 213 height 52
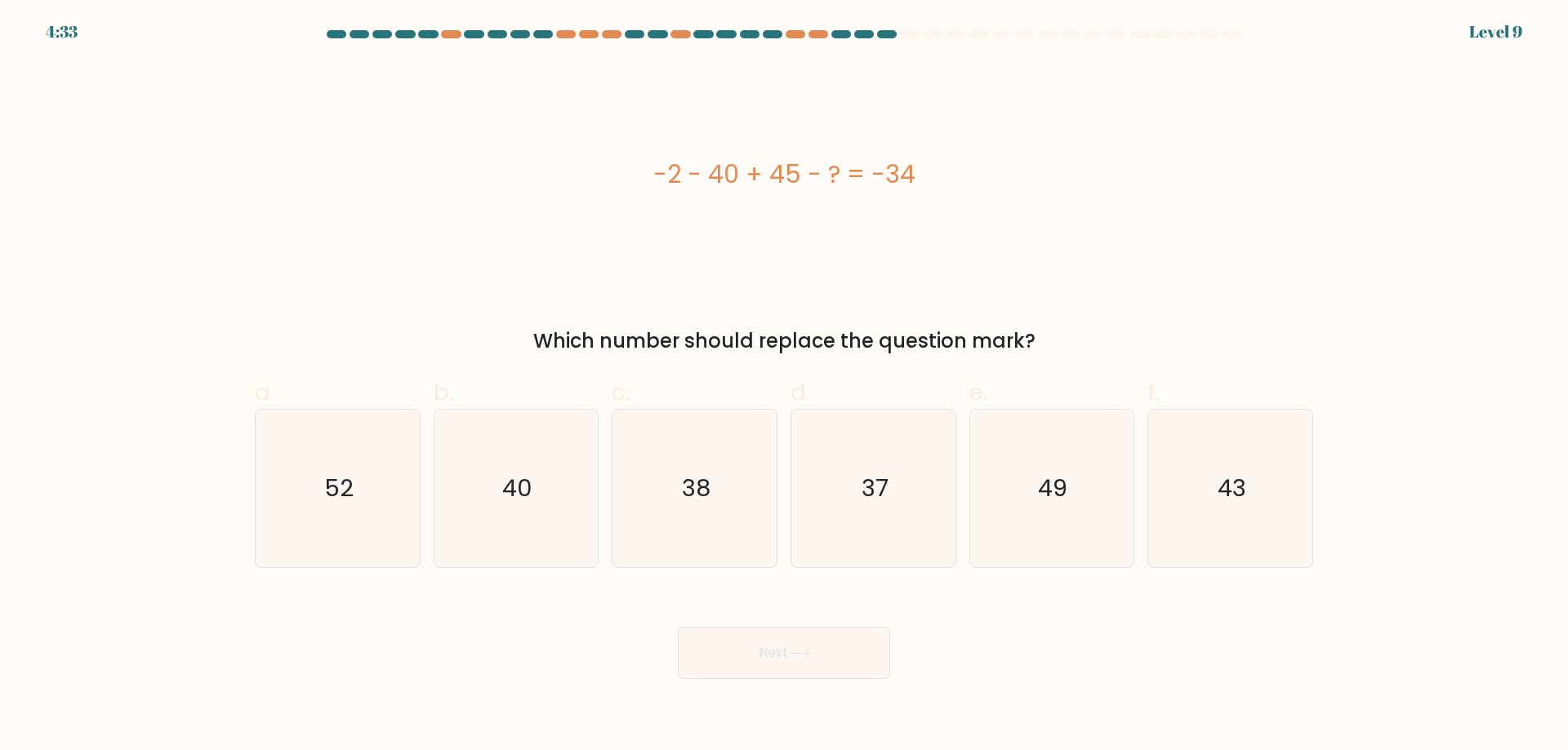
drag, startPoint x: 532, startPoint y: 337, endPoint x: 994, endPoint y: 330, distance: 462.1
click at [994, 330] on div "Which number should replace the question mark?" at bounding box center [784, 341] width 1038 height 29
click at [501, 469] on icon "40" at bounding box center [516, 489] width 158 height 158
click at [784, 386] on input "b. 40" at bounding box center [784, 381] width 1 height 10
radio input "true"
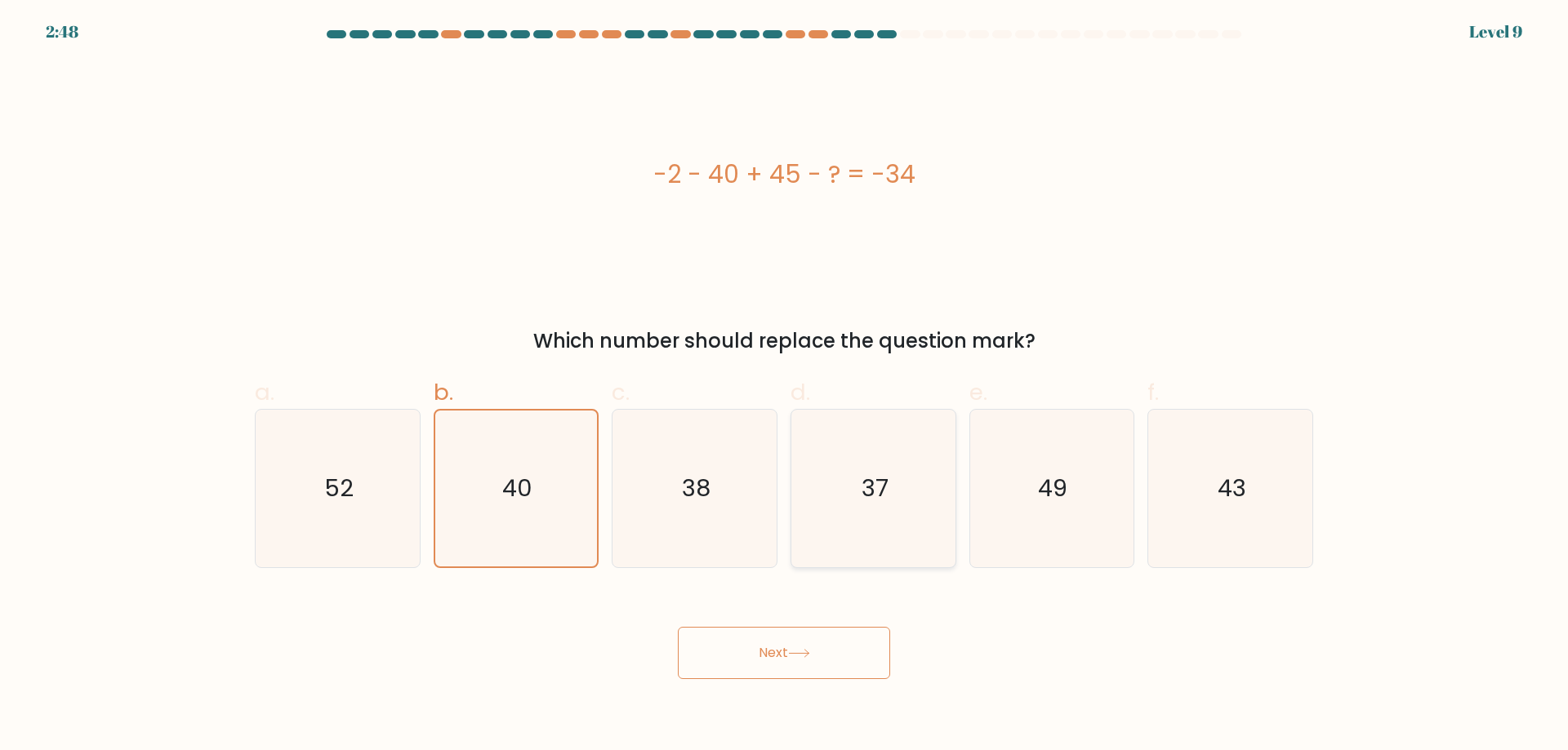
click at [814, 482] on icon "37" at bounding box center [874, 489] width 158 height 158
click at [784, 386] on input "d. 37" at bounding box center [784, 381] width 1 height 10
radio input "true"
click at [714, 704] on body "2:48 Level 9 a." at bounding box center [784, 375] width 1568 height 750
click at [746, 660] on button "Next" at bounding box center [784, 652] width 213 height 52
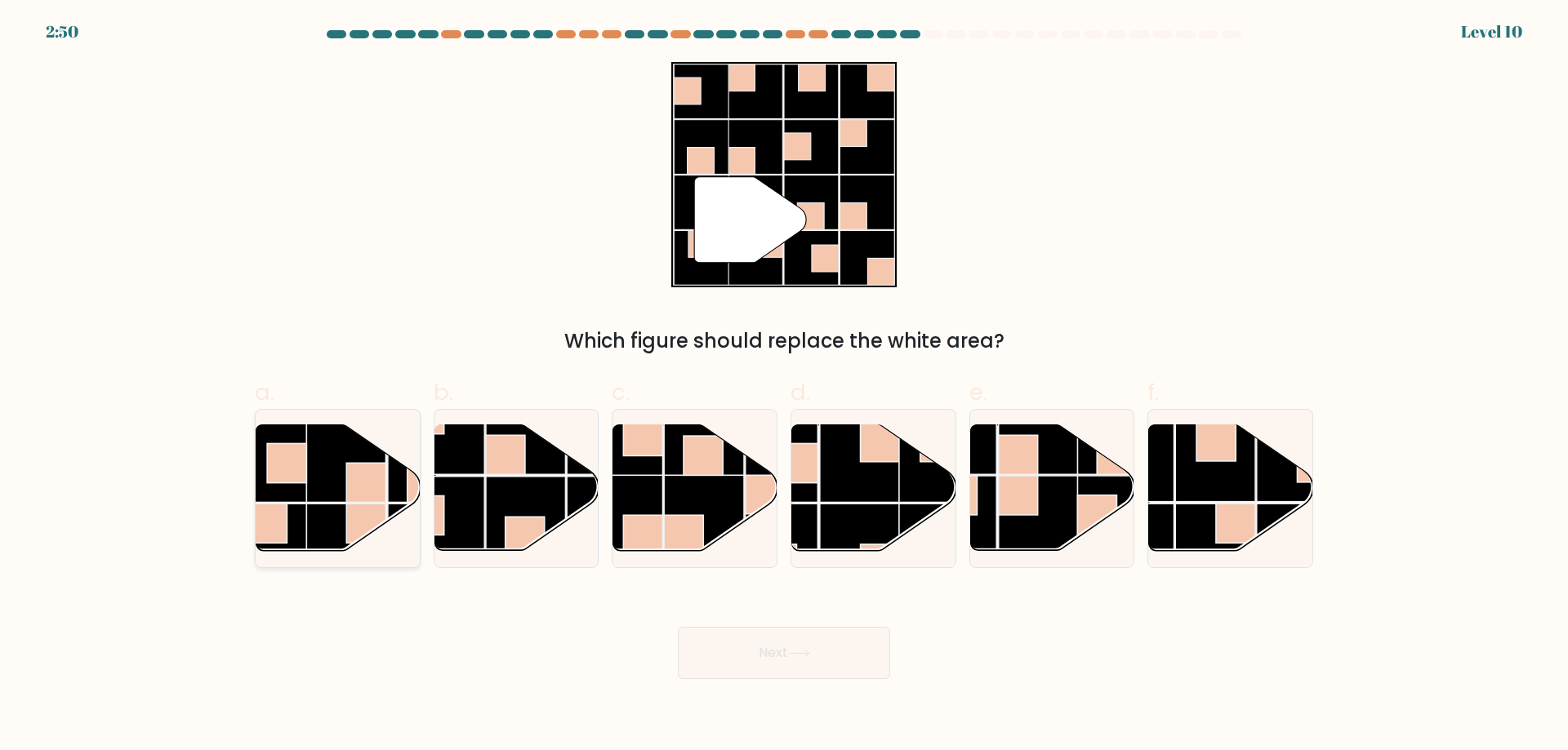
click at [369, 498] on rect at bounding box center [366, 483] width 39 height 39
click at [784, 386] on input "a." at bounding box center [784, 381] width 1 height 10
radio input "true"
click at [793, 650] on icon at bounding box center [799, 653] width 22 height 9
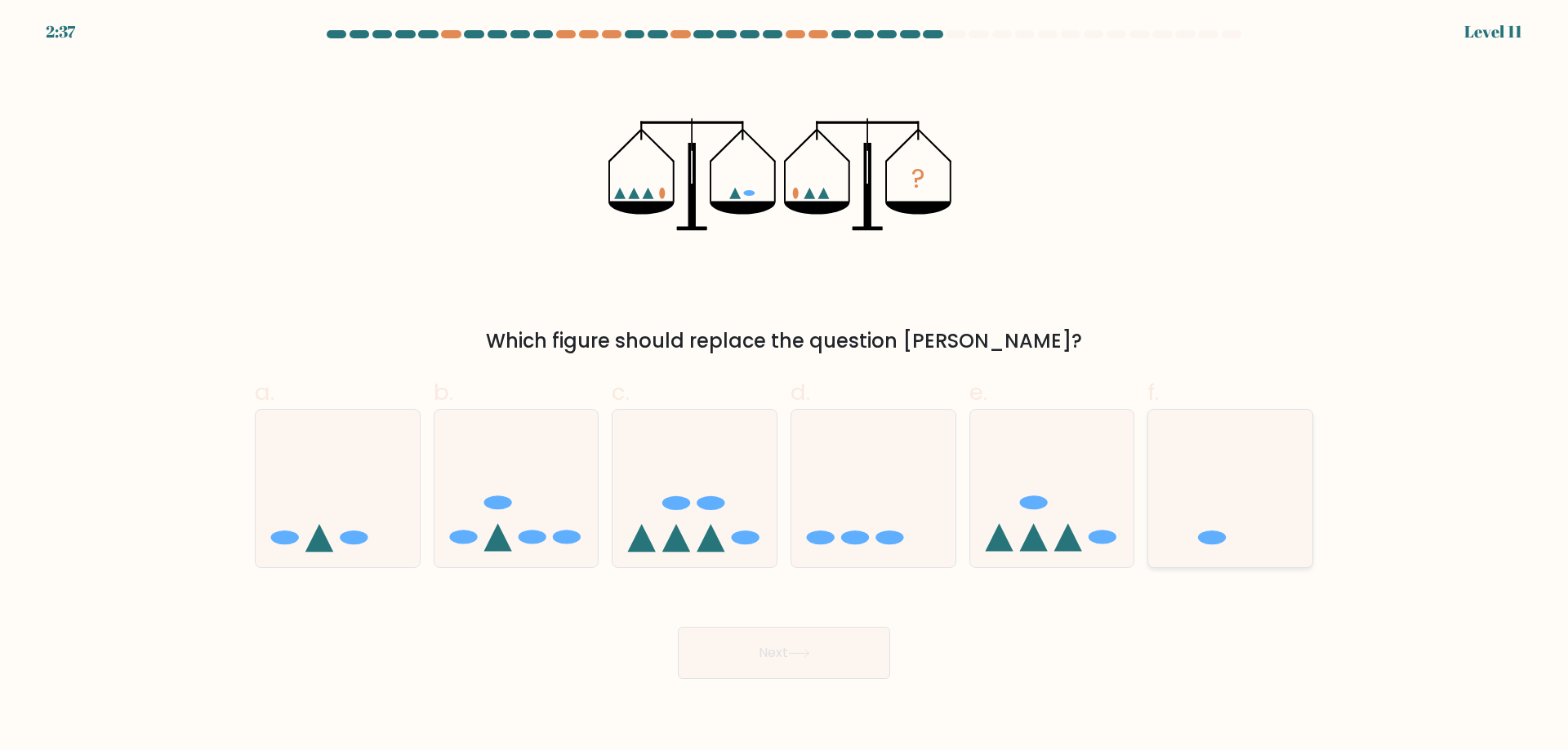
click at [1203, 521] on icon at bounding box center [1229, 488] width 164 height 135
click at [784, 386] on input "f." at bounding box center [784, 381] width 1 height 10
radio input "true"
click at [863, 669] on button "Next" at bounding box center [784, 652] width 213 height 52
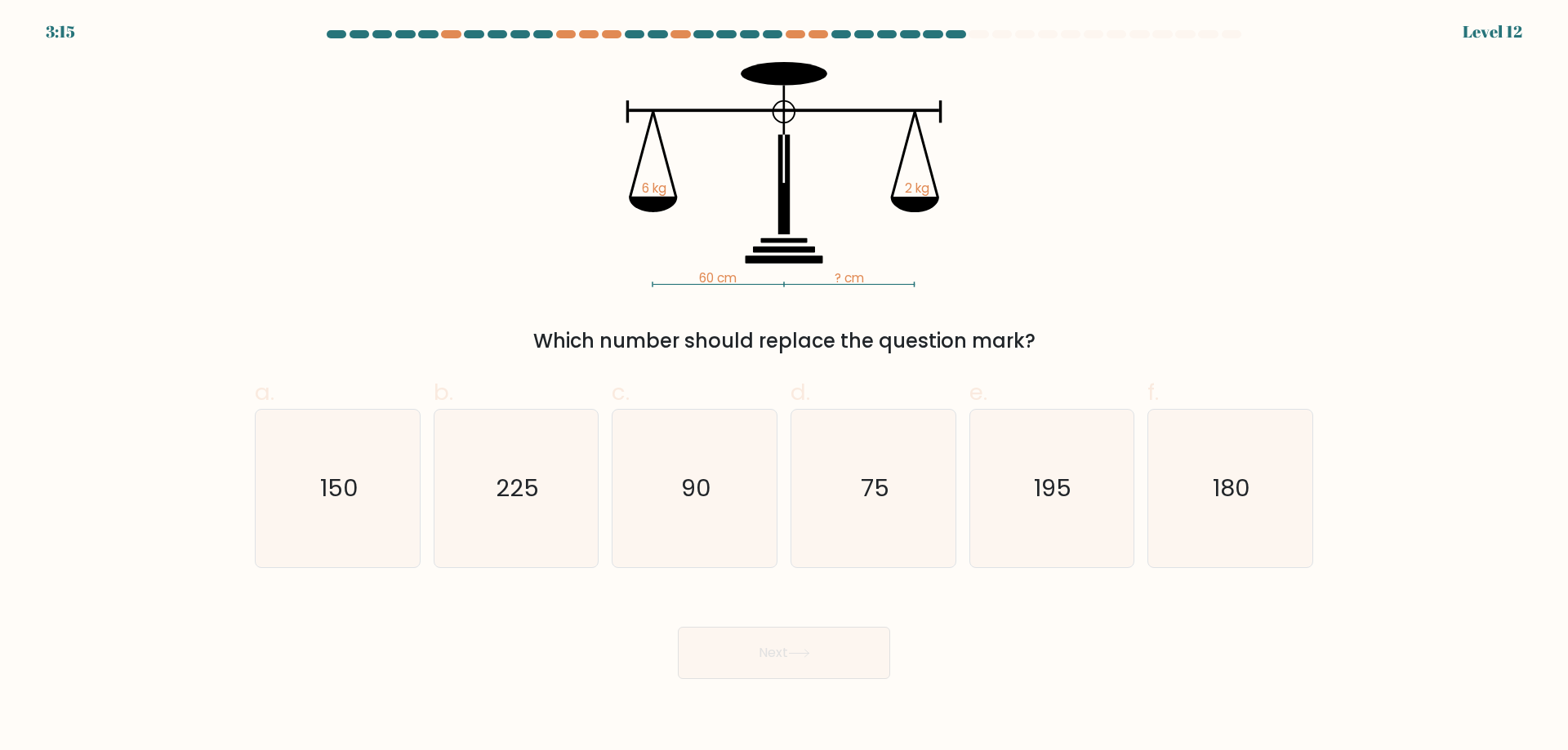
drag, startPoint x: 571, startPoint y: 338, endPoint x: 930, endPoint y: 340, distance: 359.0
click at [930, 340] on div "Which number should replace the question mark?" at bounding box center [784, 341] width 1038 height 29
click at [1079, 330] on div "Which number should replace the question mark?" at bounding box center [784, 341] width 1038 height 29
click at [1238, 495] on text "180" at bounding box center [1232, 488] width 38 height 33
click at [784, 386] on input "f. 180" at bounding box center [784, 381] width 1 height 10
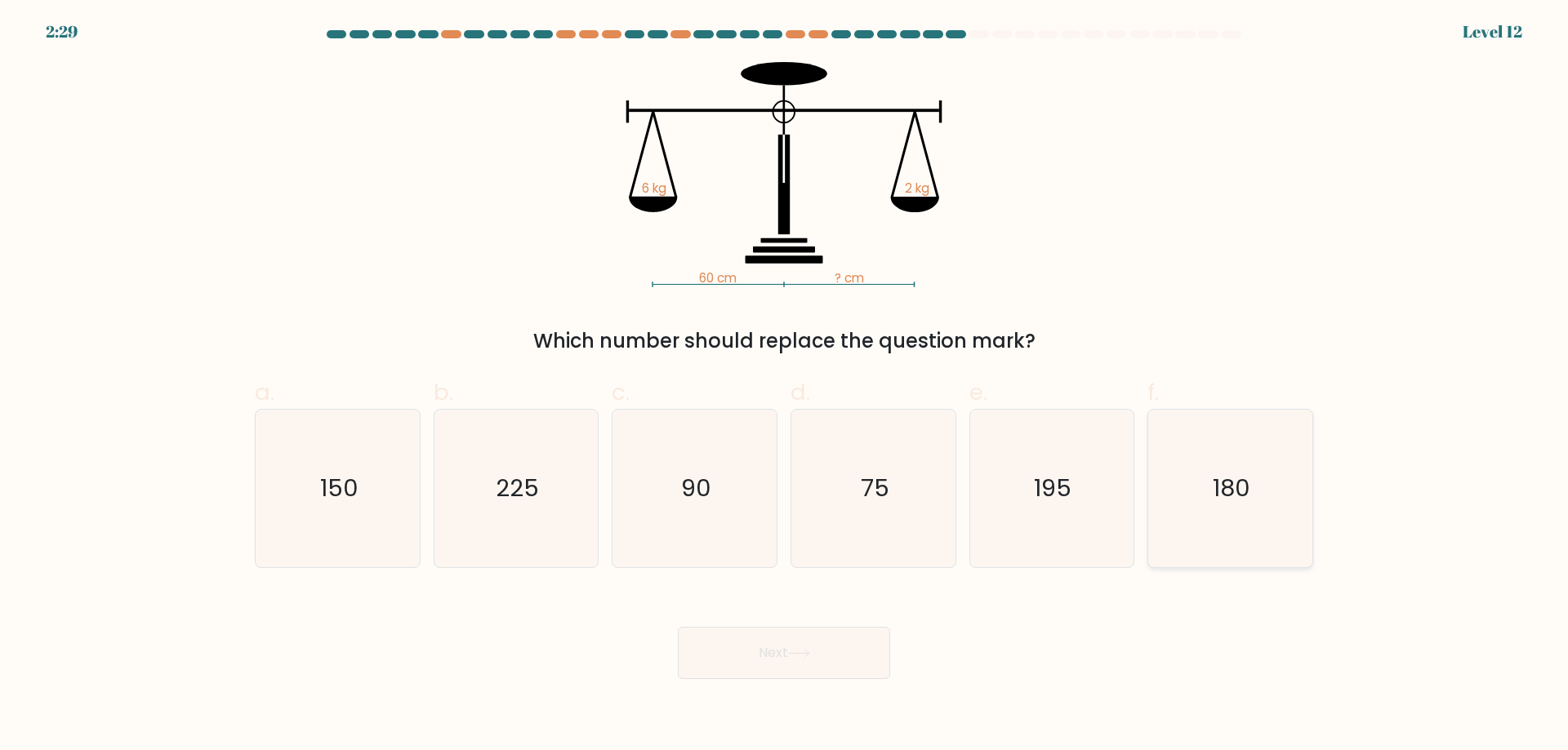
radio input "true"
click at [824, 655] on button "Next" at bounding box center [784, 652] width 213 height 52
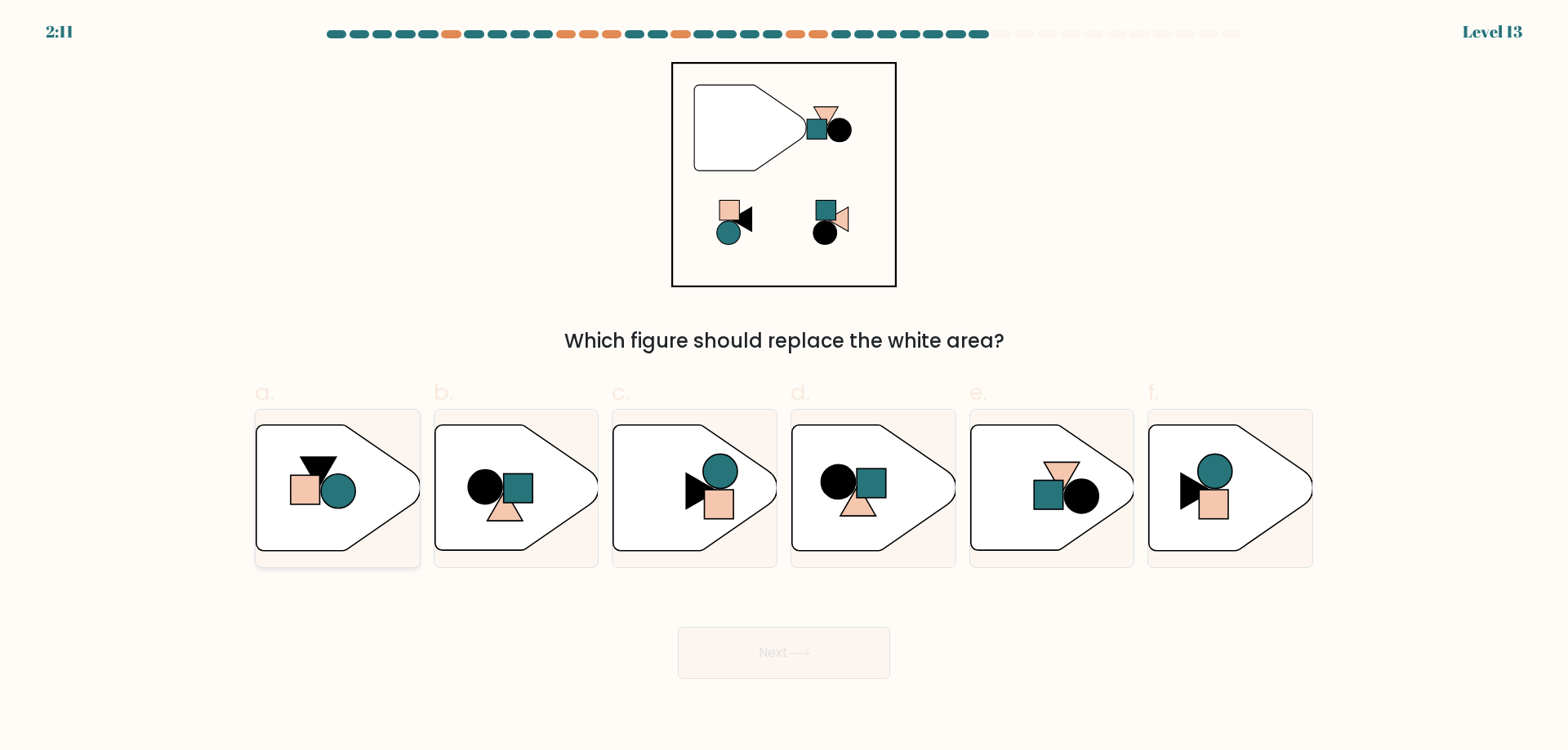
click at [339, 494] on circle at bounding box center [338, 491] width 34 height 34
click at [784, 386] on input "a." at bounding box center [784, 381] width 1 height 10
radio input "true"
drag, startPoint x: 682, startPoint y: 607, endPoint x: 735, endPoint y: 635, distance: 59.9
click at [682, 609] on div "Next" at bounding box center [784, 633] width 1078 height 92
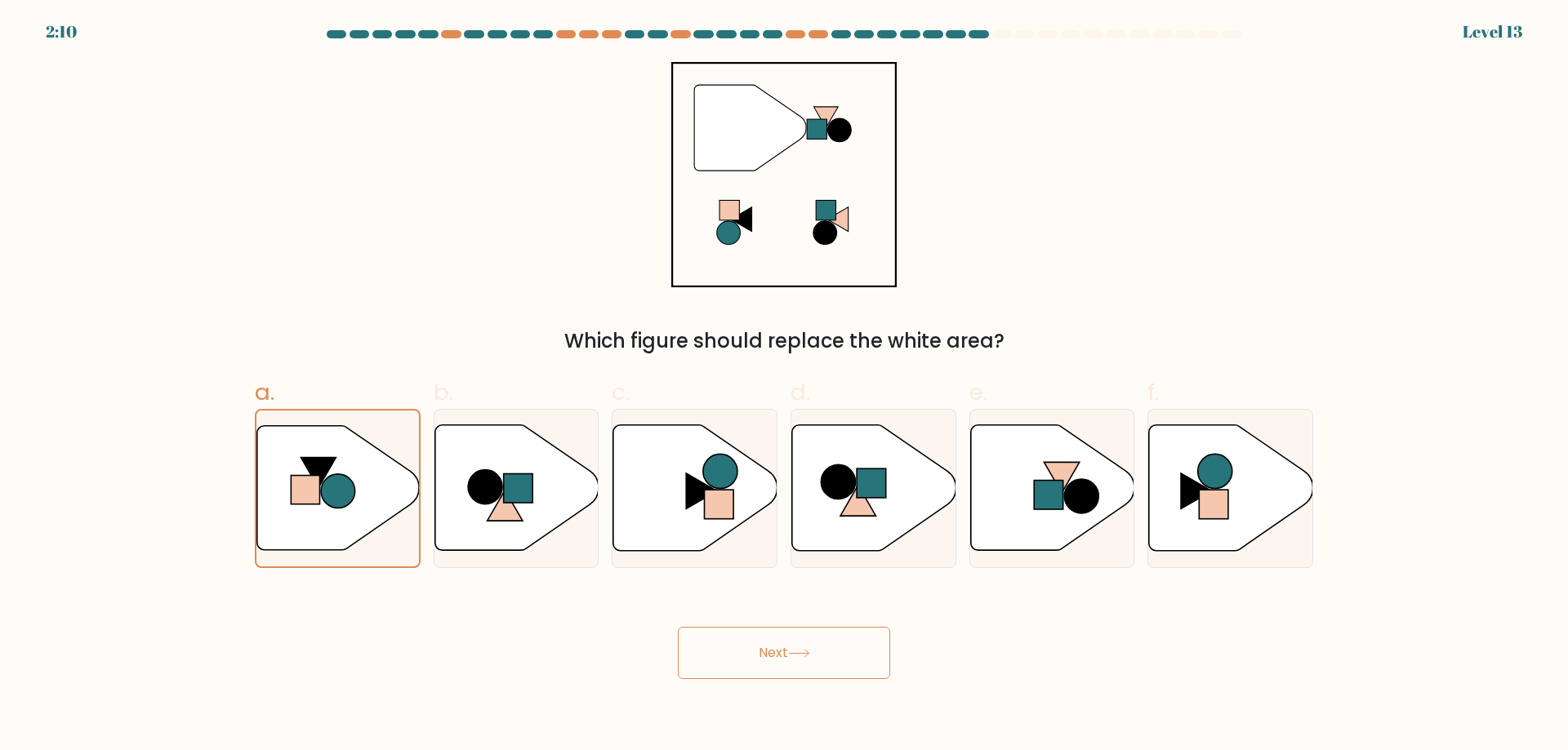
click at [738, 638] on button "Next" at bounding box center [784, 652] width 213 height 52
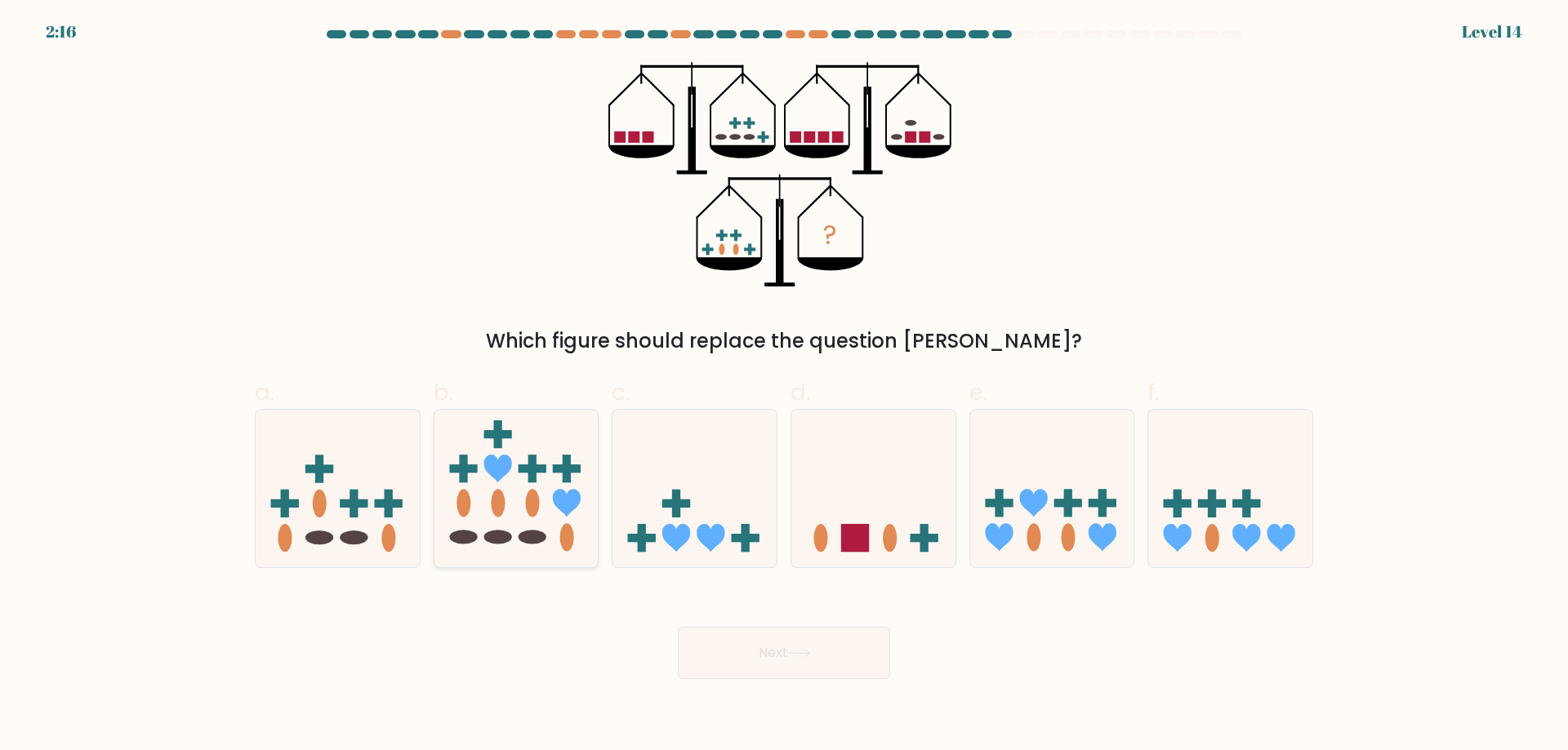
click at [508, 517] on icon at bounding box center [516, 488] width 164 height 135
click at [784, 386] on input "b." at bounding box center [784, 381] width 1 height 10
radio input "true"
drag, startPoint x: 780, startPoint y: 652, endPoint x: 799, endPoint y: 653, distance: 19.0
click at [780, 653] on button "Next" at bounding box center [784, 652] width 213 height 52
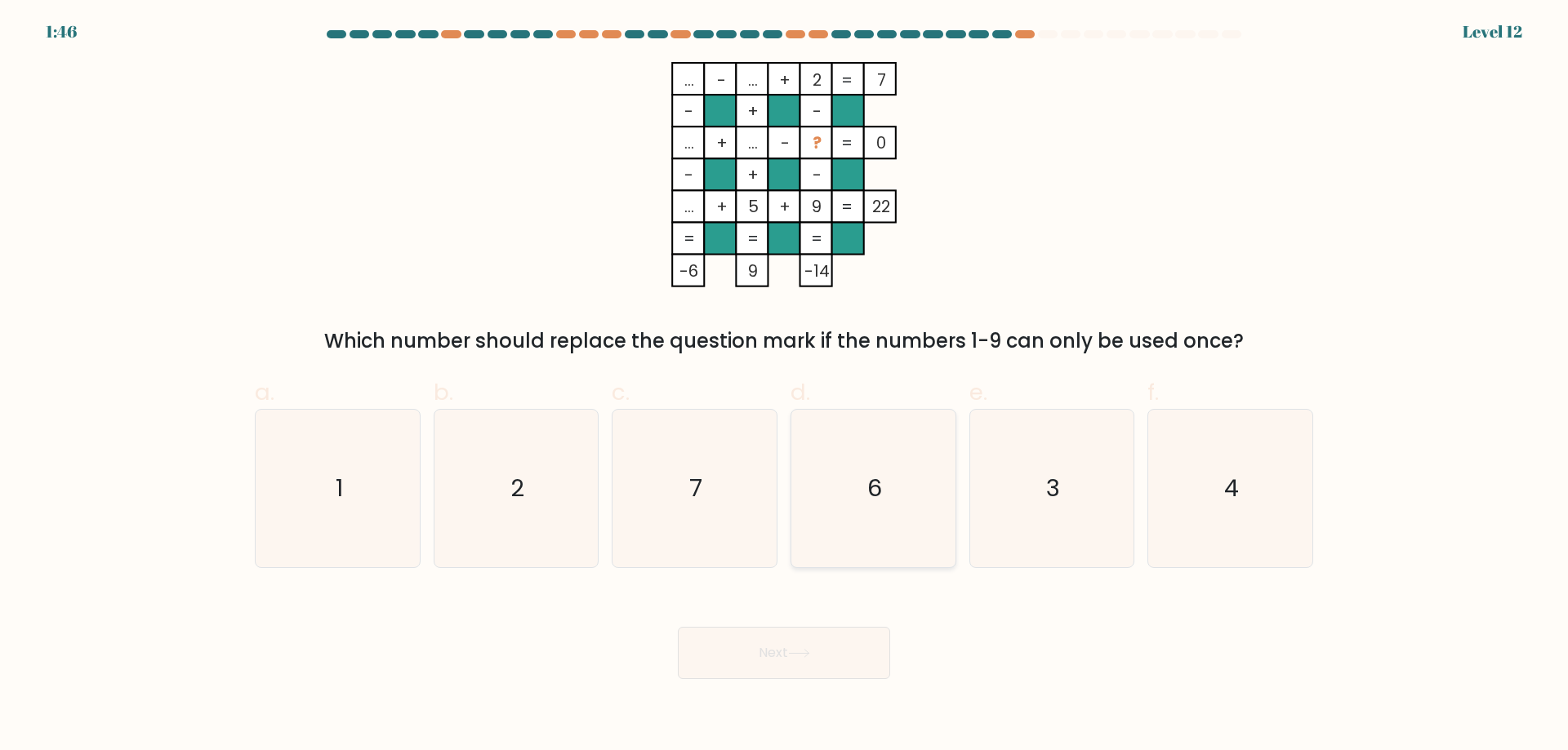
click at [850, 497] on icon "6" at bounding box center [874, 489] width 158 height 158
click at [784, 386] on input "d. 6" at bounding box center [784, 381] width 1 height 10
radio input "true"
click at [801, 647] on button "Next" at bounding box center [784, 652] width 213 height 52
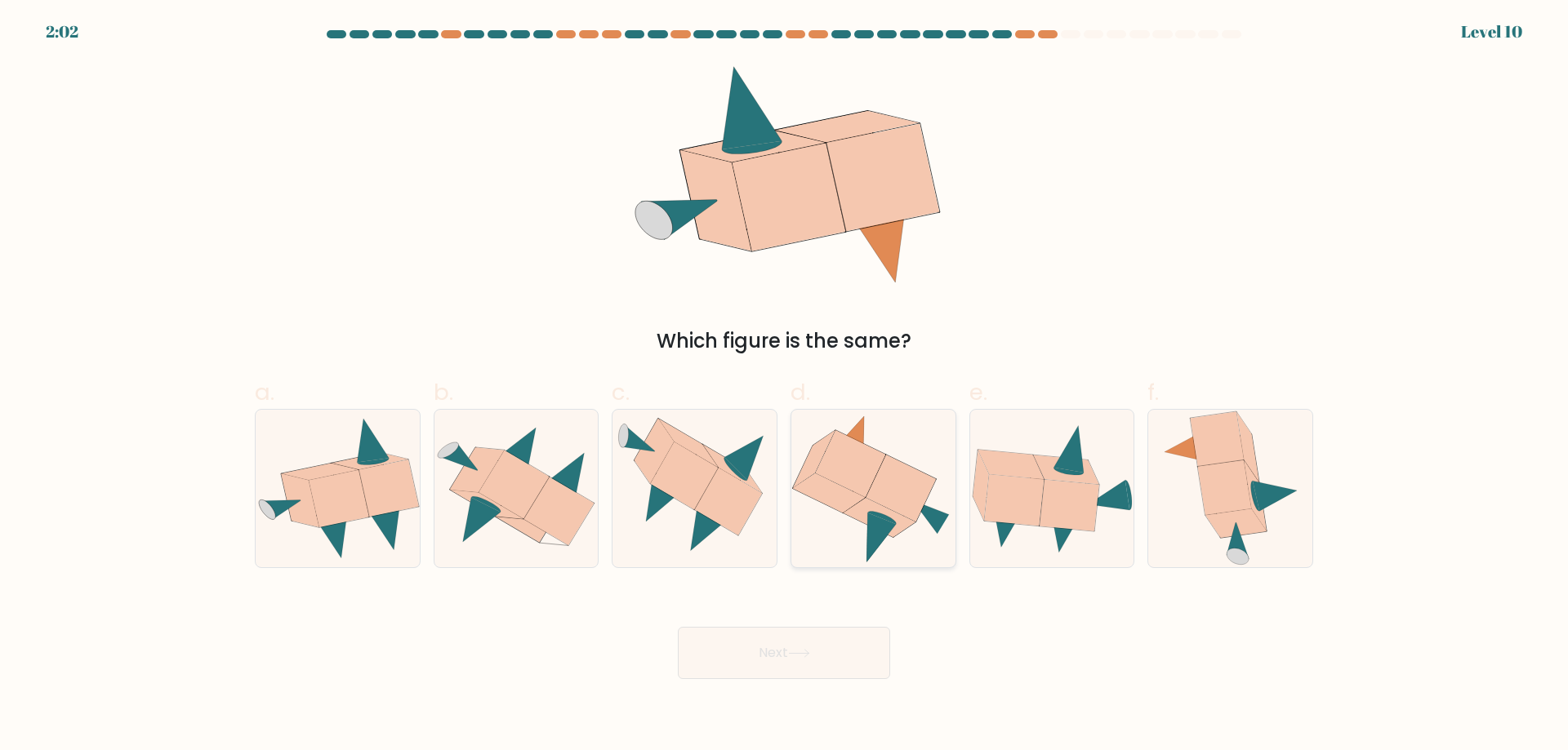
click at [871, 453] on icon at bounding box center [850, 464] width 70 height 67
click at [784, 386] on input "d." at bounding box center [784, 381] width 1 height 10
radio input "true"
click at [770, 630] on button "Next" at bounding box center [784, 652] width 213 height 52
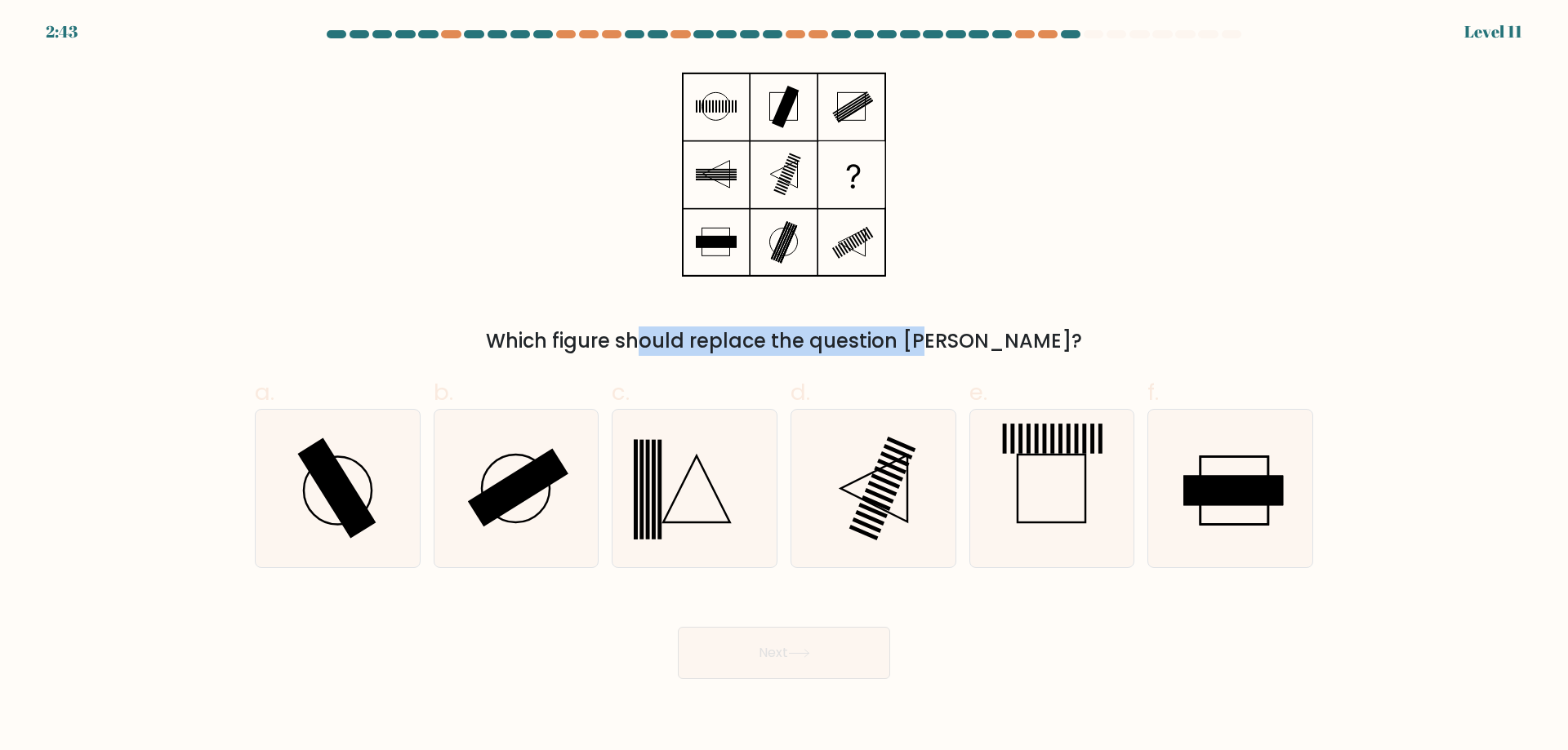
drag, startPoint x: 557, startPoint y: 346, endPoint x: 869, endPoint y: 355, distance: 312.1
click at [834, 352] on div "Which figure should replace the question mark?" at bounding box center [784, 341] width 1038 height 29
click at [910, 361] on form at bounding box center [784, 354] width 1568 height 649
click at [1215, 501] on rect at bounding box center [1233, 490] width 99 height 30
click at [784, 386] on input "f." at bounding box center [784, 381] width 1 height 10
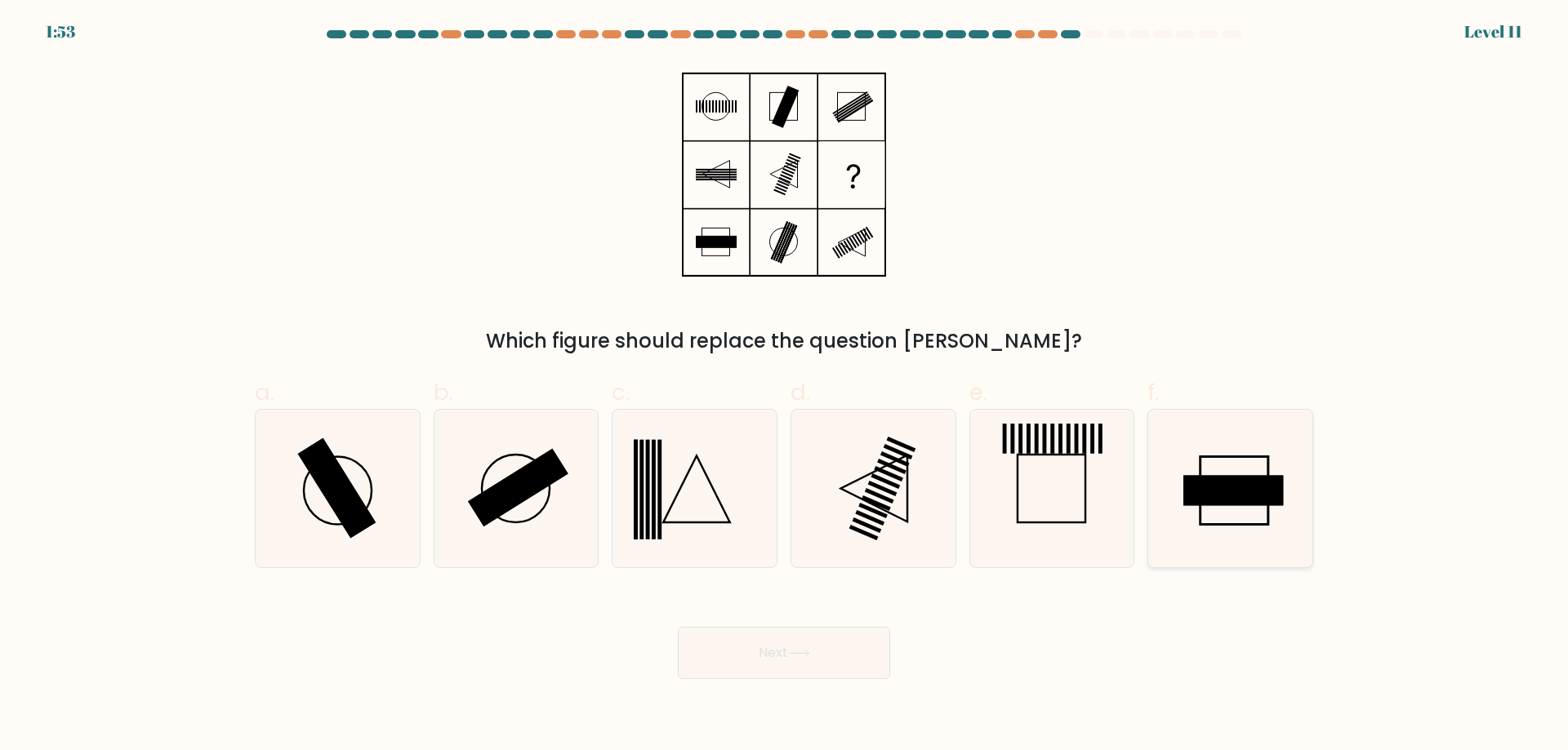
radio input "true"
drag, startPoint x: 751, startPoint y: 662, endPoint x: 768, endPoint y: 658, distance: 17.5
click at [763, 660] on button "Next" at bounding box center [784, 652] width 213 height 52
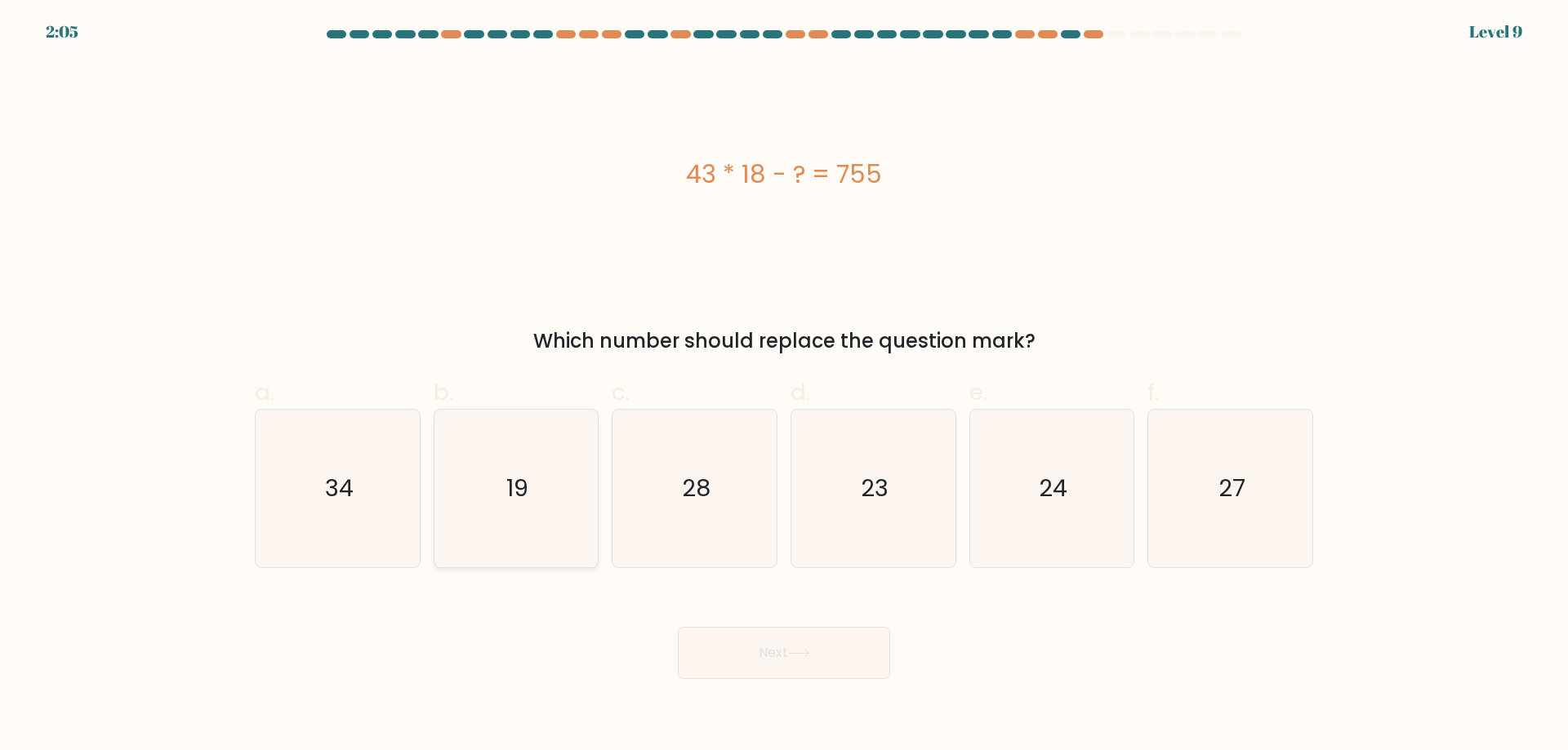
click at [523, 441] on icon "19" at bounding box center [516, 489] width 158 height 158
click at [784, 386] on input "b. 19" at bounding box center [784, 381] width 1 height 10
radio input "true"
click at [521, 495] on text "19" at bounding box center [517, 488] width 22 height 33
click at [784, 386] on input "b. 19" at bounding box center [784, 381] width 1 height 10
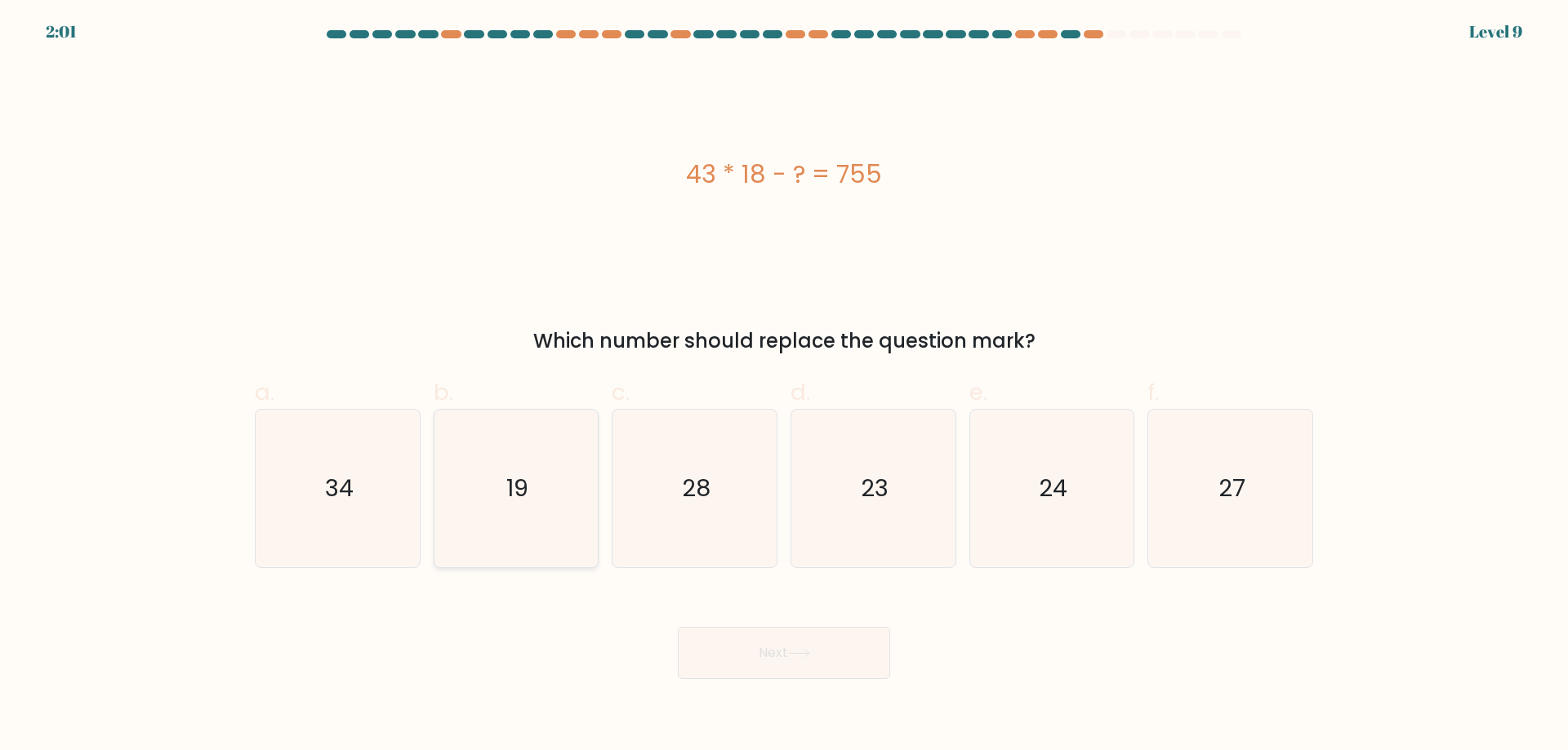
radio input "true"
click at [753, 659] on button "Next" at bounding box center [784, 652] width 213 height 52
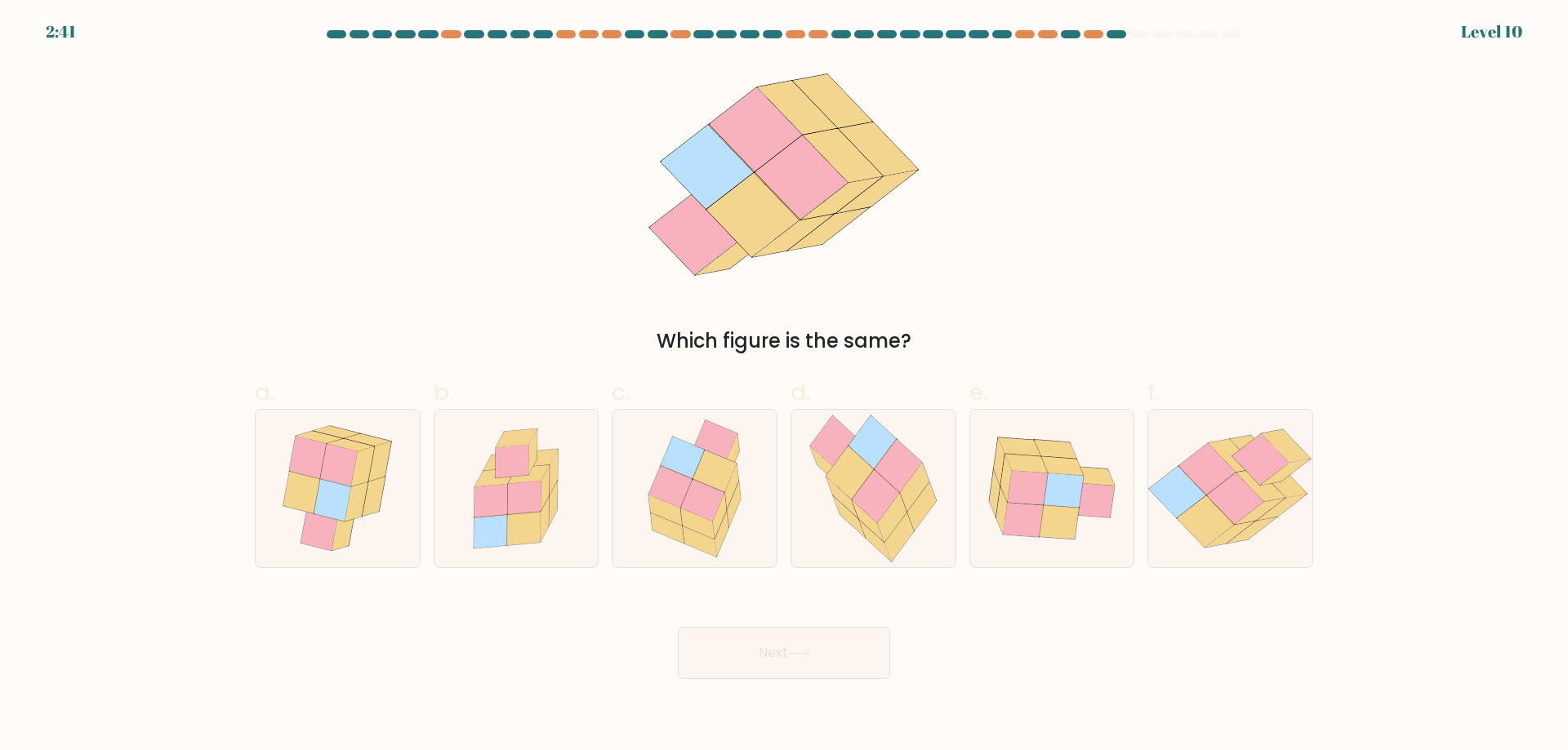
drag, startPoint x: 874, startPoint y: 343, endPoint x: 704, endPoint y: 343, distance: 170.0
click at [699, 344] on div "Which figure is the same?" at bounding box center [784, 341] width 1038 height 29
click at [860, 496] on icon at bounding box center [874, 497] width 47 height 53
click at [784, 386] on input "d." at bounding box center [784, 381] width 1 height 10
radio input "true"
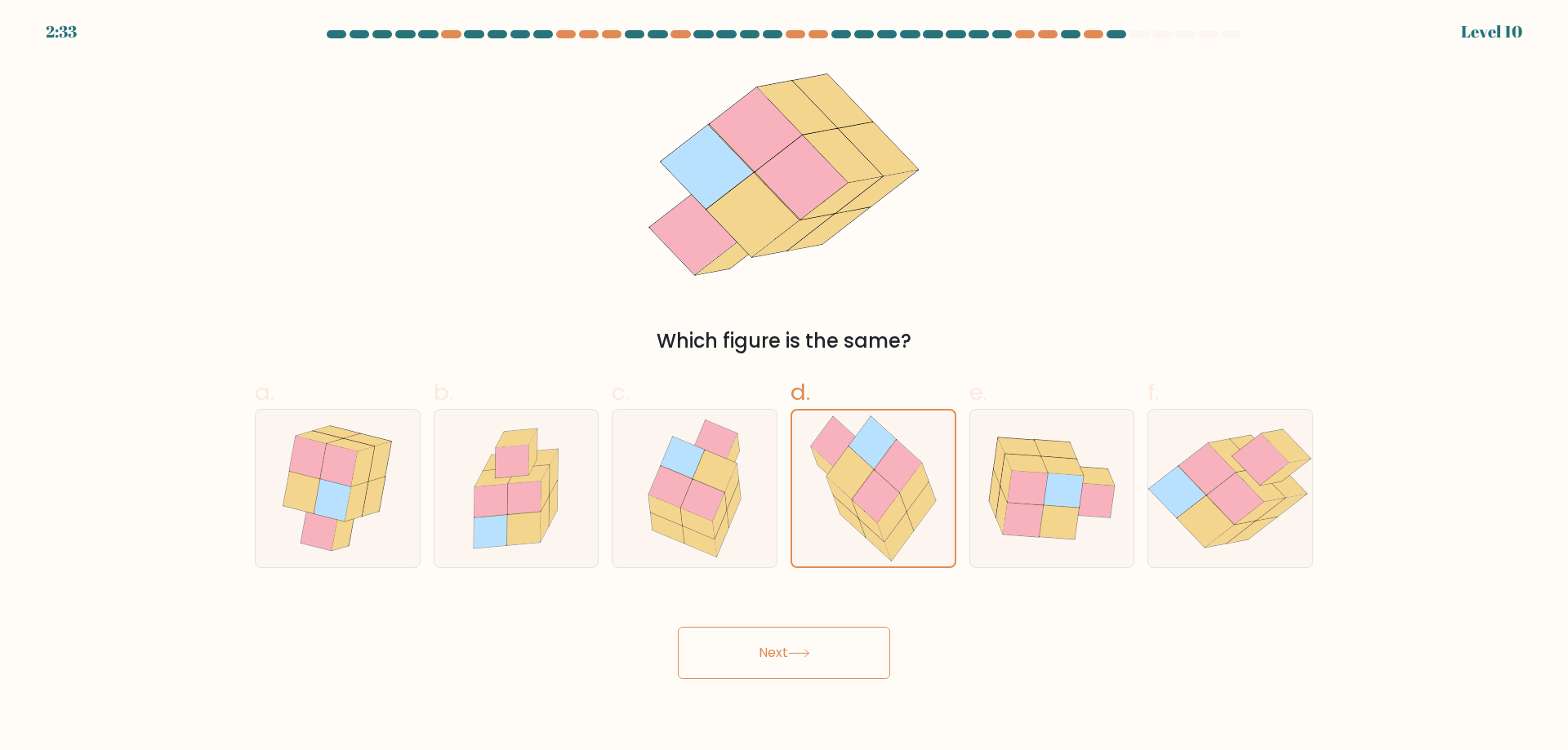
click at [799, 657] on icon at bounding box center [799, 653] width 22 height 9
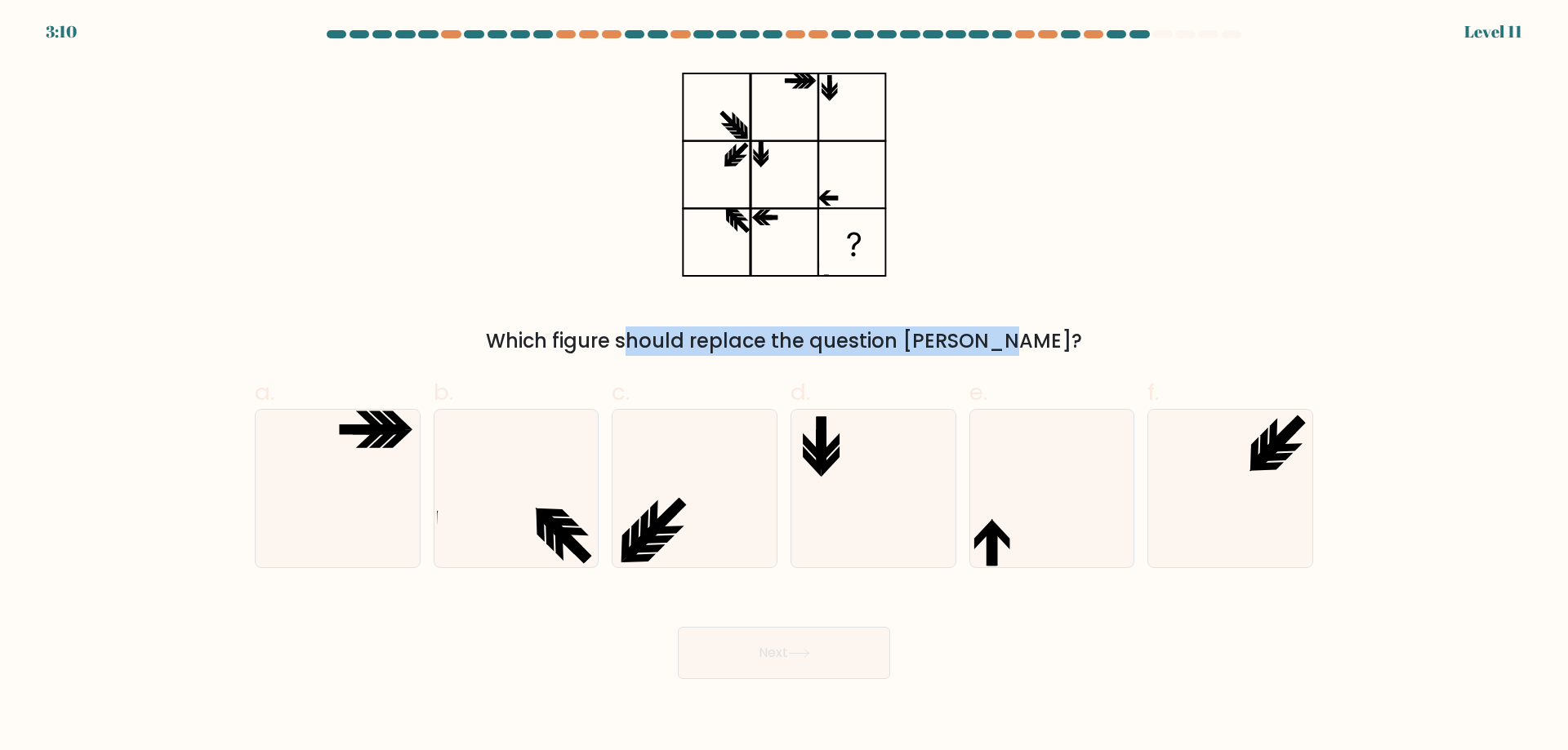
drag, startPoint x: 547, startPoint y: 334, endPoint x: 916, endPoint y: 350, distance: 369.3
click at [916, 350] on div "Which figure should replace the question mark?" at bounding box center [784, 341] width 1038 height 29
click at [952, 328] on div "Which figure should replace the question mark?" at bounding box center [784, 341] width 1038 height 29
click at [652, 553] on icon at bounding box center [694, 489] width 158 height 158
click at [784, 386] on input "c." at bounding box center [784, 381] width 1 height 10
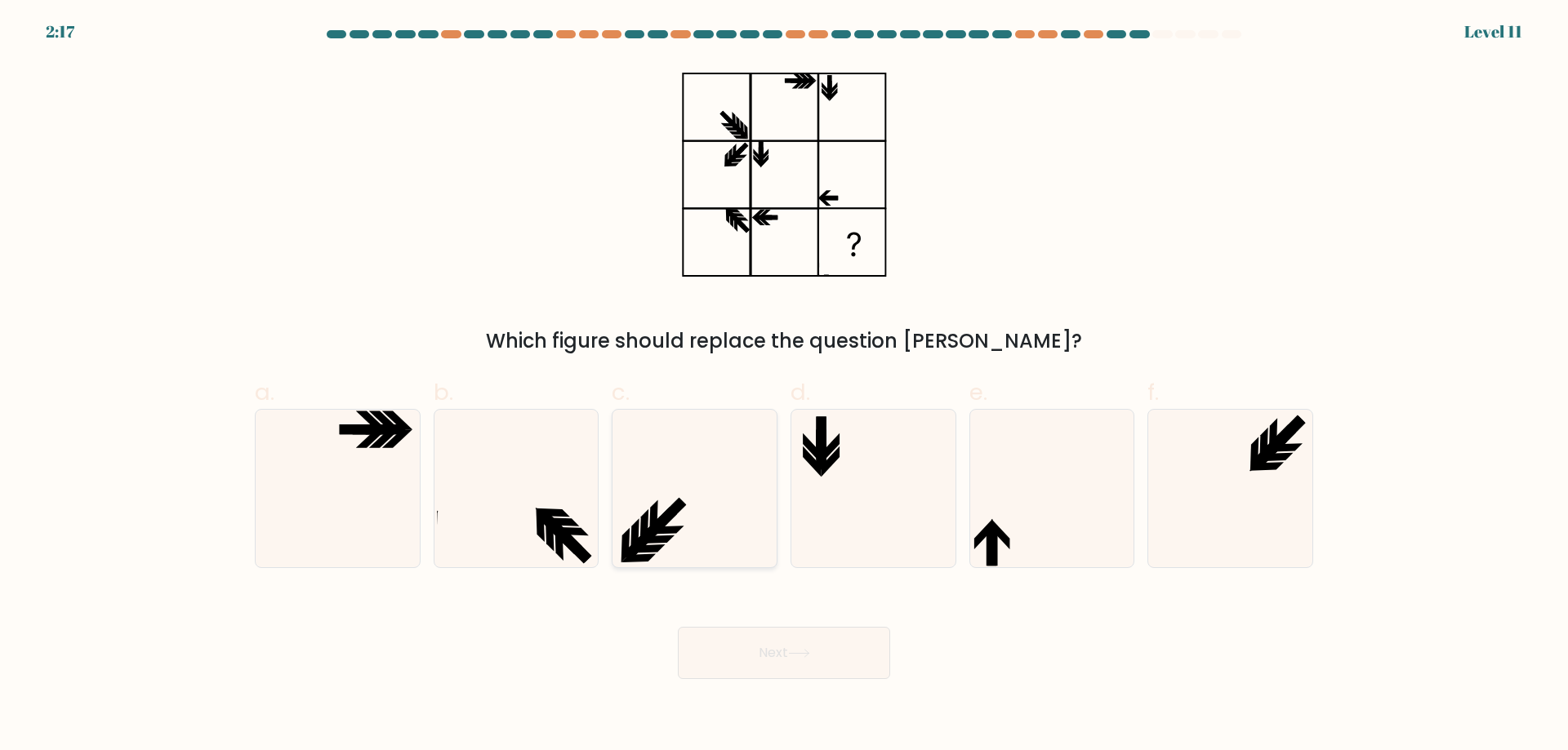
radio input "true"
click at [740, 620] on div "Next" at bounding box center [784, 633] width 1078 height 92
click at [746, 657] on button "Next" at bounding box center [784, 652] width 213 height 52
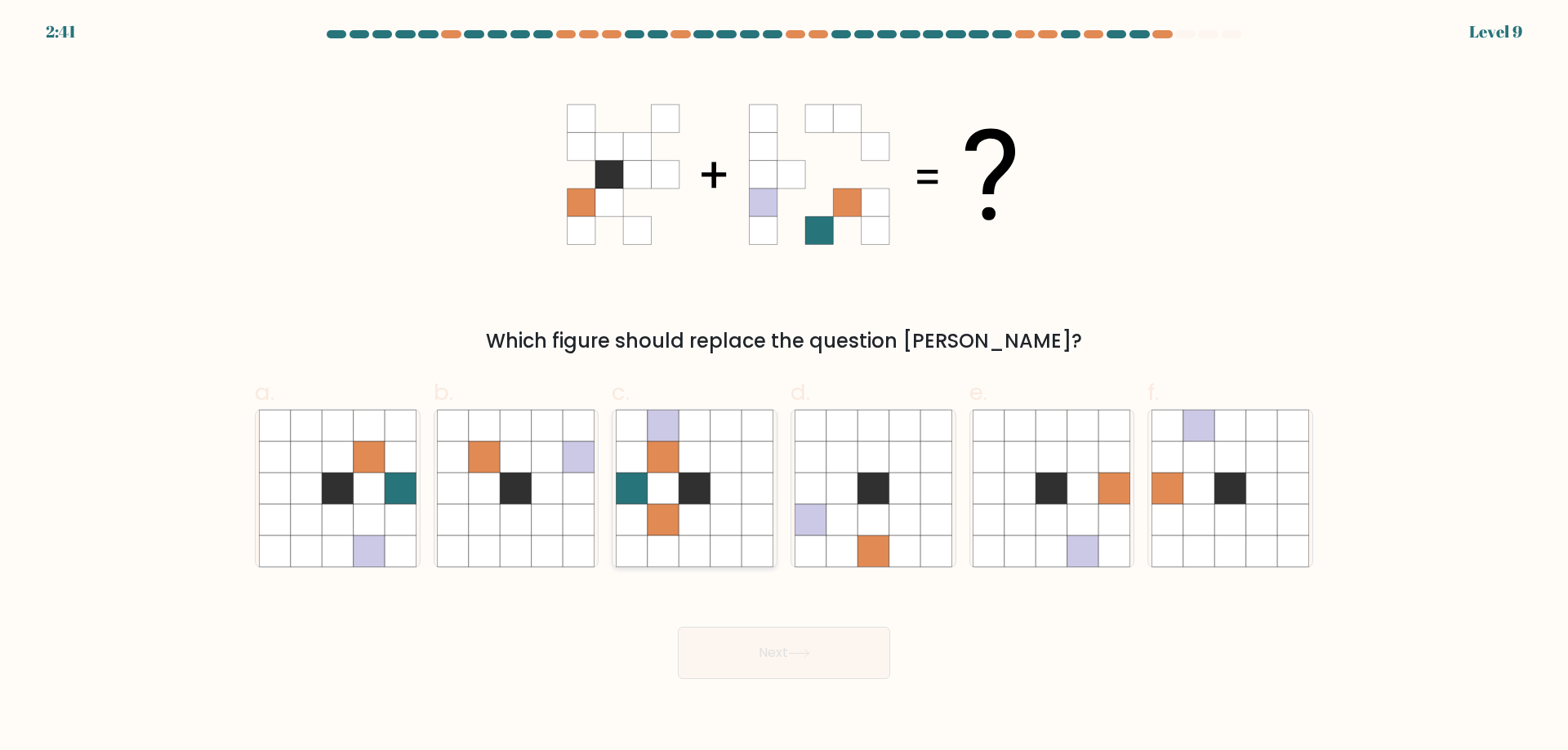
click at [754, 502] on icon at bounding box center [757, 488] width 31 height 31
click at [784, 386] on input "c." at bounding box center [784, 381] width 1 height 10
radio input "true"
click at [869, 637] on button "Next" at bounding box center [784, 652] width 213 height 52
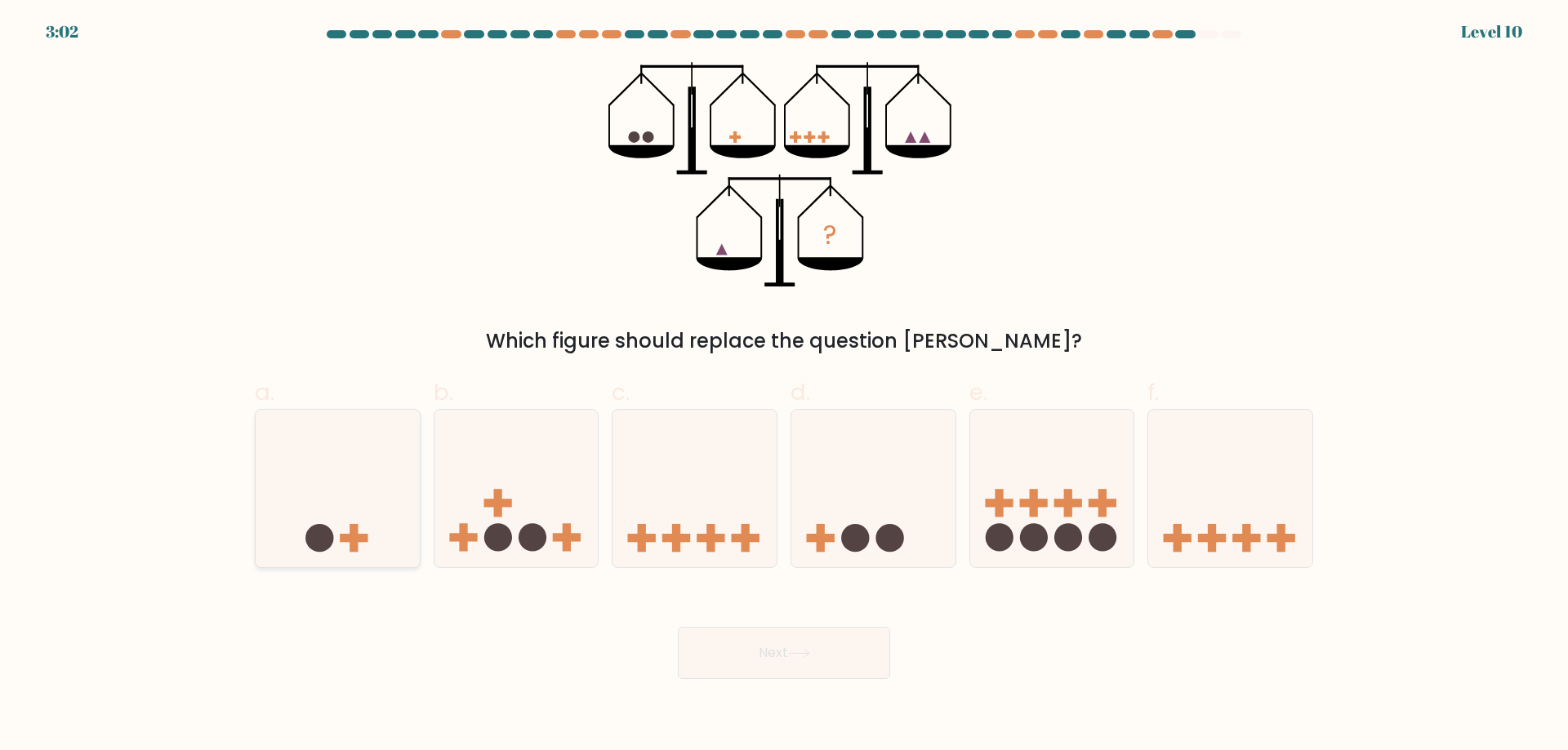
click at [353, 493] on icon at bounding box center [337, 488] width 164 height 135
click at [784, 386] on input "a." at bounding box center [784, 381] width 1 height 10
radio input "true"
click at [796, 662] on button "Next" at bounding box center [784, 652] width 213 height 52
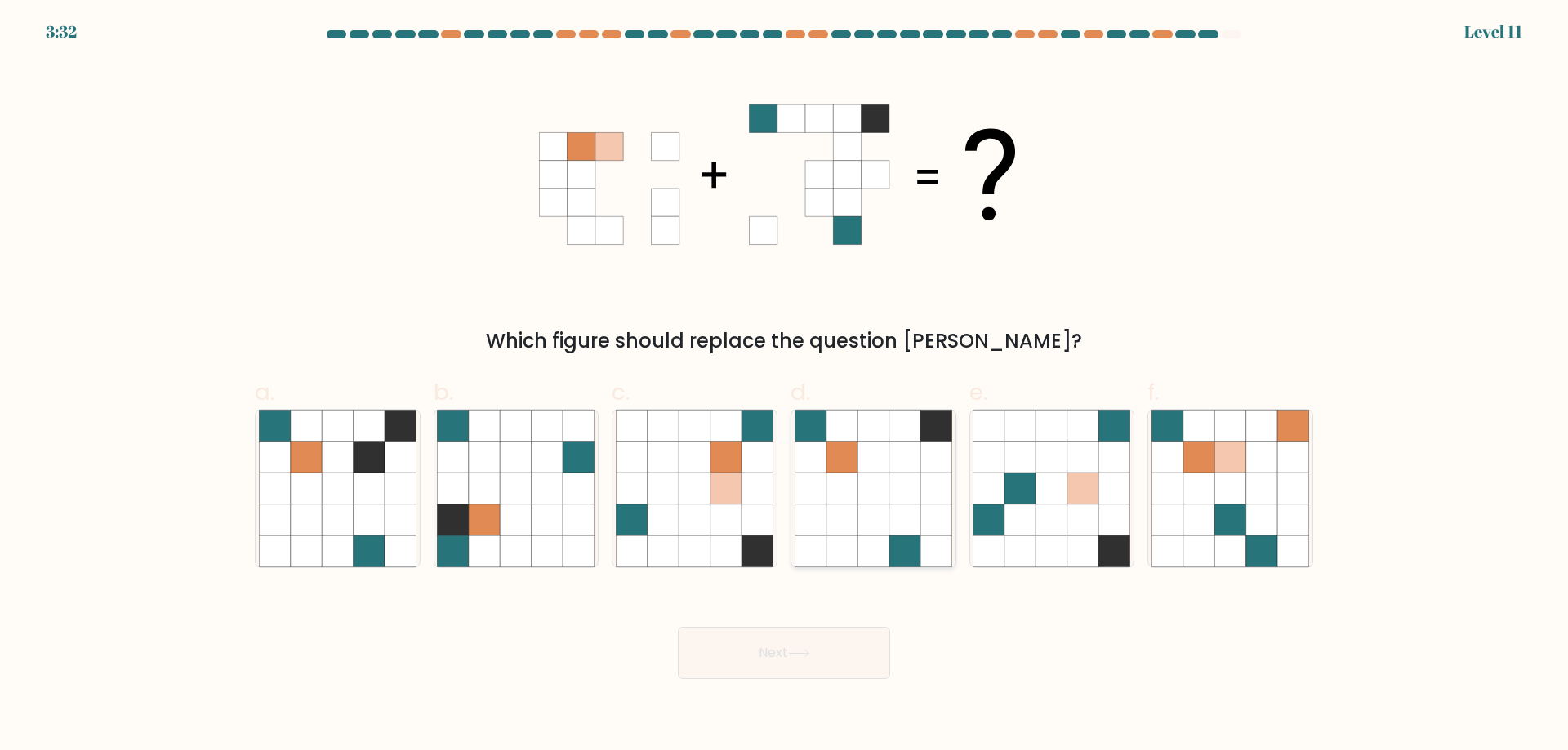
click at [862, 531] on icon at bounding box center [873, 520] width 31 height 31
click at [784, 386] on input "d." at bounding box center [784, 381] width 1 height 10
radio input "true"
click at [835, 666] on button "Next" at bounding box center [784, 652] width 213 height 52
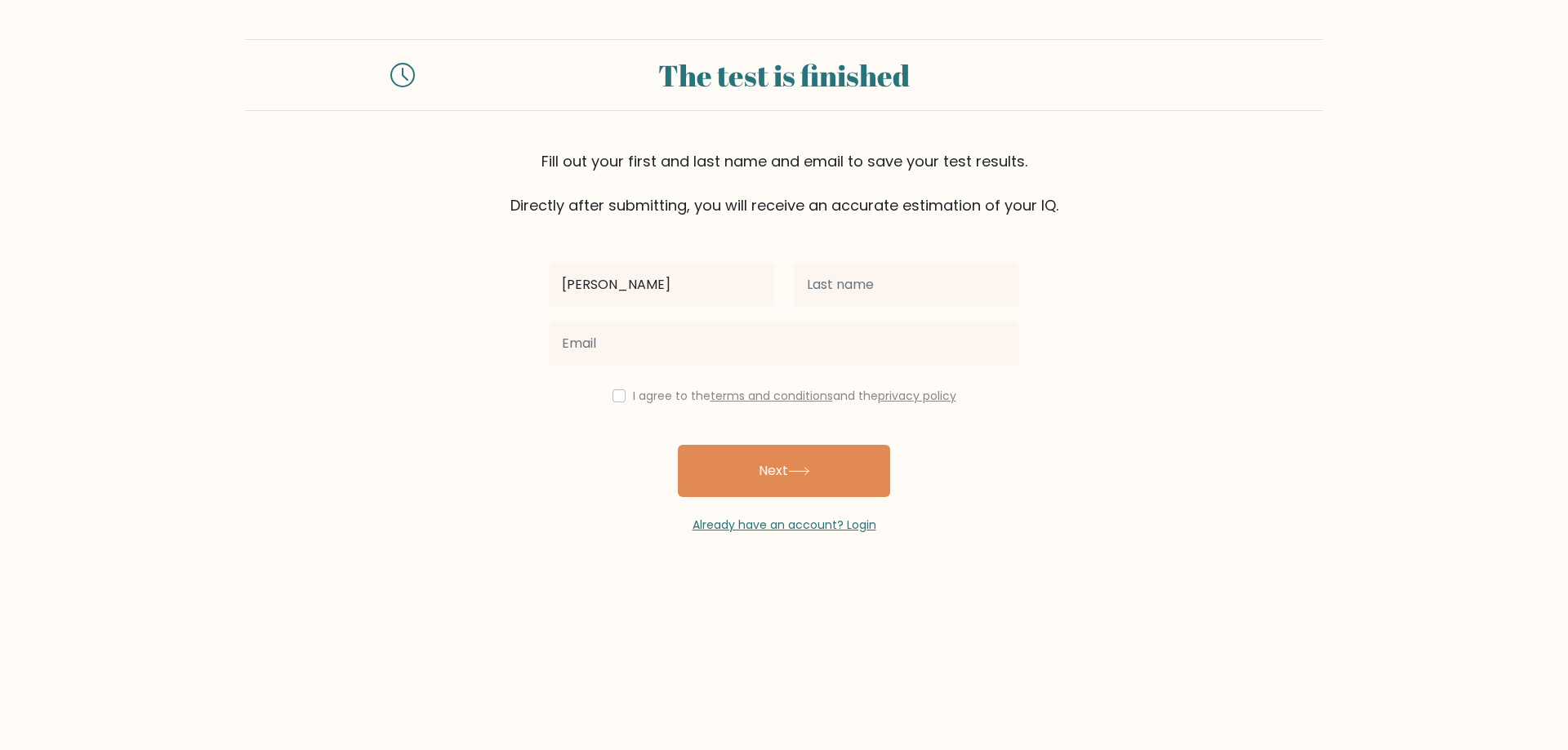
type input "Jayson Dave"
click at [867, 288] on input "text" at bounding box center [906, 285] width 225 height 45
type input "Laurie"
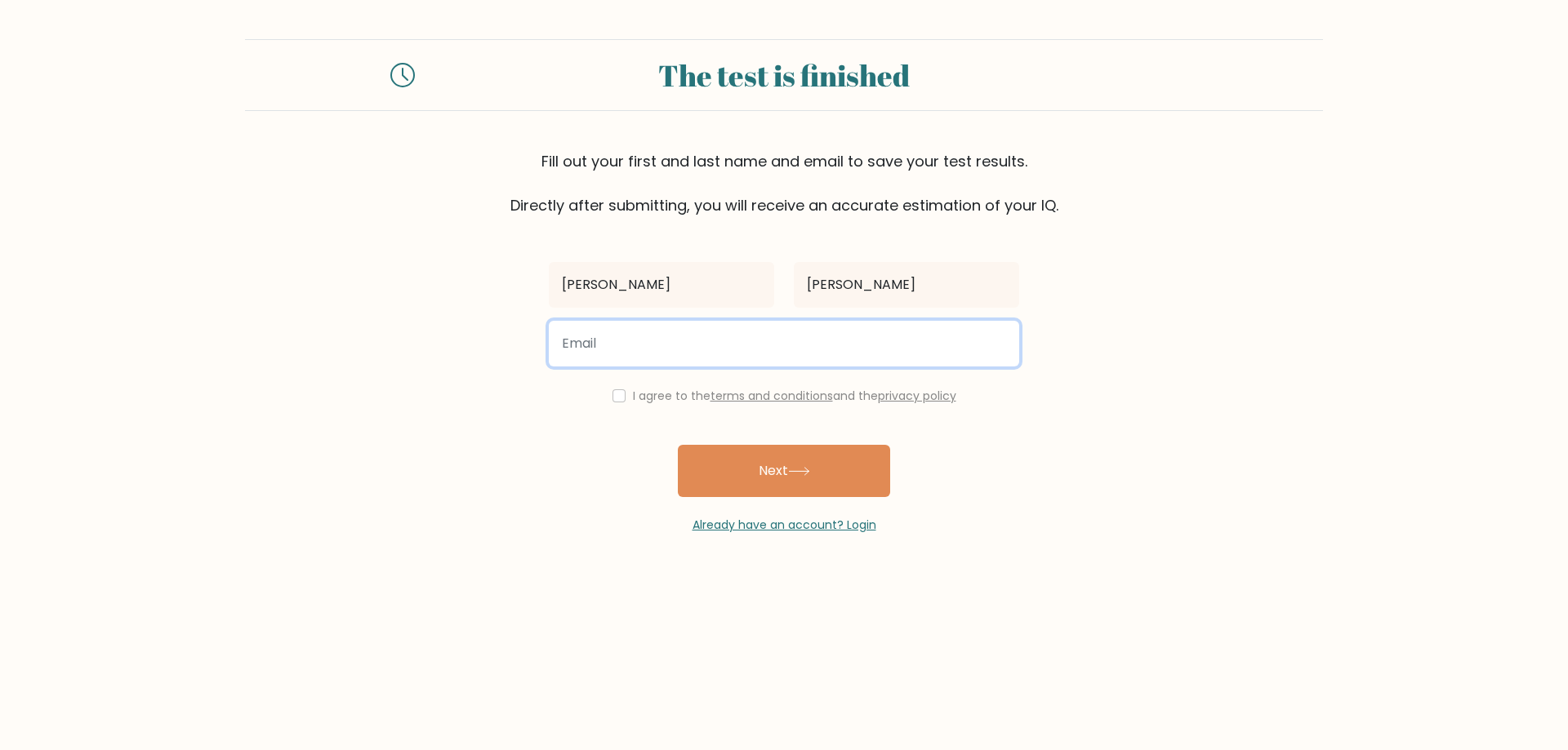
click at [718, 340] on input "email" at bounding box center [784, 343] width 471 height 45
type input "jaysondave.laurie1126@gmail.com"
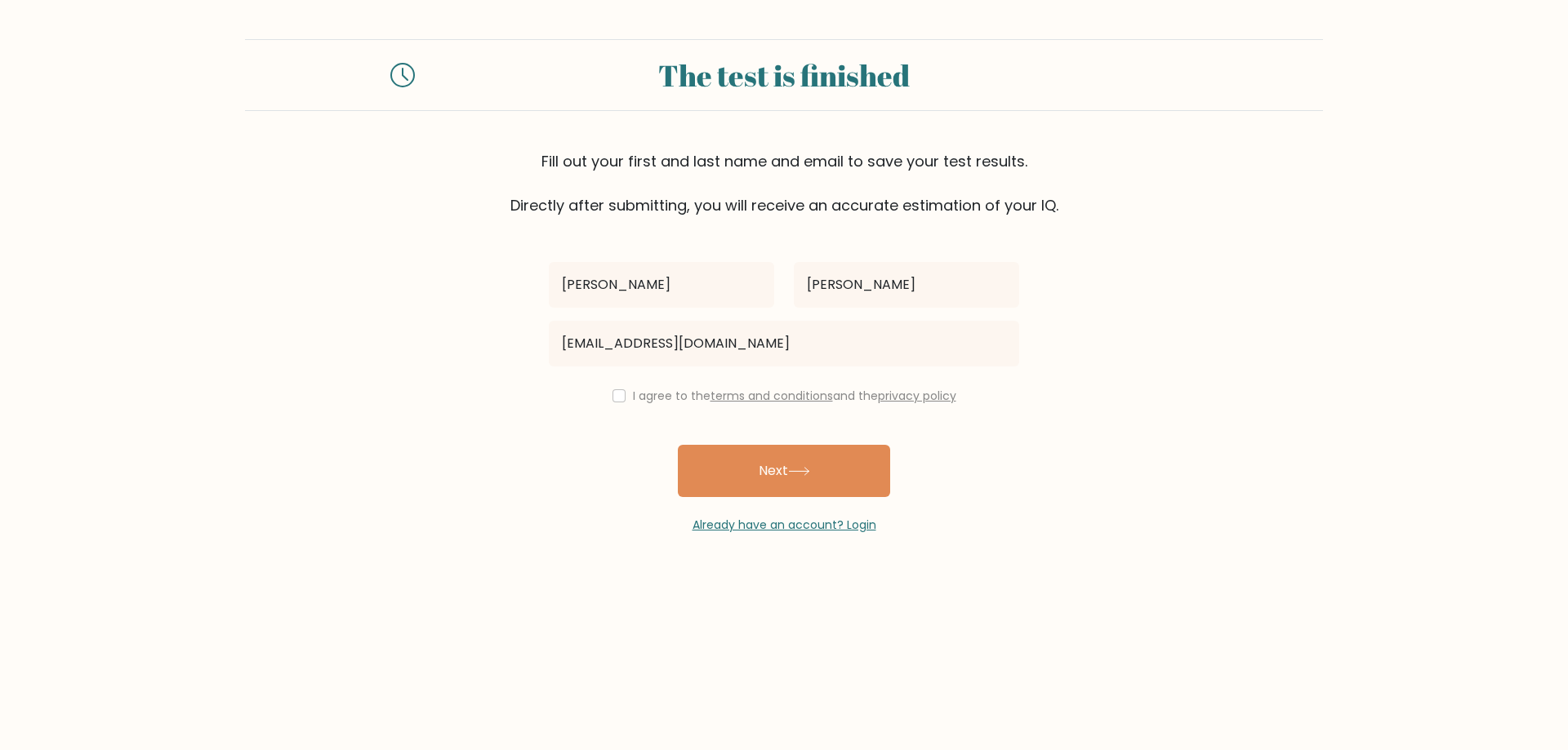
drag, startPoint x: 616, startPoint y: 388, endPoint x: 617, endPoint y: 403, distance: 15.0
click at [616, 390] on div "I agree to the terms and conditions and the privacy policy" at bounding box center [784, 395] width 490 height 20
click at [618, 401] on input "checkbox" at bounding box center [618, 395] width 13 height 13
checkbox input "true"
click at [790, 470] on button "Next" at bounding box center [784, 471] width 213 height 52
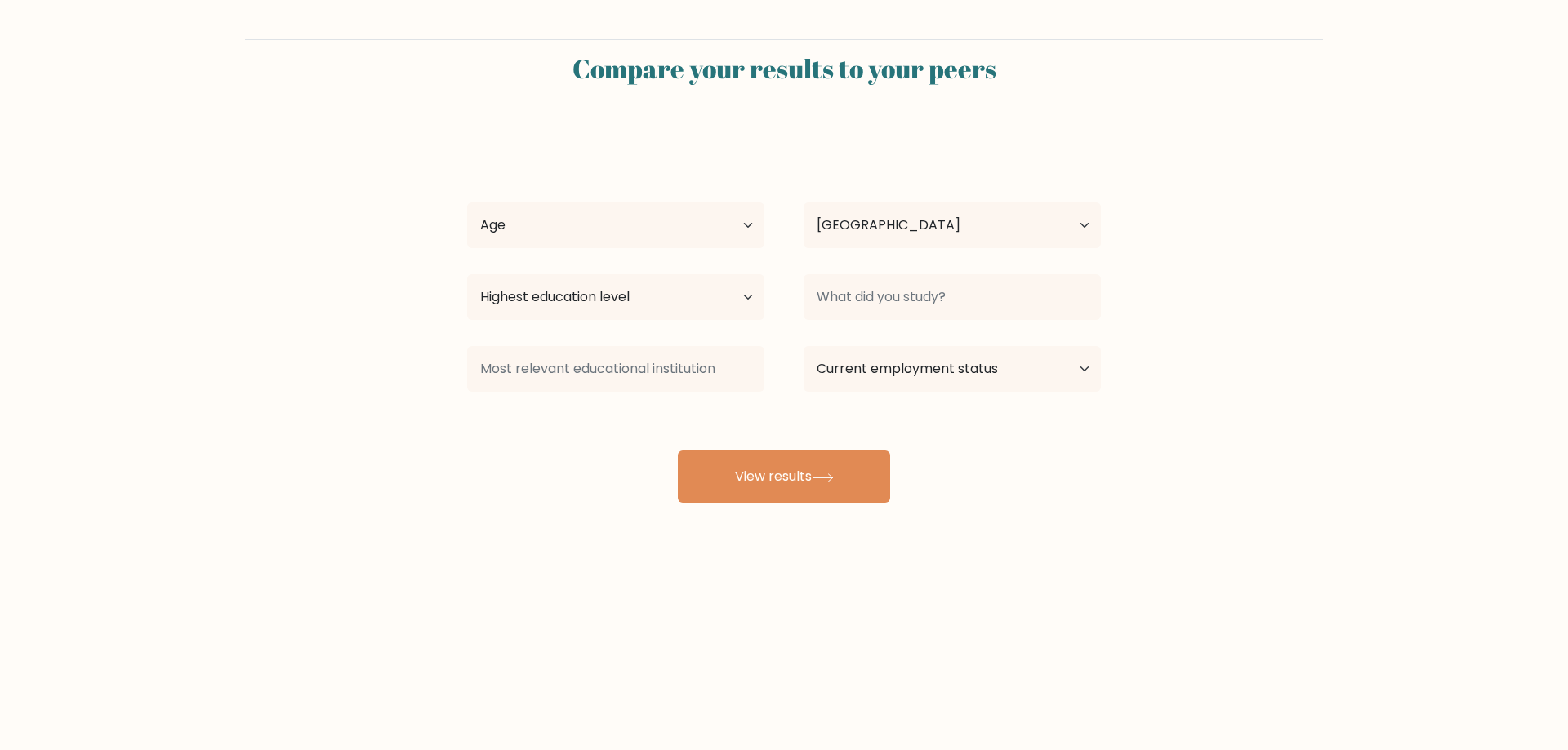
select select "PH"
click at [870, 294] on input at bounding box center [952, 297] width 297 height 45
click at [586, 290] on select "Highest education level No schooling Primary Lower Secondary Upper Secondary Oc…" at bounding box center [616, 297] width 297 height 45
select select "bachelors_degree"
click at [467, 274] on select "Highest education level No schooling Primary Lower Secondary Upper Secondary Oc…" at bounding box center [616, 297] width 297 height 45
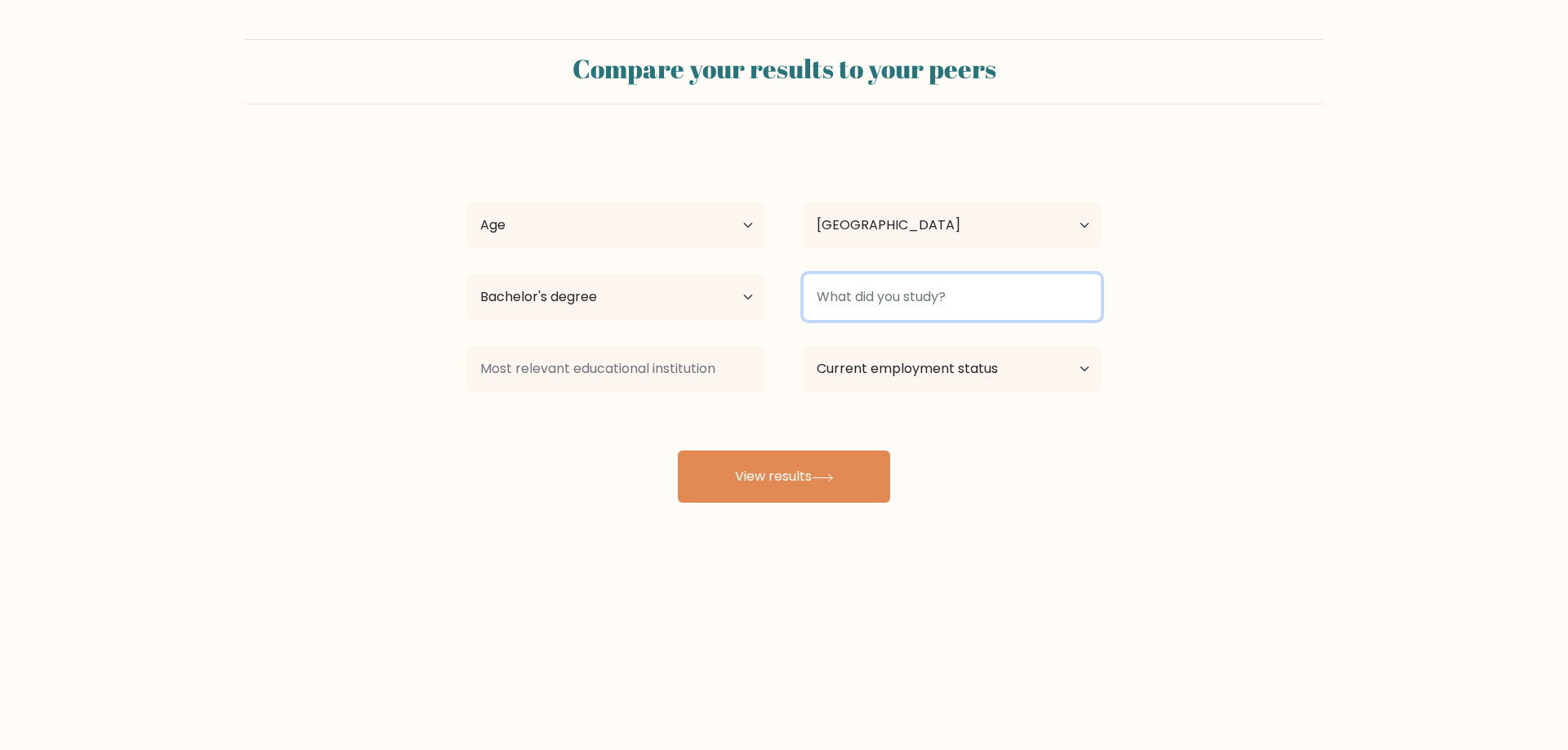
click at [853, 286] on input at bounding box center [952, 297] width 297 height 45
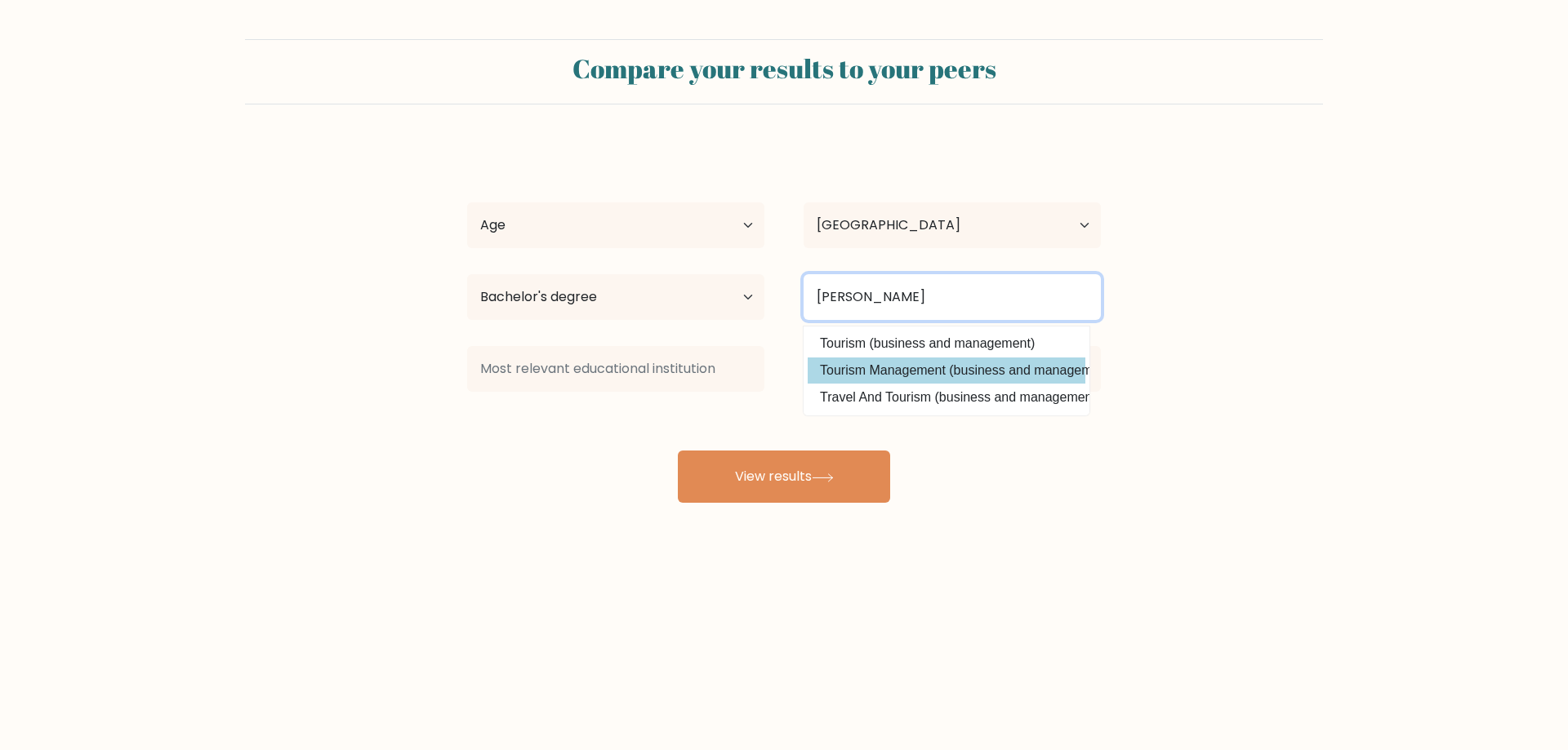
type input "Touris"
click at [869, 365] on div "Jayson Dave Laurie Age Under 18 years old 18-24 years old 25-34 years old 35-44…" at bounding box center [784, 323] width 653 height 359
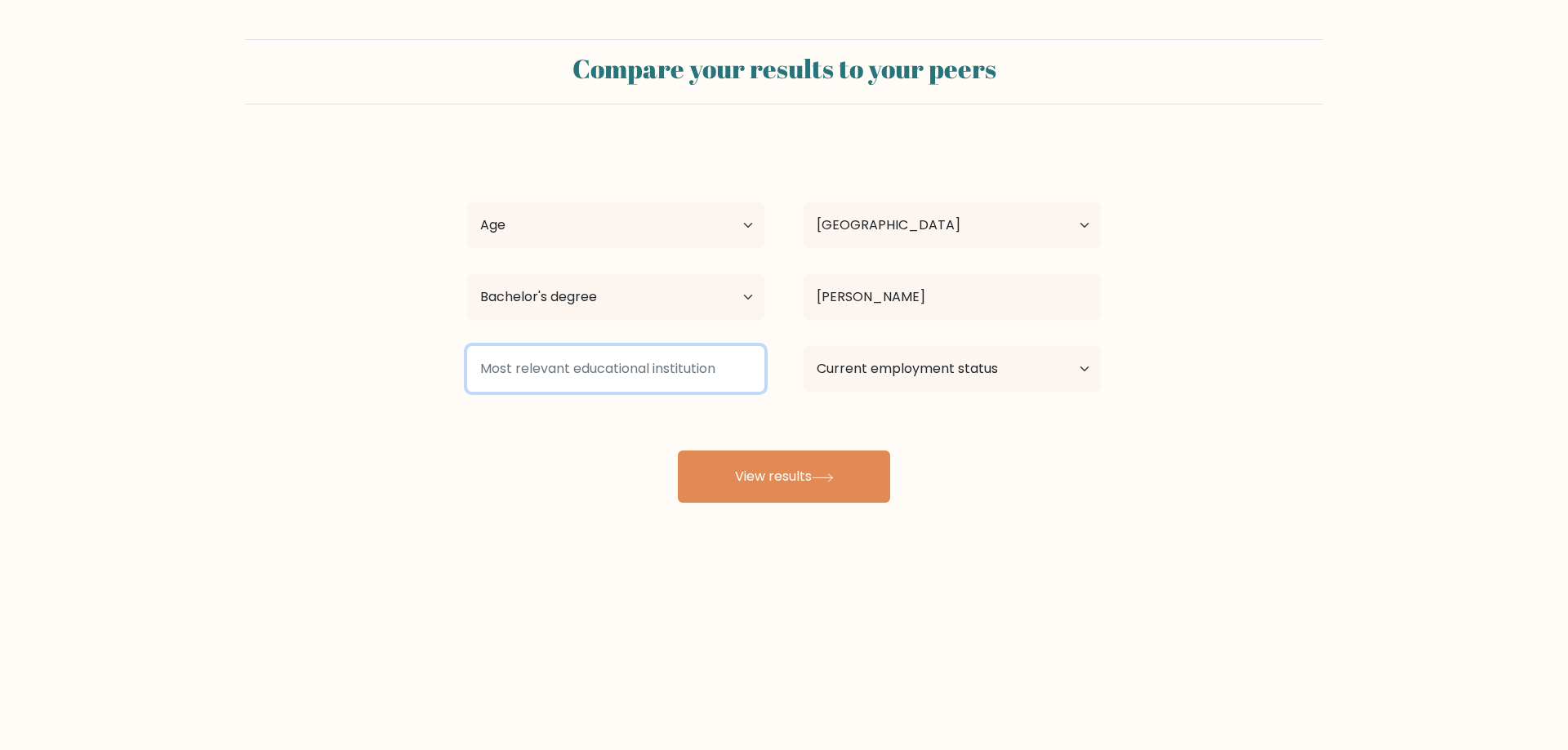
click at [648, 355] on input at bounding box center [616, 369] width 297 height 45
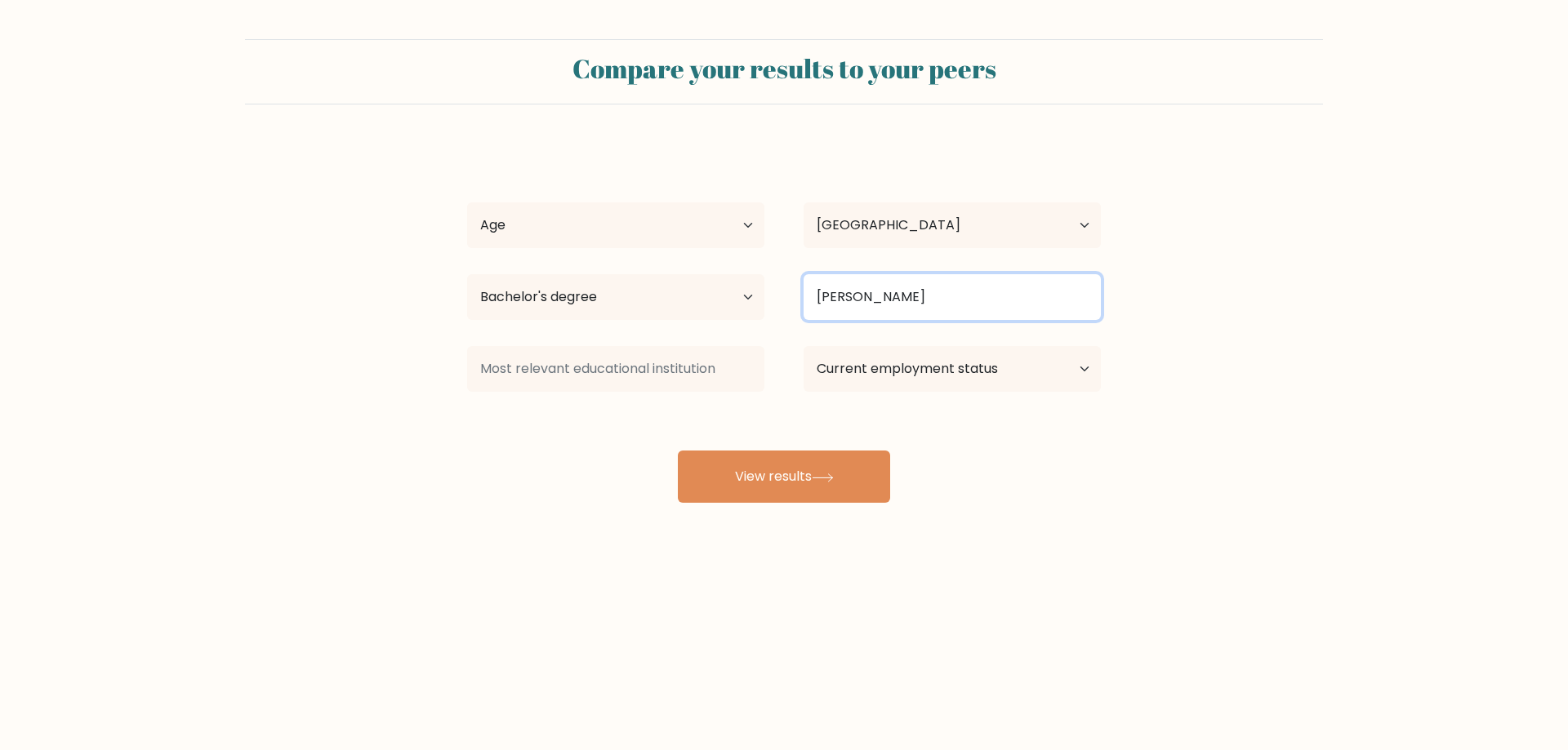
click at [862, 301] on input "Touris" at bounding box center [952, 297] width 297 height 45
click at [616, 350] on div at bounding box center [616, 369] width 336 height 59
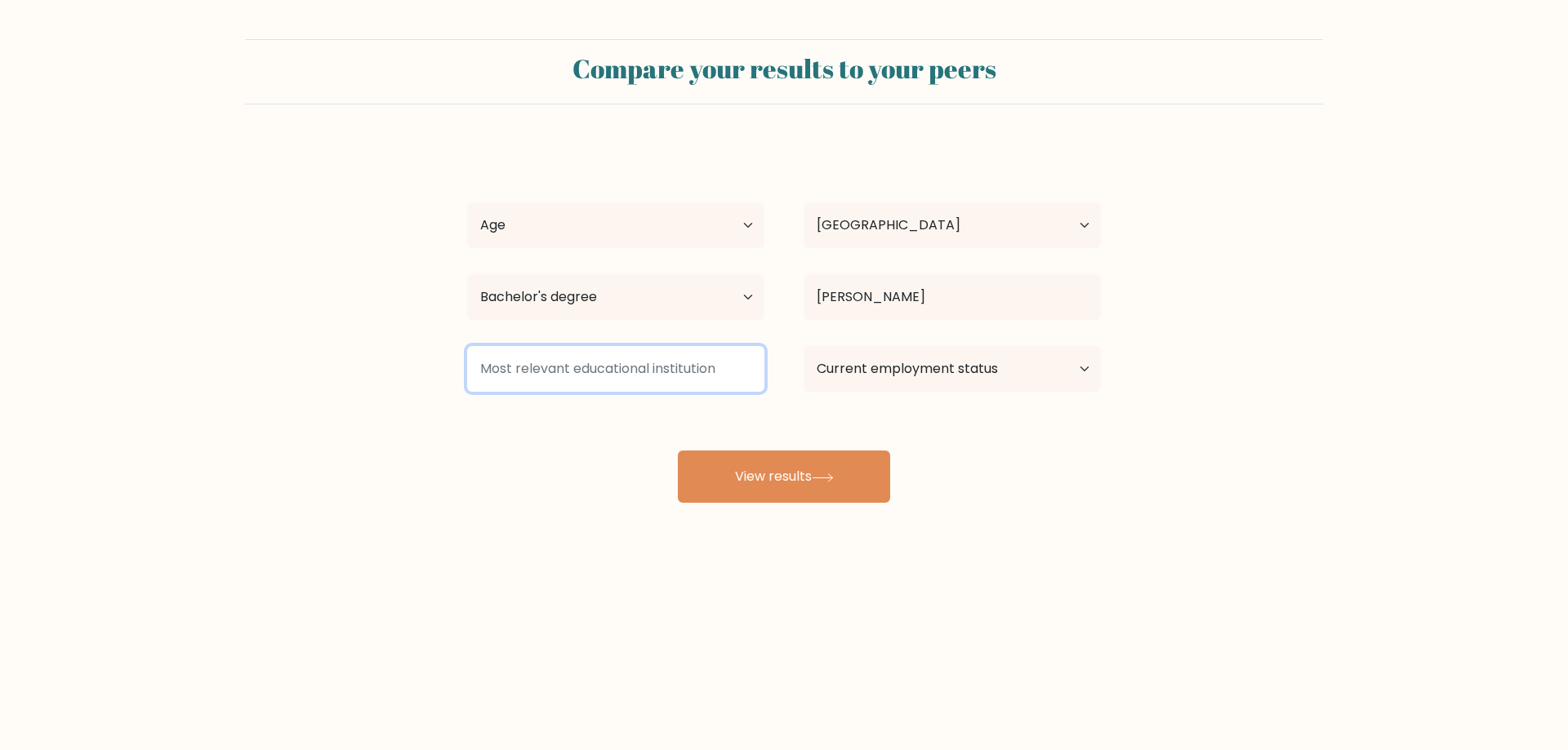
click at [609, 370] on input at bounding box center [616, 369] width 297 height 45
click at [603, 371] on input at bounding box center [616, 369] width 297 height 45
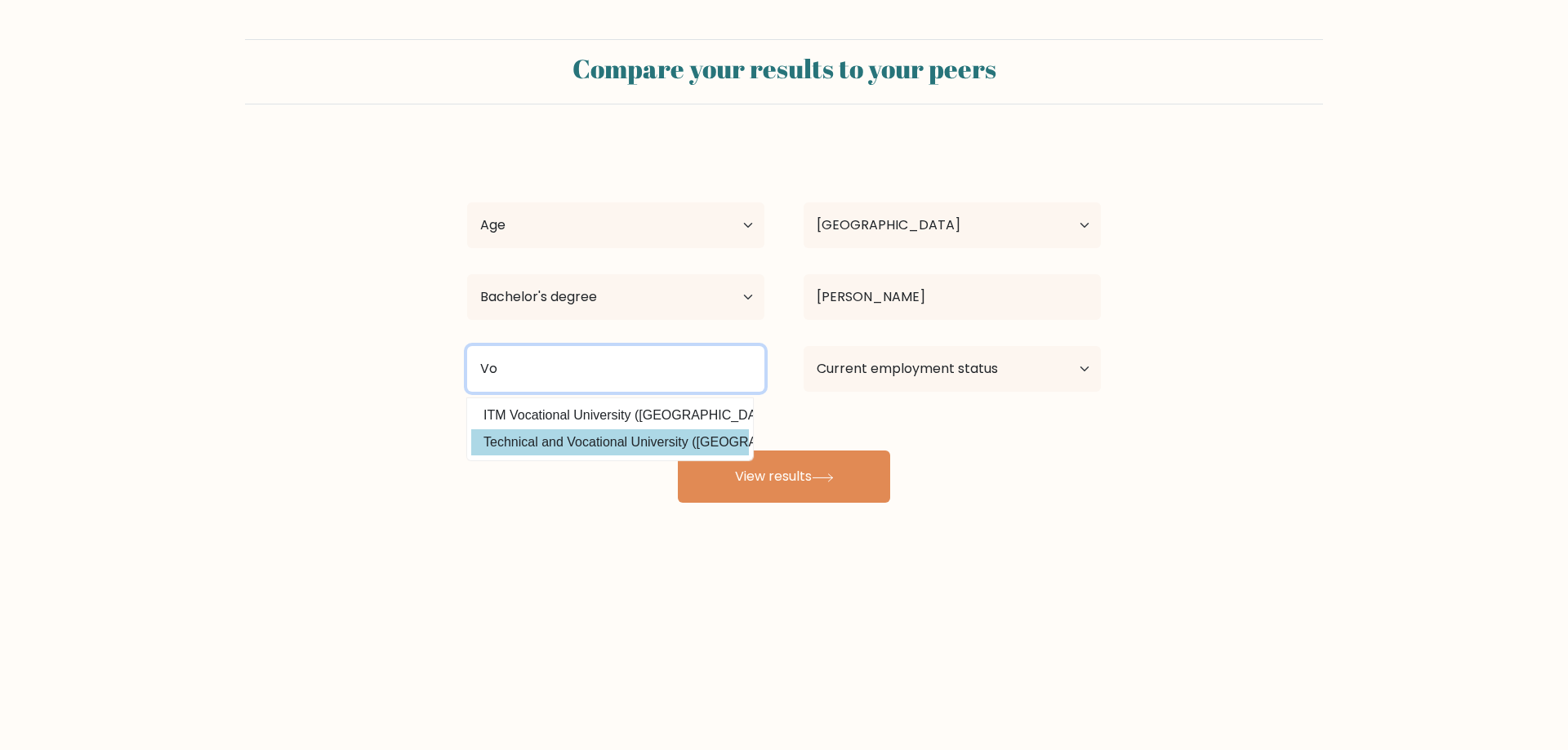
type input "V"
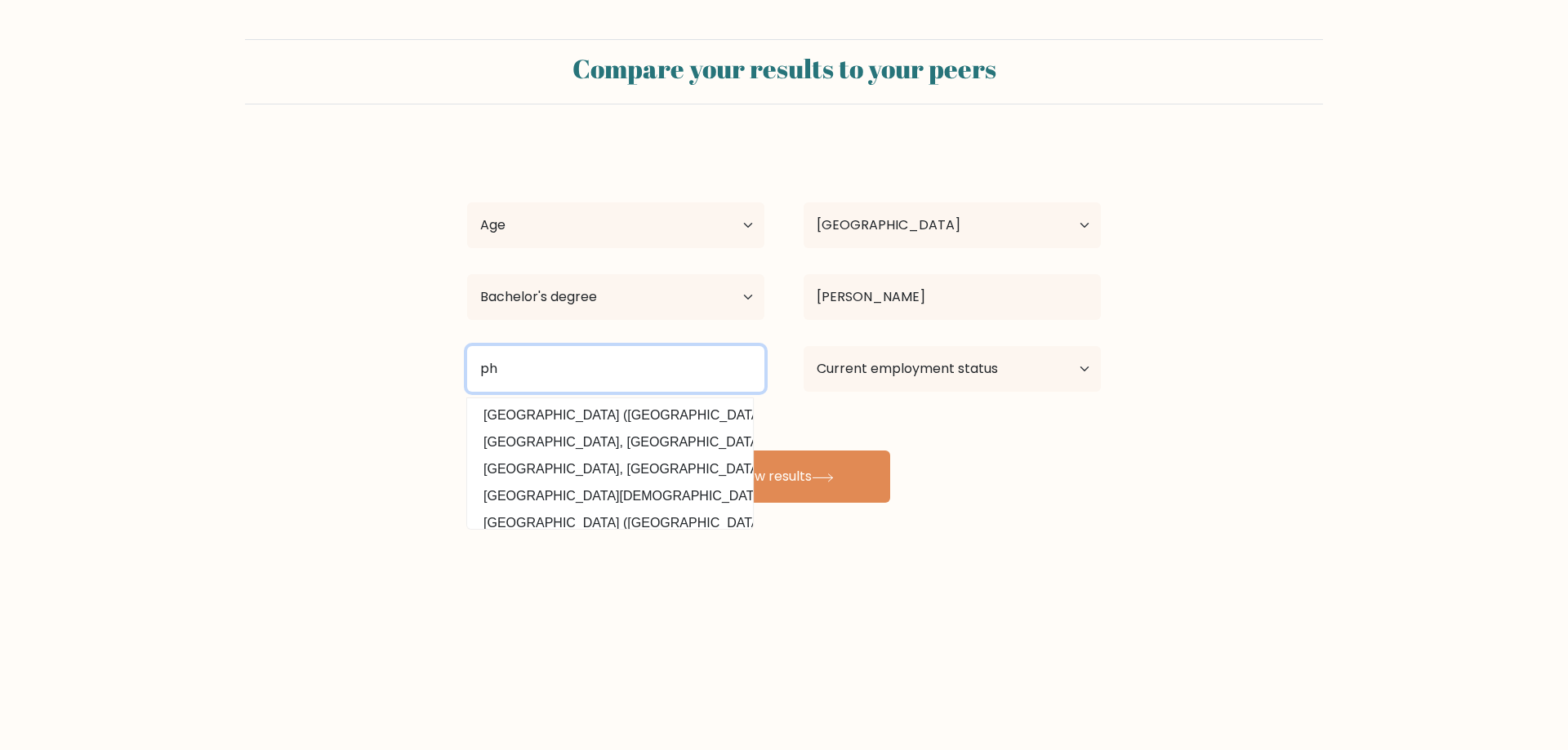
type input "p"
click at [640, 371] on input "international school of asia and the pacific" at bounding box center [616, 369] width 297 height 45
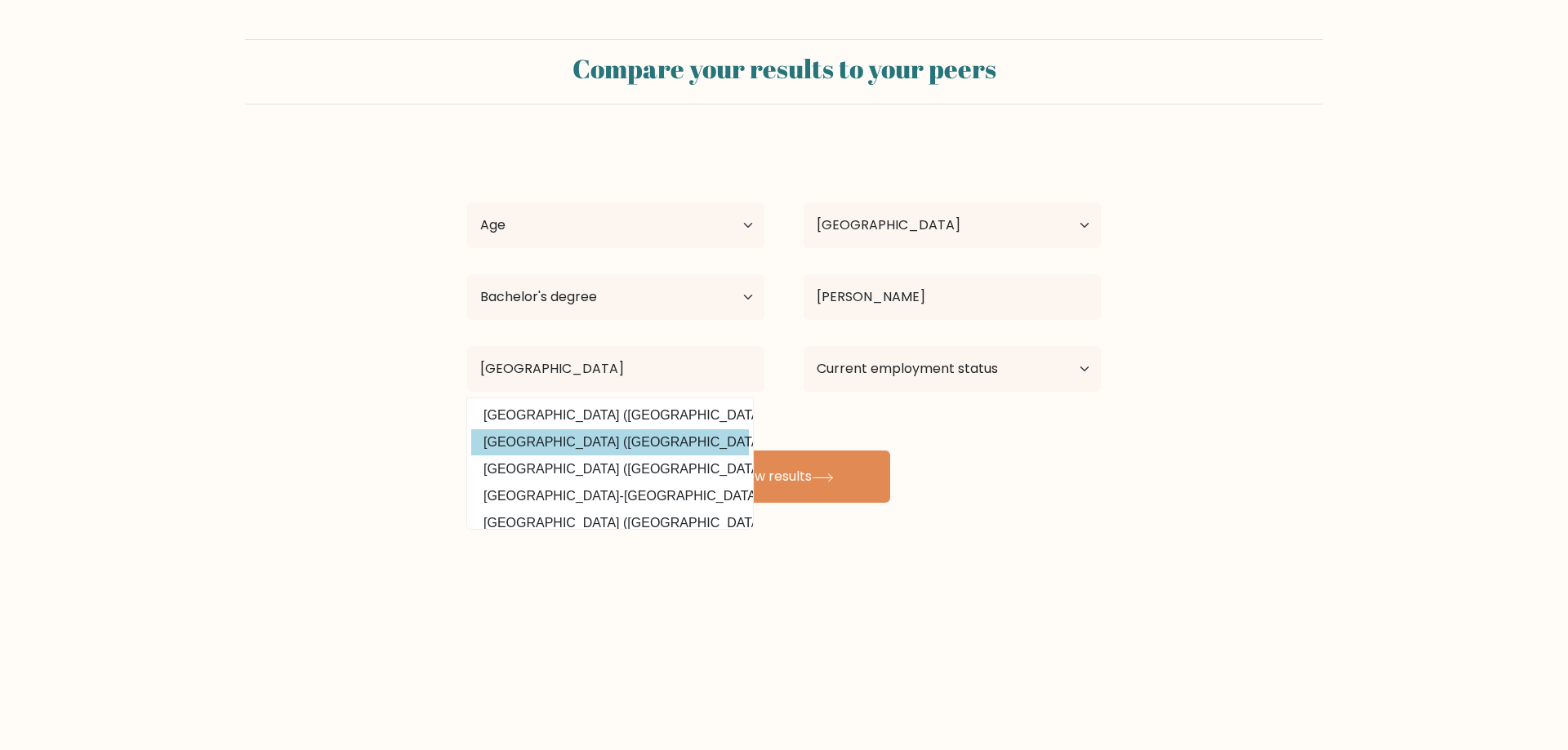
click at [610, 441] on option "Cagayan State University (Philippines)" at bounding box center [610, 442] width 278 height 26
type input "[GEOGRAPHIC_DATA]"
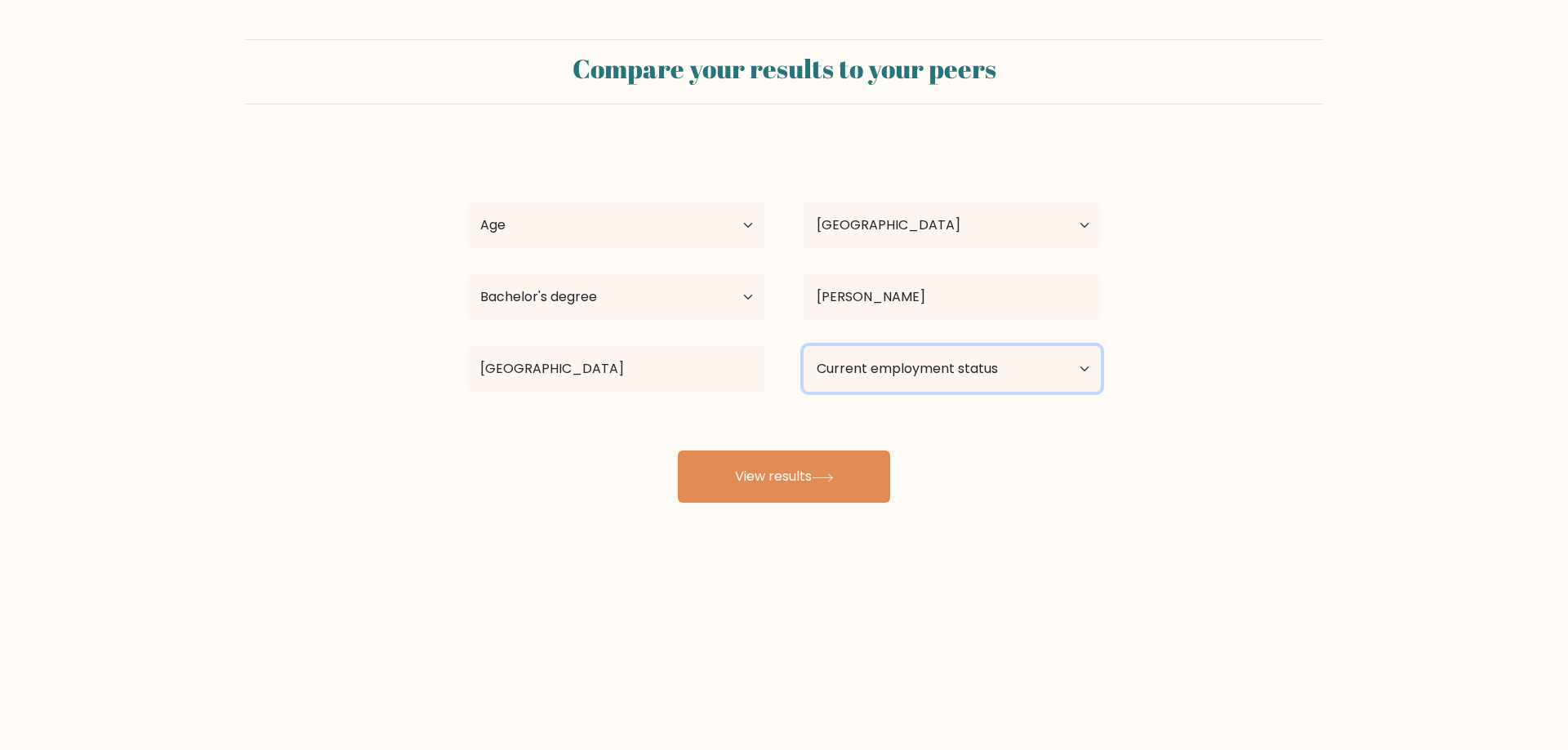
drag, startPoint x: 913, startPoint y: 352, endPoint x: 922, endPoint y: 360, distance: 12.0
click at [913, 352] on select "Current employment status Employed Student Retired Other / prefer not to answer" at bounding box center [952, 369] width 297 height 45
select select "other"
click at [803, 346] on select "Current employment status Employed Student Retired Other / prefer not to answer" at bounding box center [952, 369] width 297 height 45
click at [813, 483] on button "View results" at bounding box center [784, 477] width 213 height 52
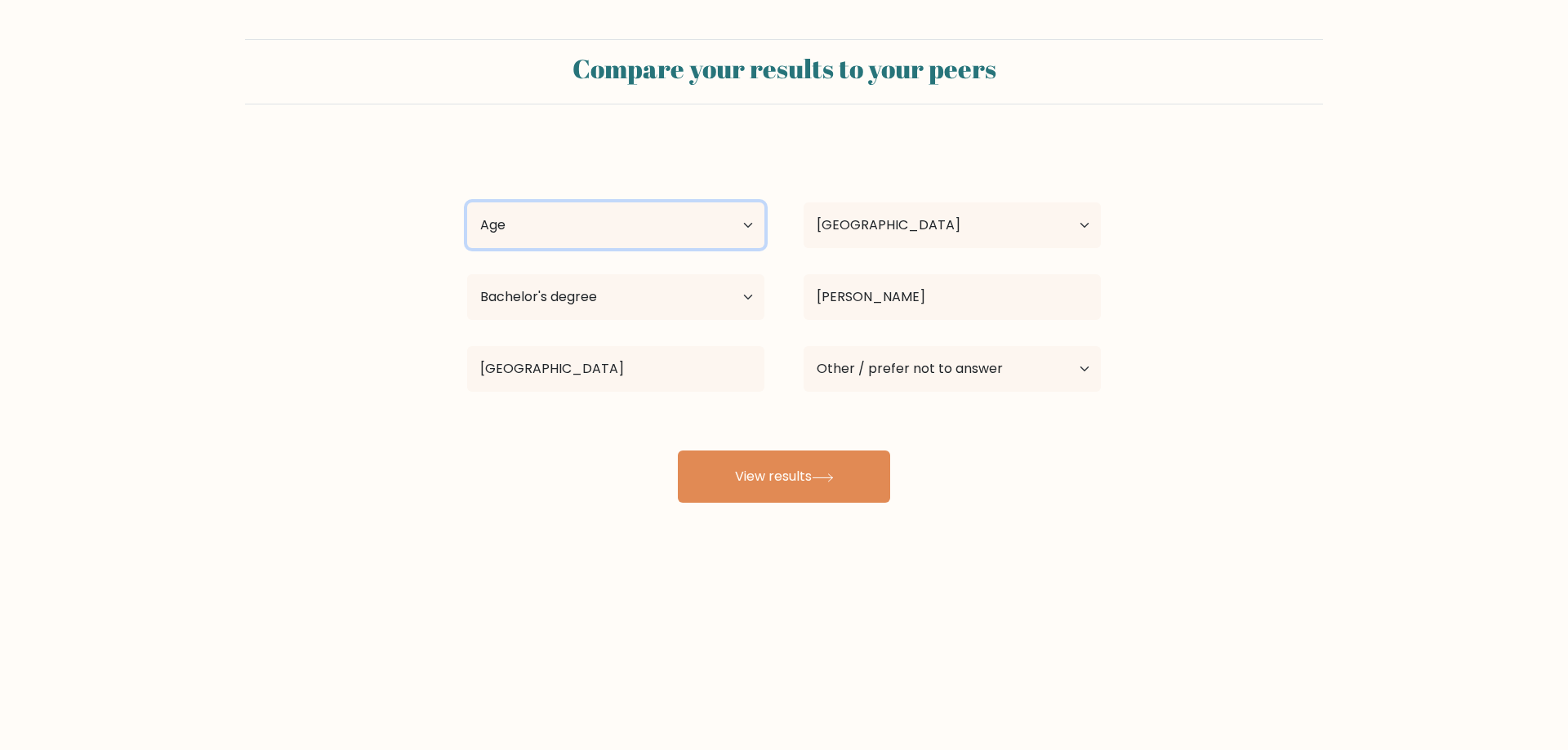
click at [637, 231] on select "Age Under 18 years old 18-24 years old 25-34 years old 35-44 years old 45-54 ye…" at bounding box center [616, 225] width 297 height 45
select select "18_24"
click at [467, 202] on select "Age Under 18 years old 18-24 years old 25-34 years old 35-44 years old 45-54 ye…" at bounding box center [616, 225] width 297 height 45
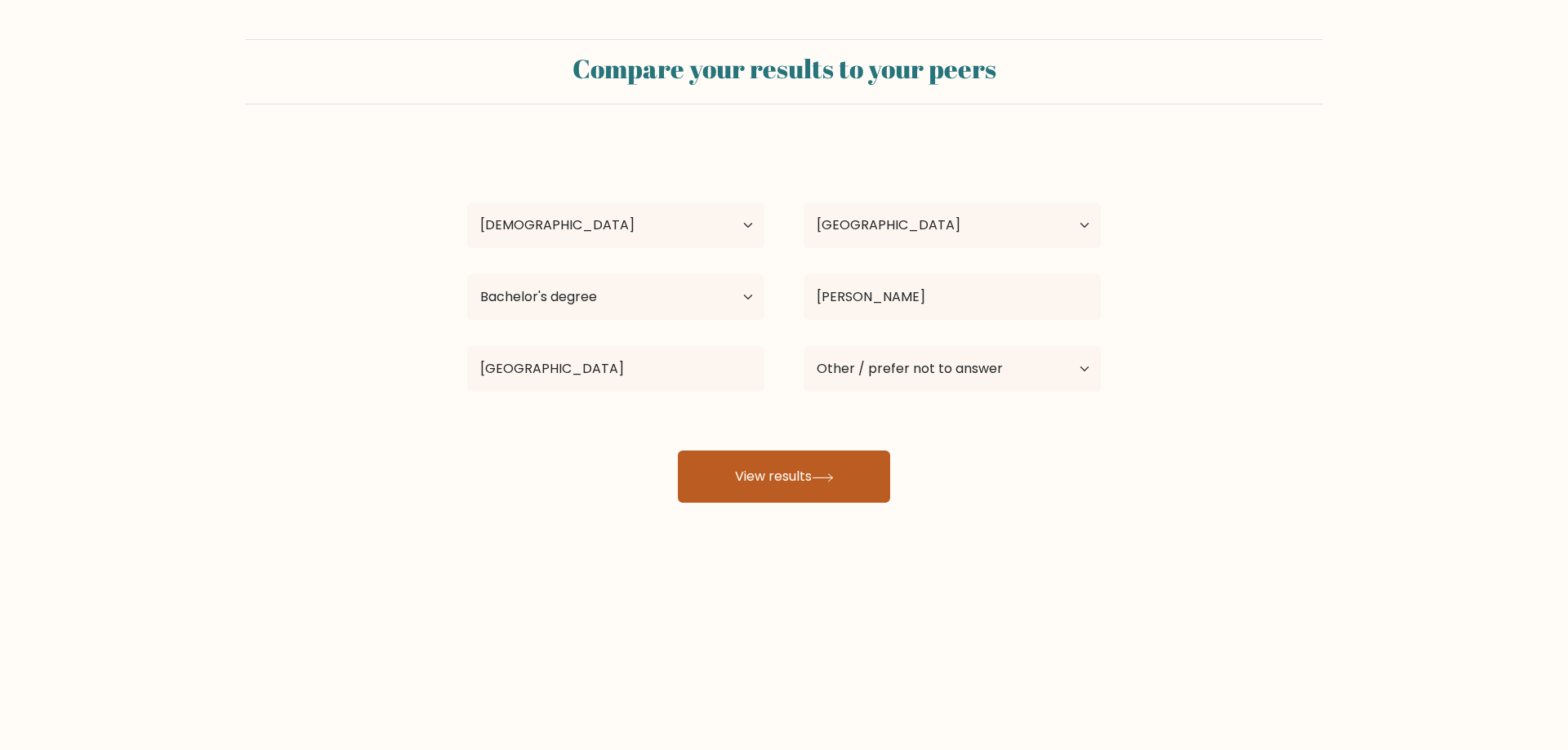
click at [760, 480] on button "View results" at bounding box center [784, 477] width 213 height 52
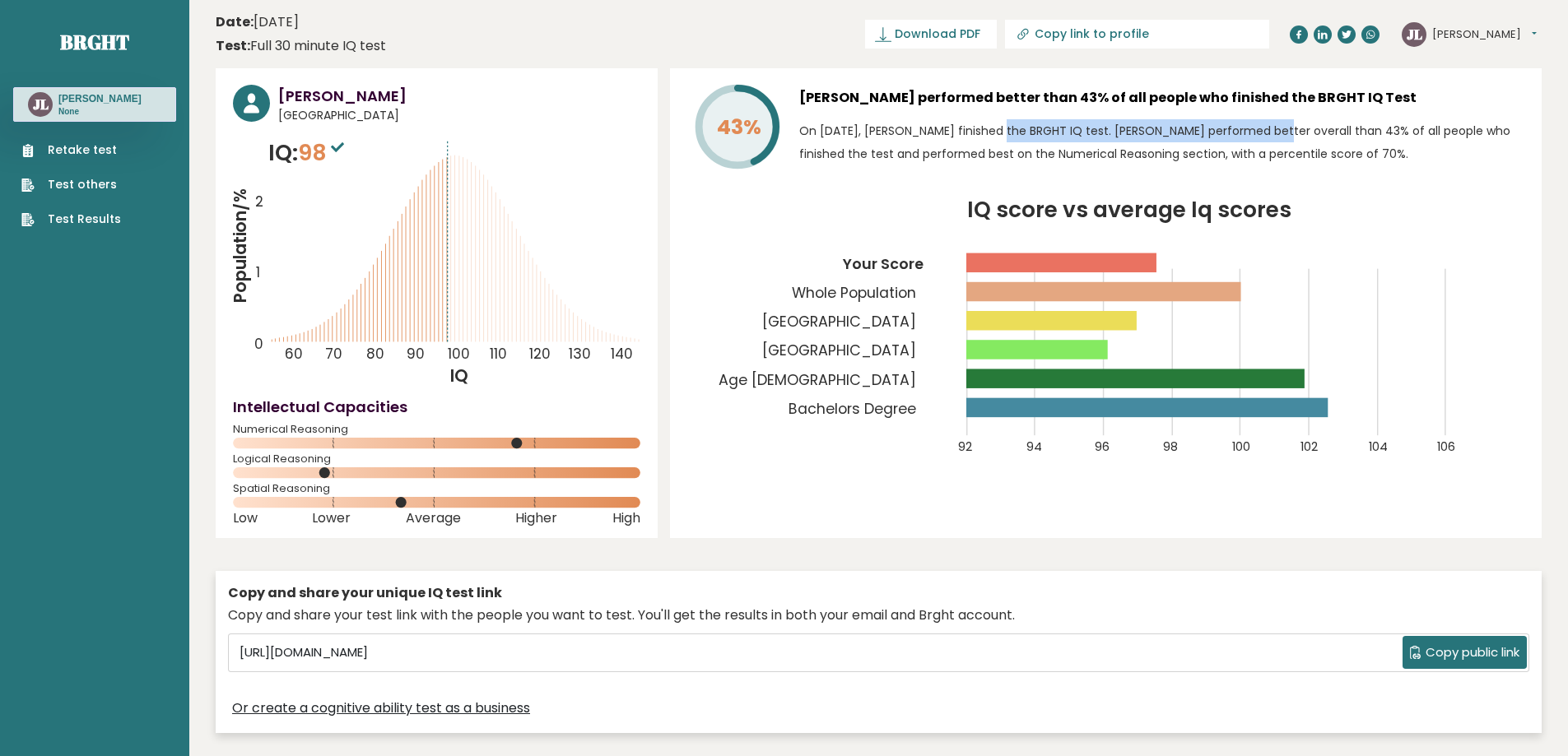
drag, startPoint x: 952, startPoint y: 130, endPoint x: 1212, endPoint y: 137, distance: 260.1
click at [1177, 137] on p "On [DATE], [PERSON_NAME] finished the BRGHT IQ test. [PERSON_NAME] performed be…" at bounding box center [1162, 142] width 725 height 46
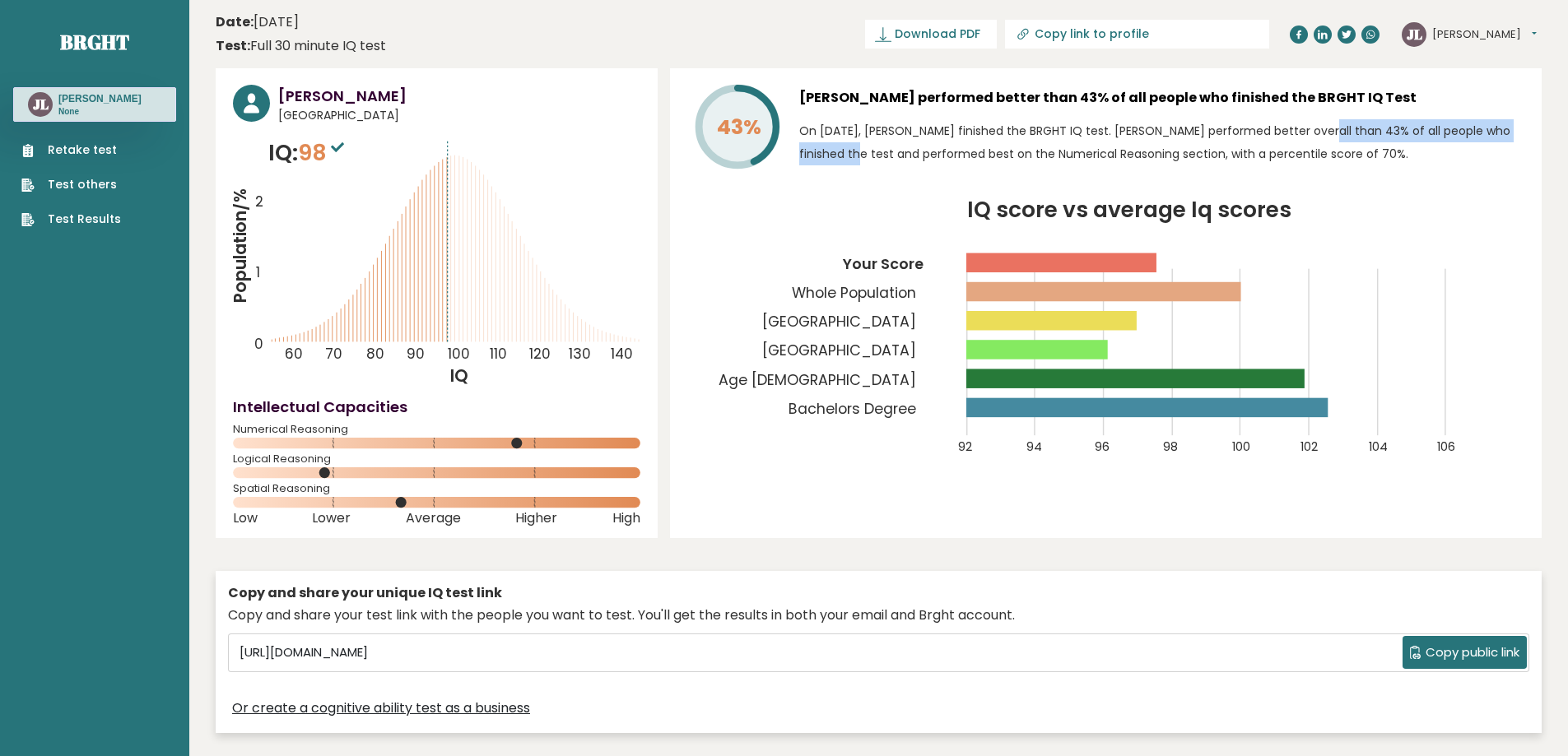
drag, startPoint x: 1228, startPoint y: 137, endPoint x: 1463, endPoint y: 129, distance: 235.1
click at [1463, 129] on p "On [DATE], [PERSON_NAME] finished the BRGHT IQ test. [PERSON_NAME] performed be…" at bounding box center [1162, 142] width 725 height 46
drag, startPoint x: 857, startPoint y: 151, endPoint x: 1402, endPoint y: 143, distance: 545.1
click at [1402, 143] on p "On [DATE], [PERSON_NAME] finished the BRGHT IQ test. [PERSON_NAME] performed be…" at bounding box center [1162, 142] width 725 height 46
click at [732, 415] on icon "IQ score vs average Iq scores 92 94 96 98 100 102 104 106 Your Score Whole Popu…" at bounding box center [1106, 337] width 838 height 276
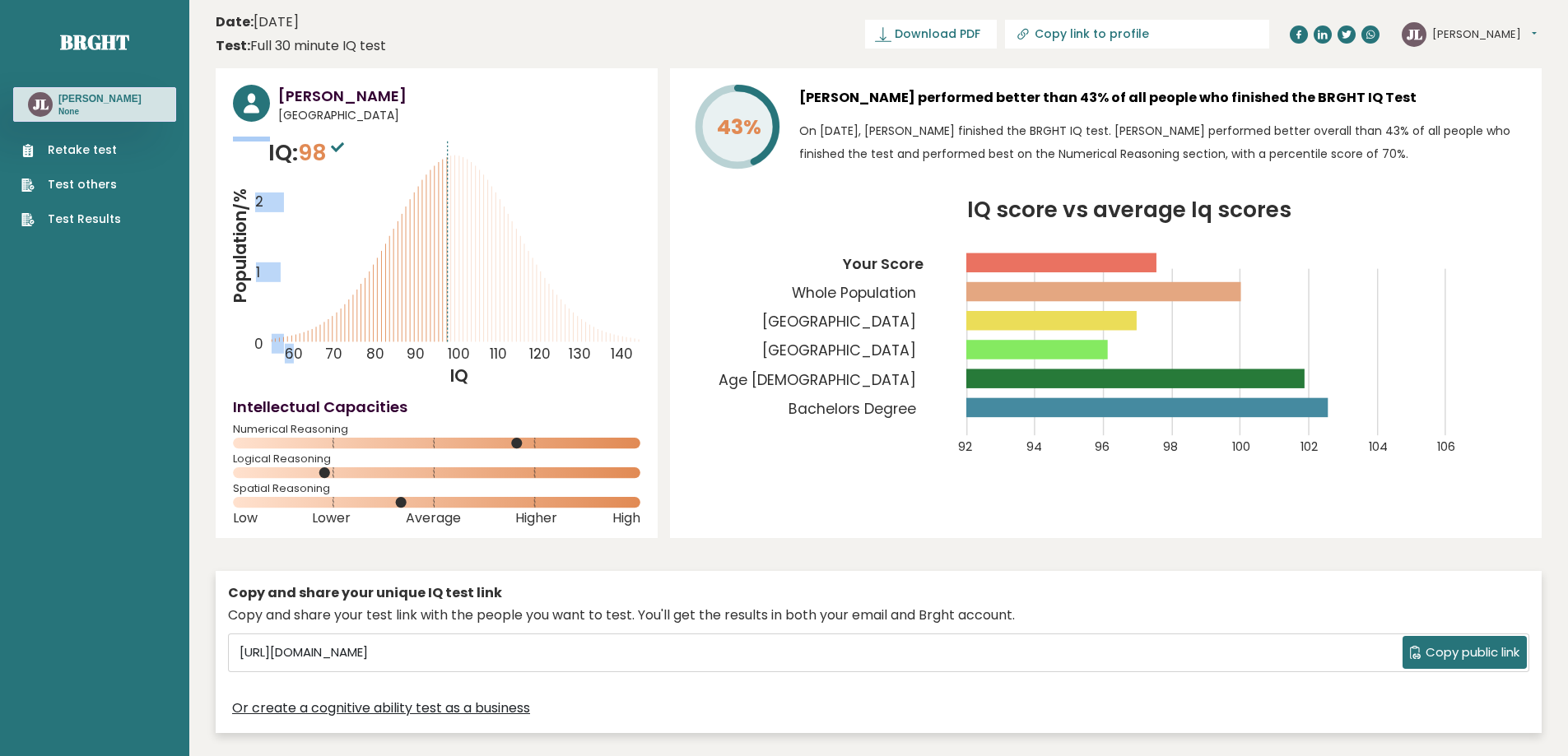
drag, startPoint x: 272, startPoint y: 346, endPoint x: 293, endPoint y: 346, distance: 21.0
click at [293, 346] on icon "Population/% IQ 0 1 2 60 70 80 90 100 110 120 130 140" at bounding box center [437, 262] width 407 height 251
click at [337, 383] on icon "Population/% IQ 0 1 2 60 70 80 90 100 110 120 130 140" at bounding box center [437, 262] width 407 height 251
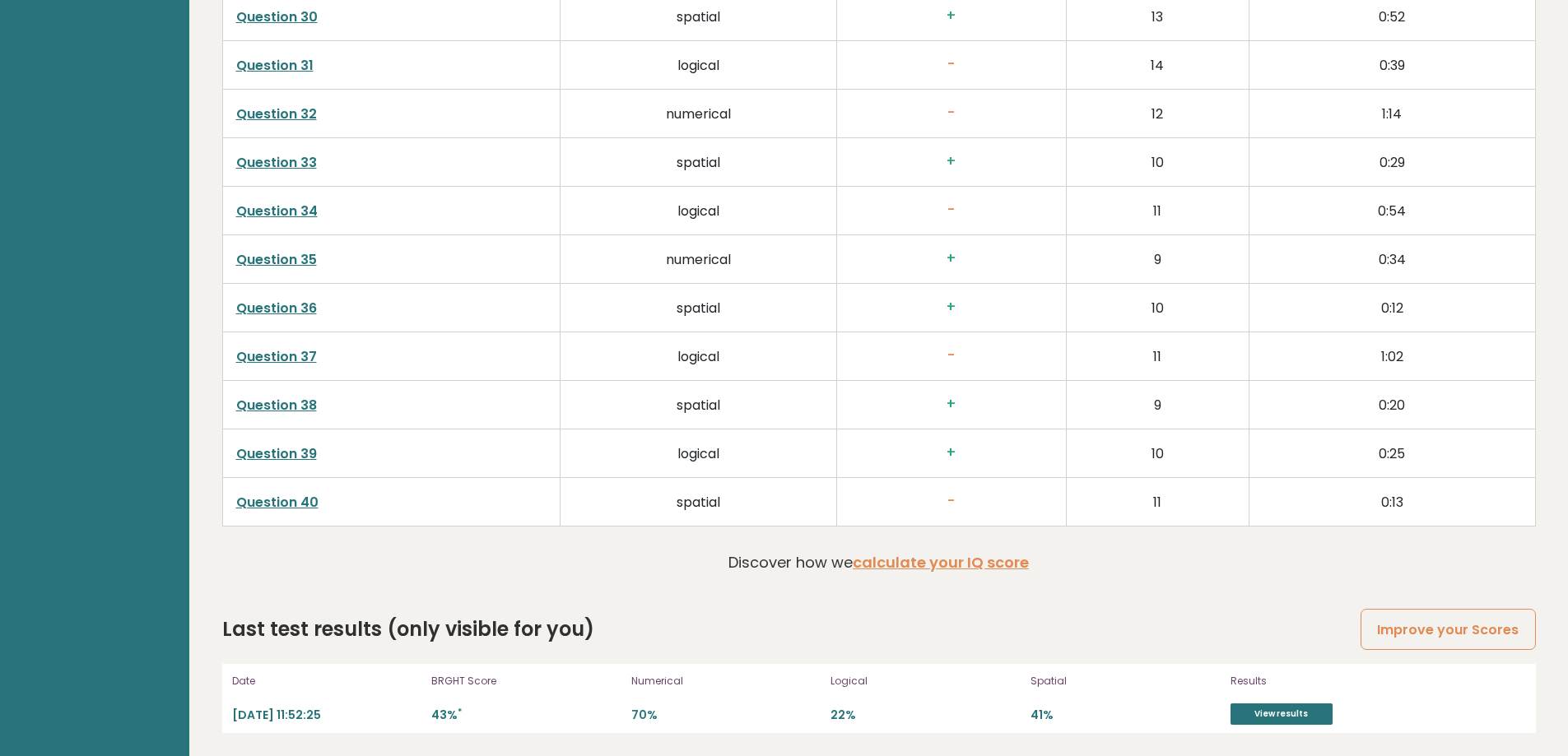
scroll to position [4228, 0]
click at [1291, 717] on link "View results" at bounding box center [1282, 712] width 102 height 22
